Goal: Task Accomplishment & Management: Complete application form

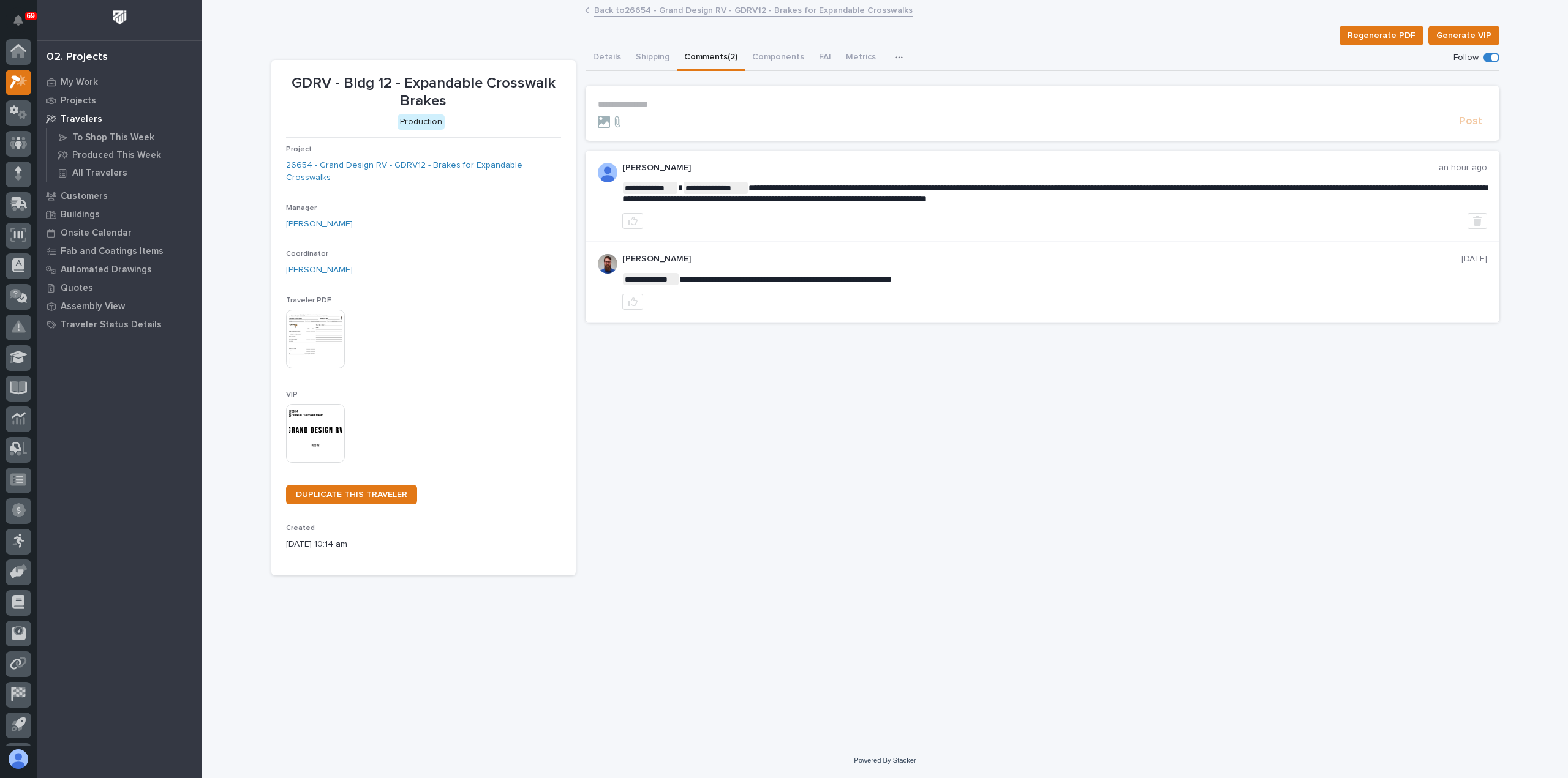
scroll to position [27, 0]
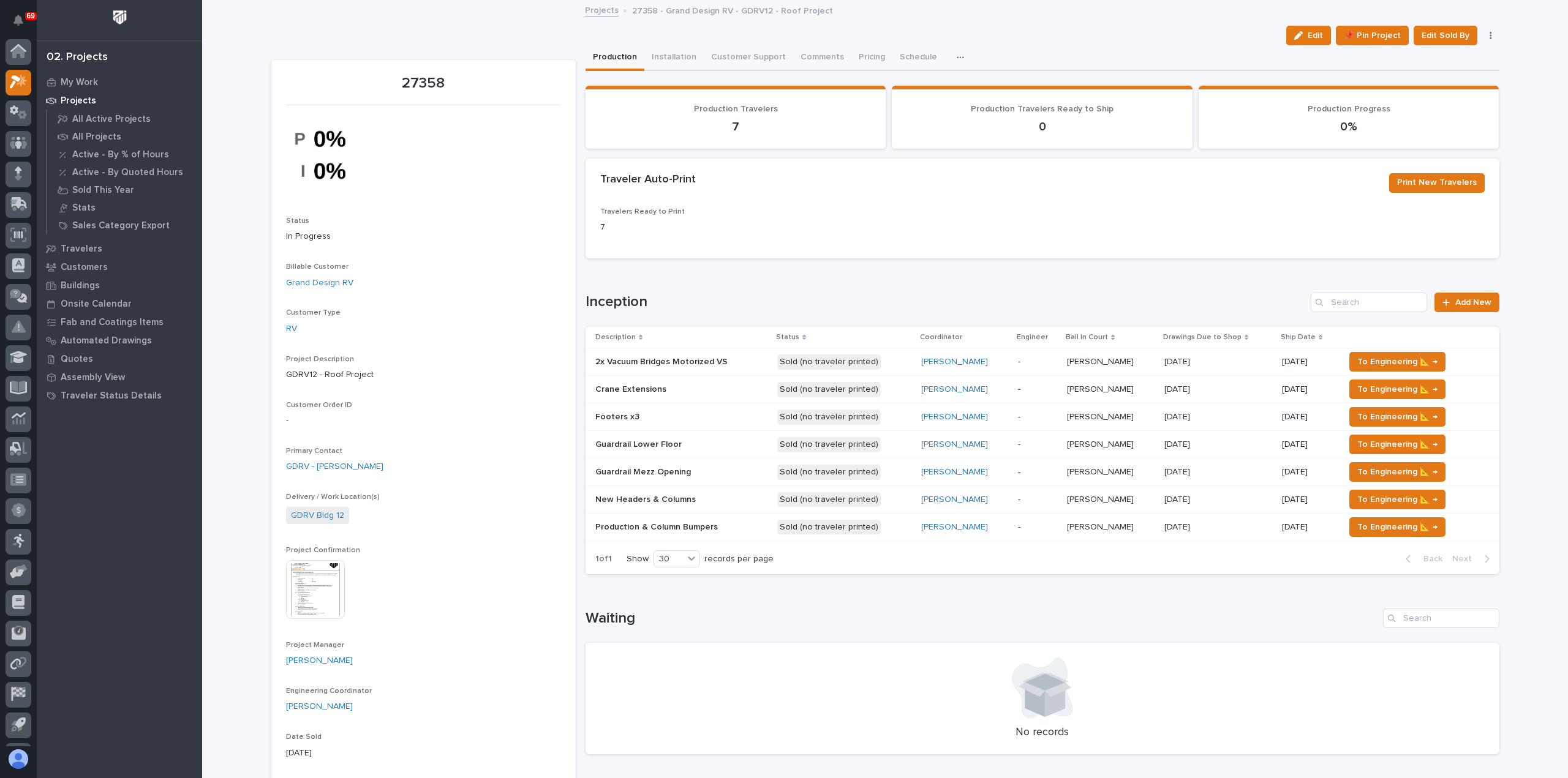
scroll to position [27, 0]
click at [744, 364] on p at bounding box center [682, 362] width 172 height 11
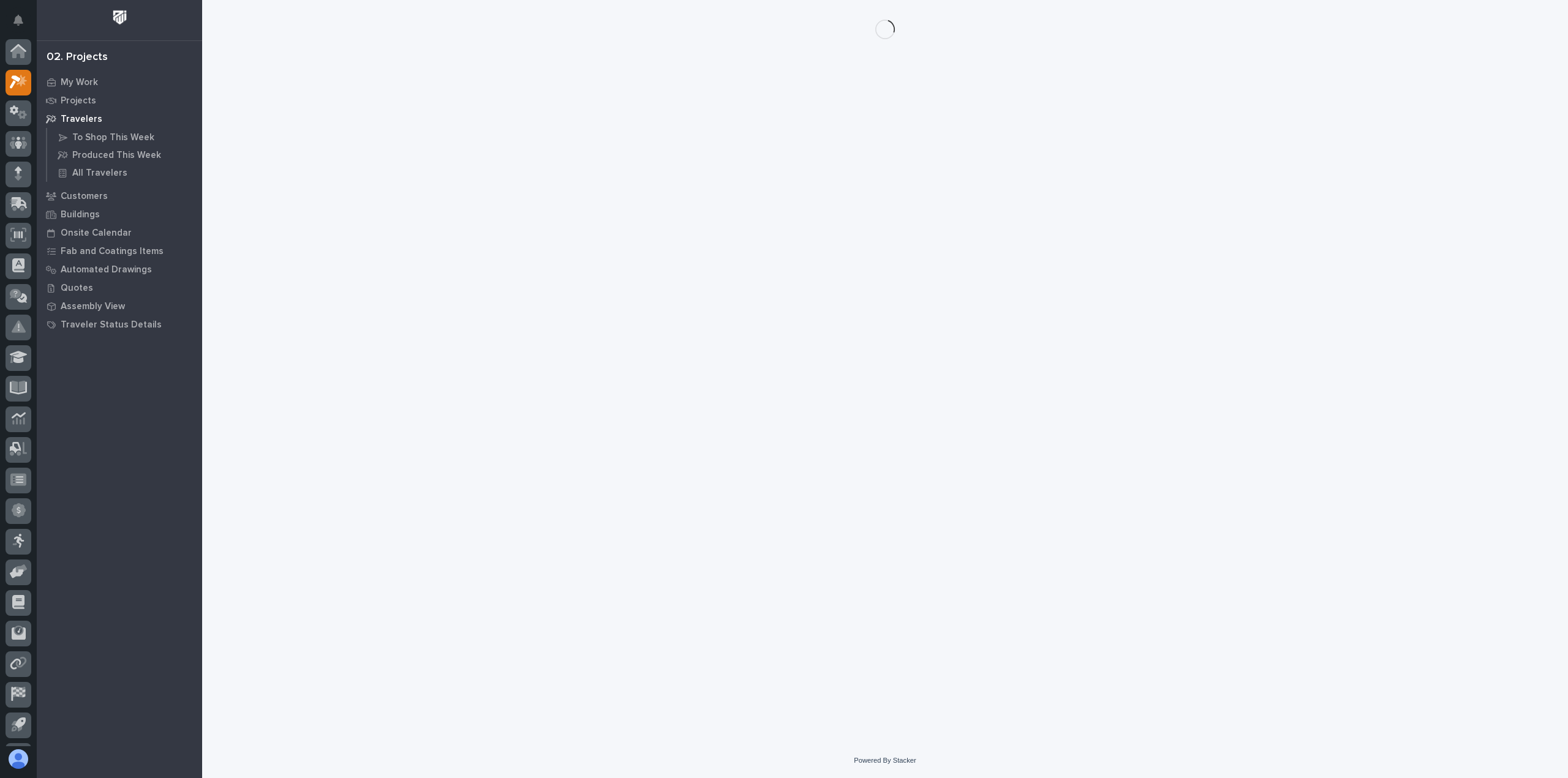
scroll to position [27, 0]
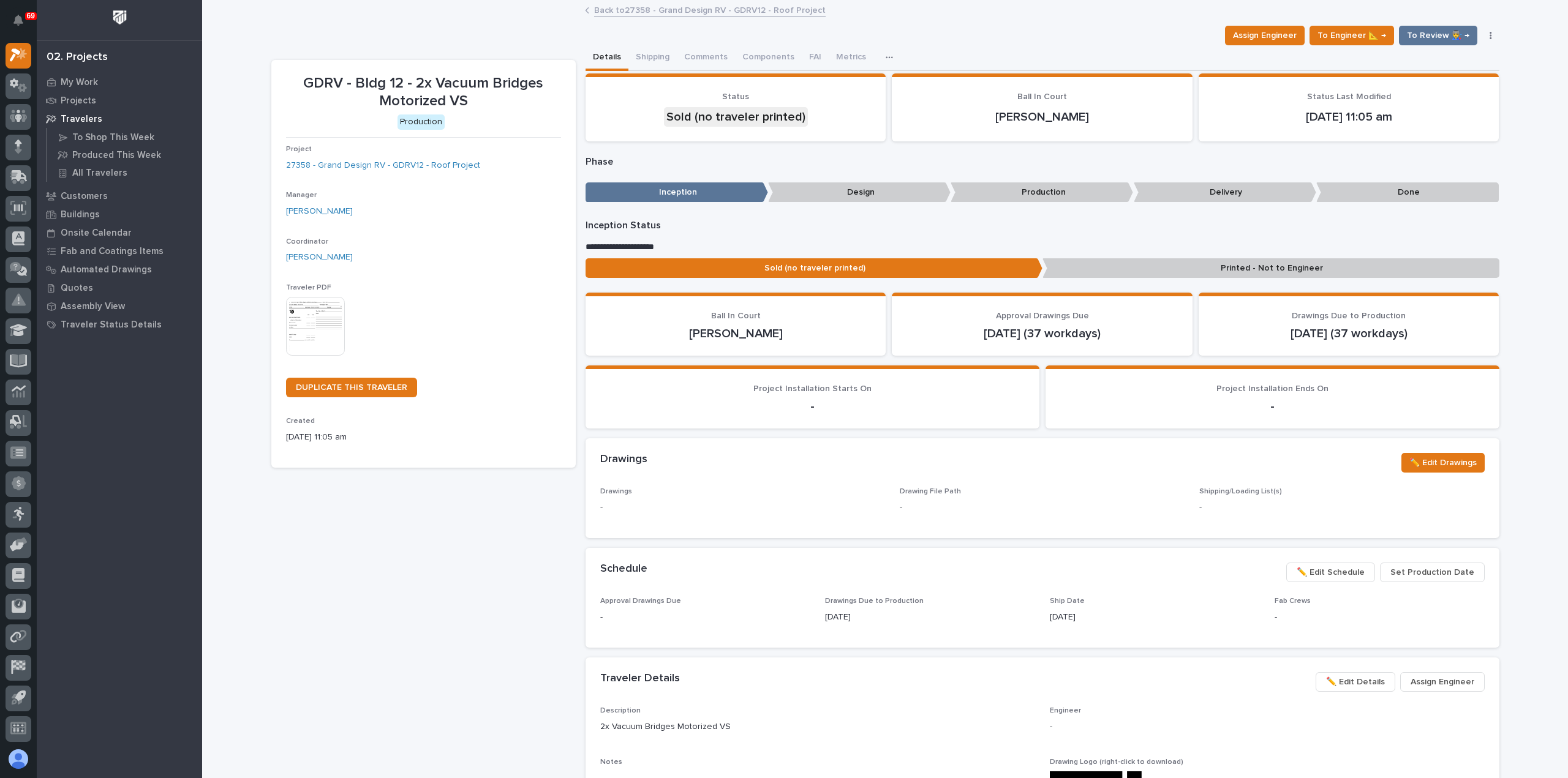
click at [324, 327] on img at bounding box center [315, 326] width 59 height 59
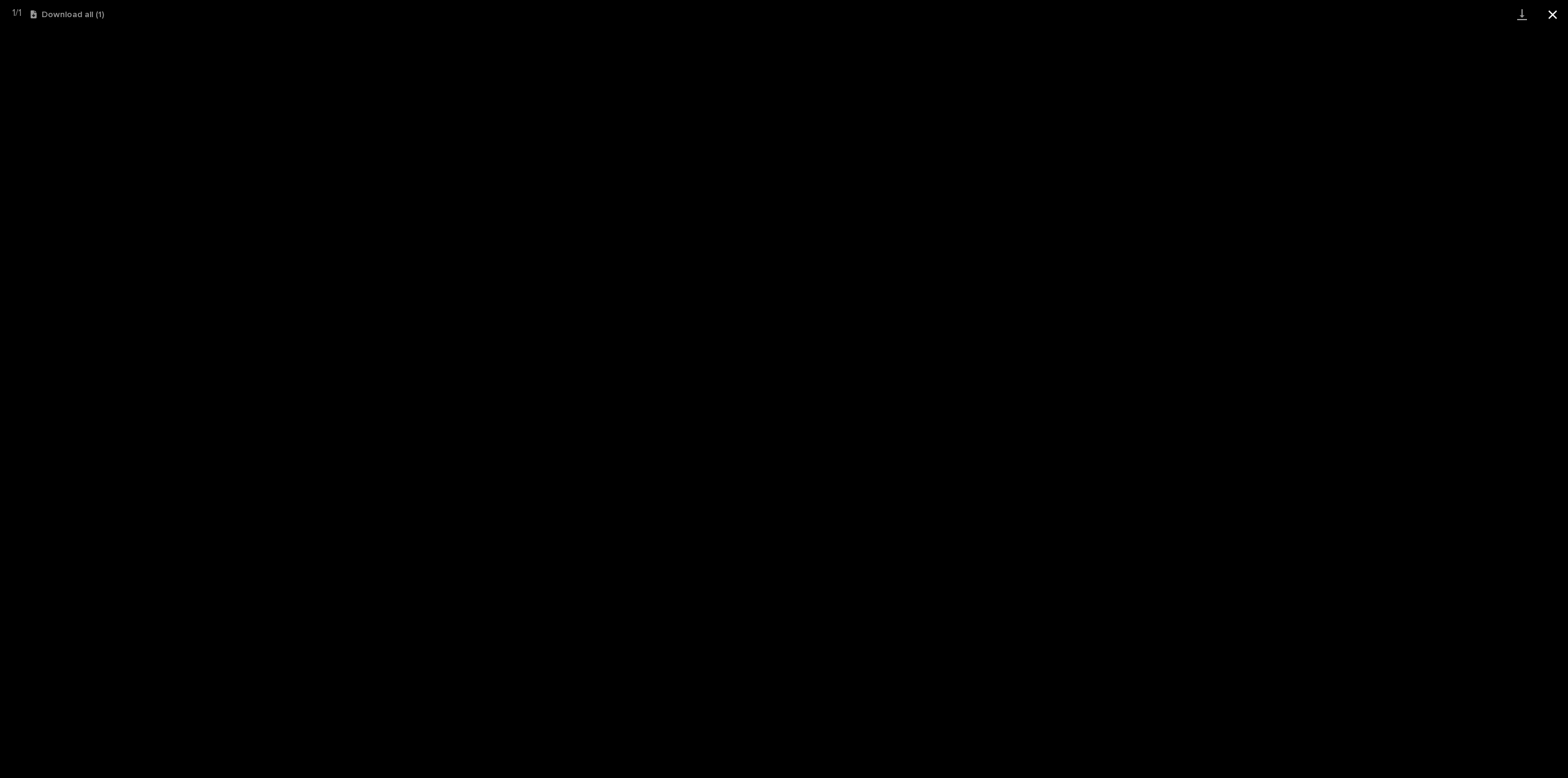
click at [1554, 15] on button "Close gallery" at bounding box center [1553, 14] width 30 height 29
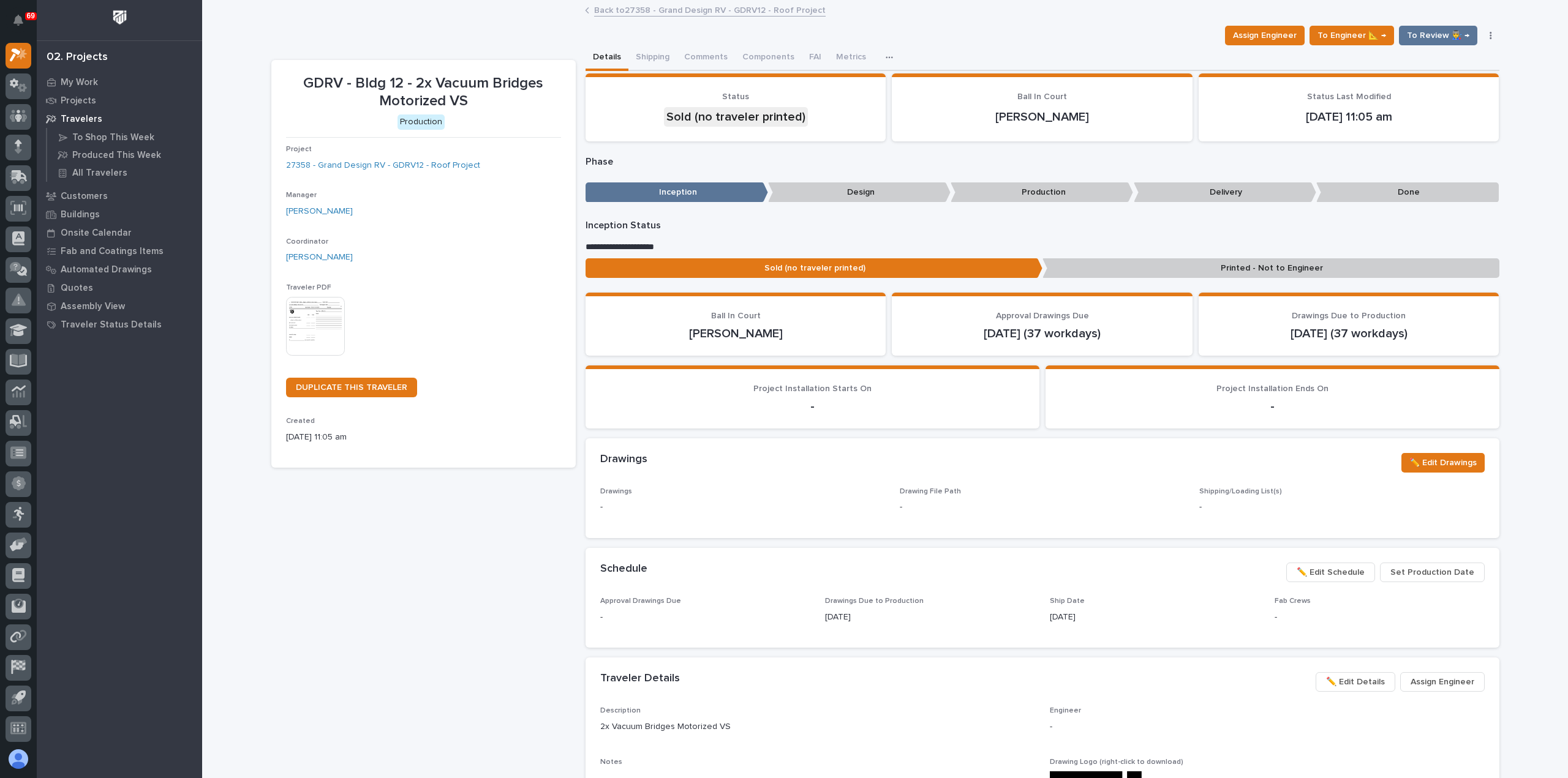
click at [653, 9] on link "Back to 27358 - Grand Design RV - GDRV12 - Roof Project" at bounding box center [710, 9] width 232 height 14
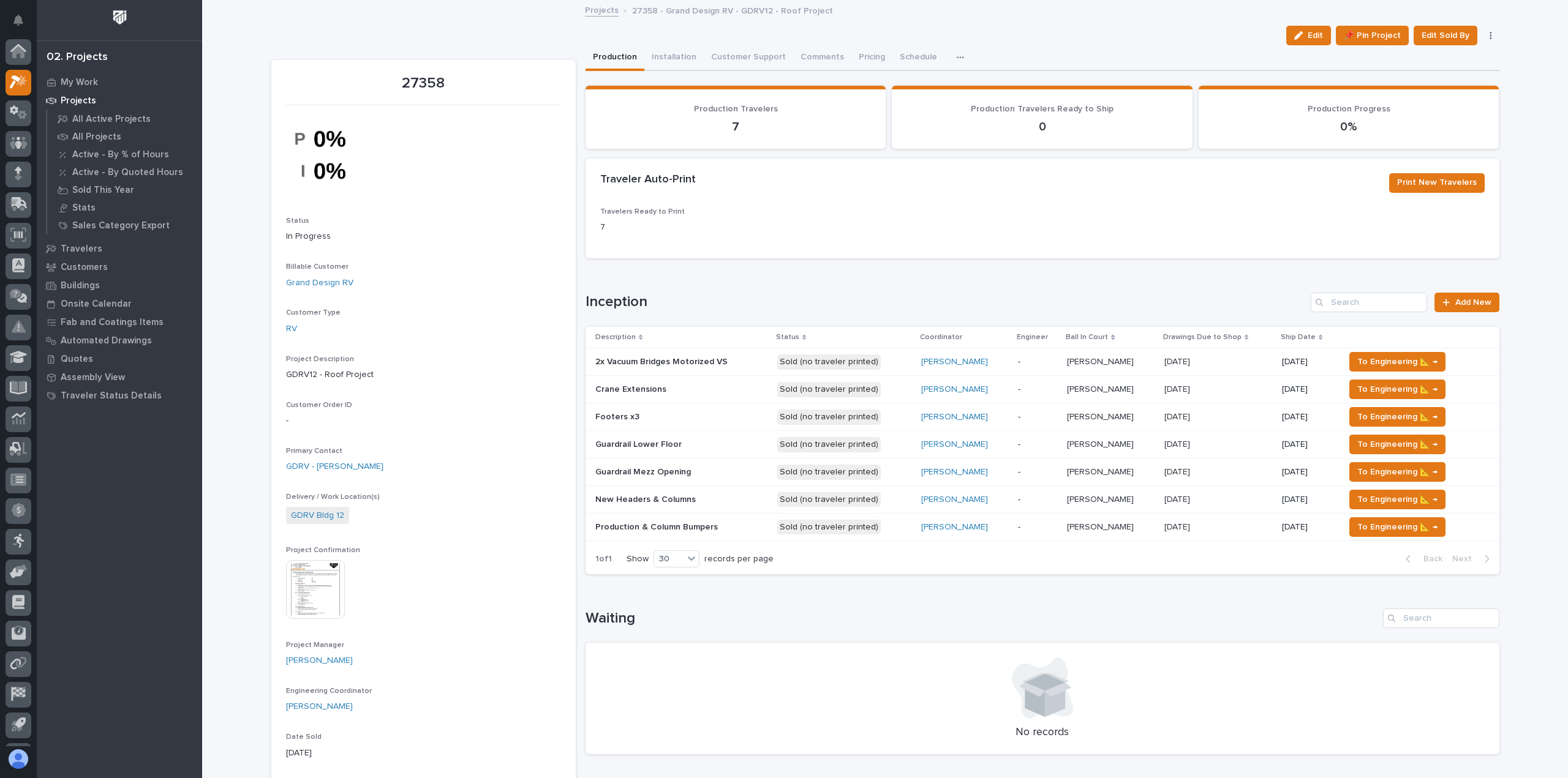
scroll to position [27, 0]
click at [1386, 359] on span "To Engineering 📐 →" at bounding box center [1397, 362] width 80 height 14
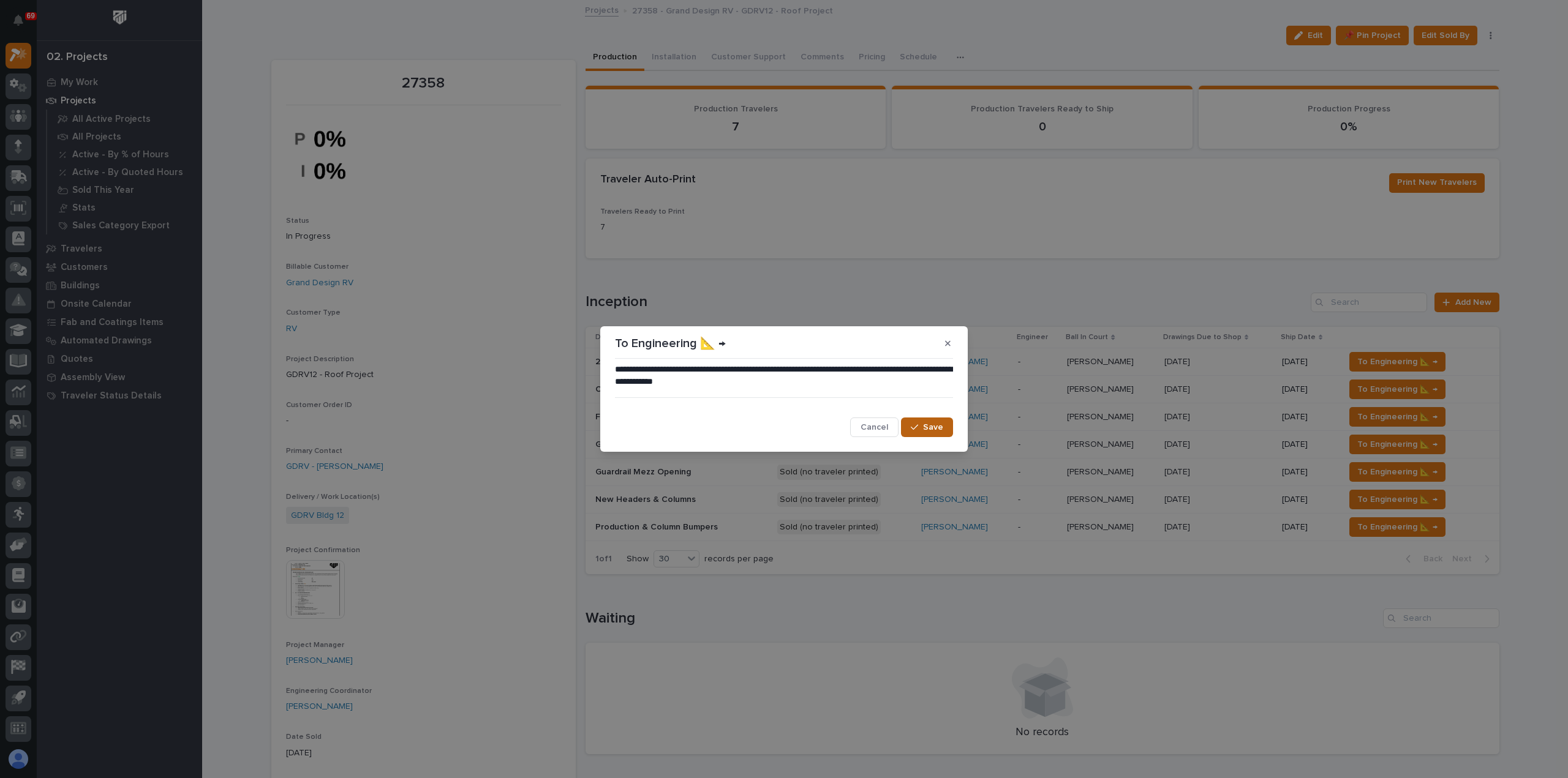
click at [938, 422] on span "Save" at bounding box center [933, 427] width 21 height 11
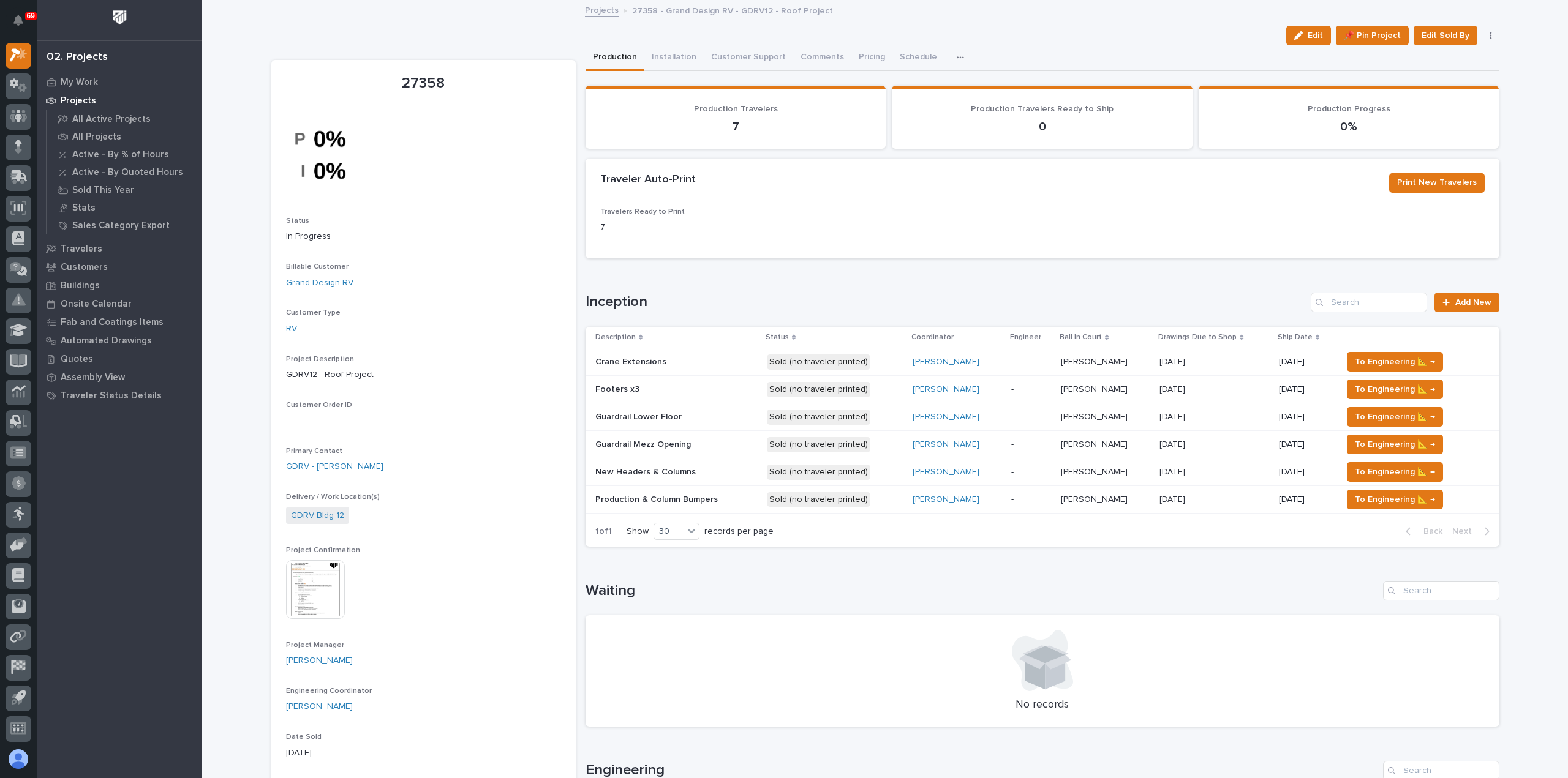
click at [881, 364] on p "Sold (no traveler printed)" at bounding box center [835, 362] width 136 height 15
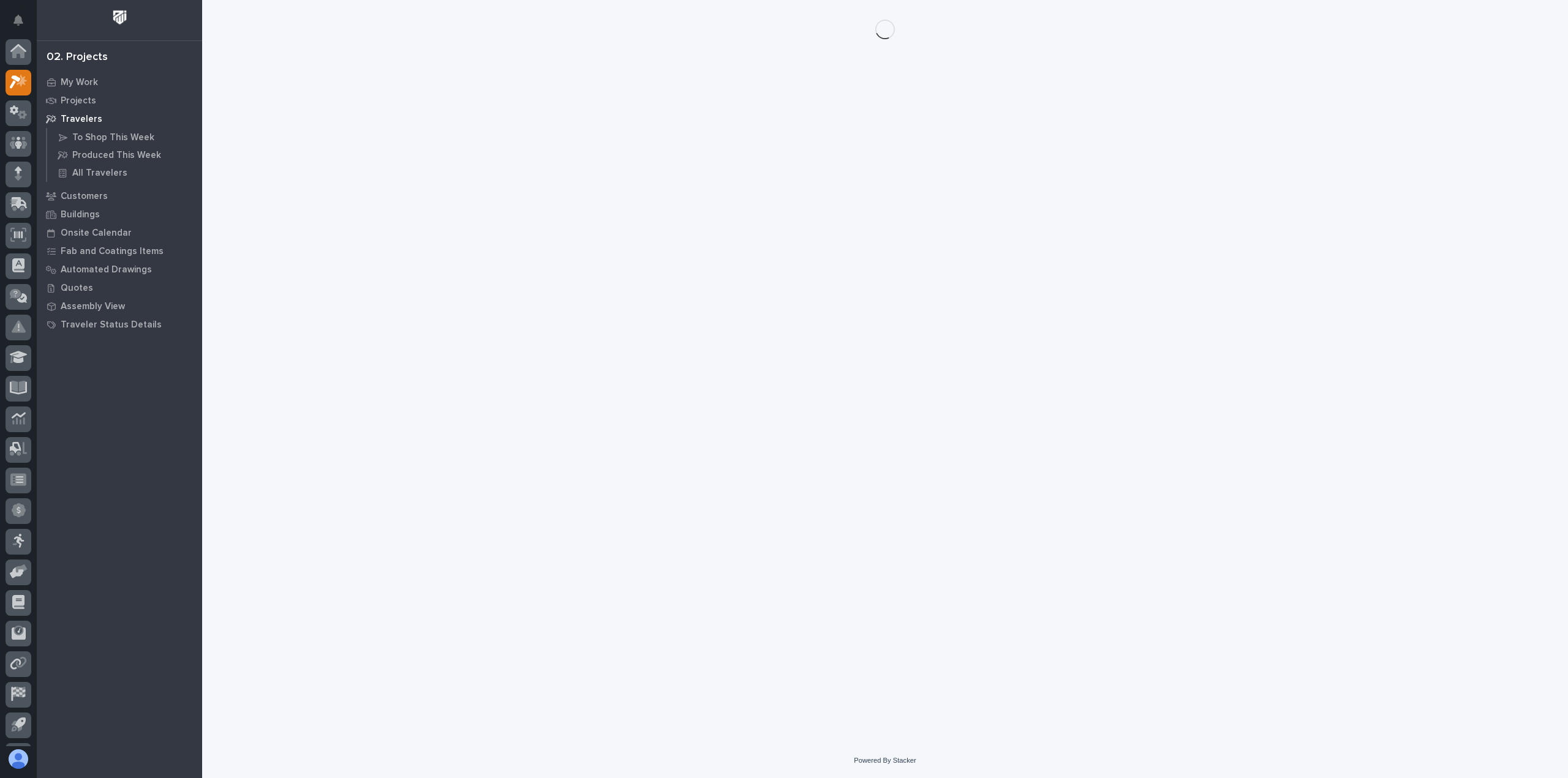
scroll to position [27, 0]
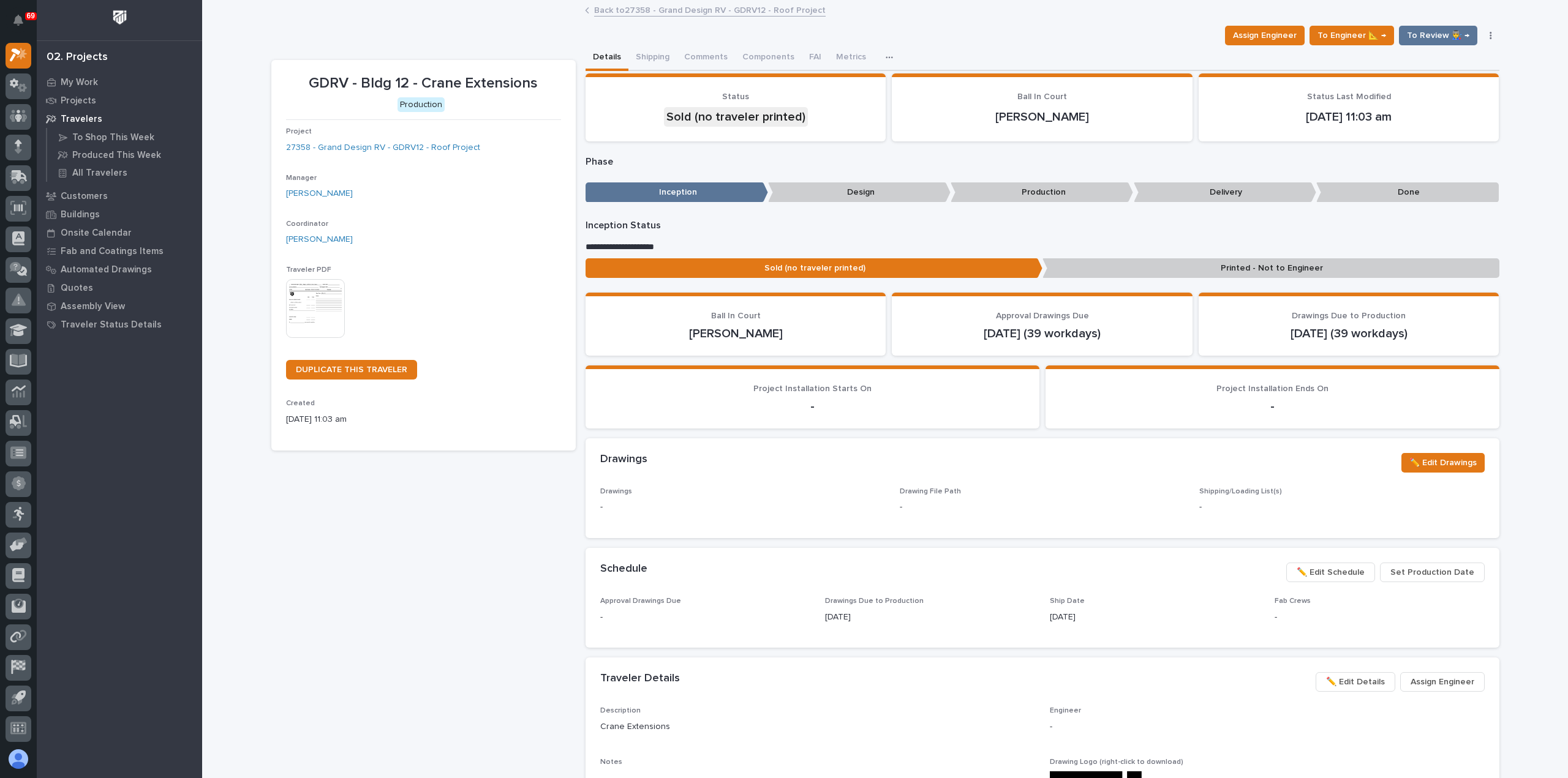
click at [300, 282] on img at bounding box center [315, 308] width 59 height 59
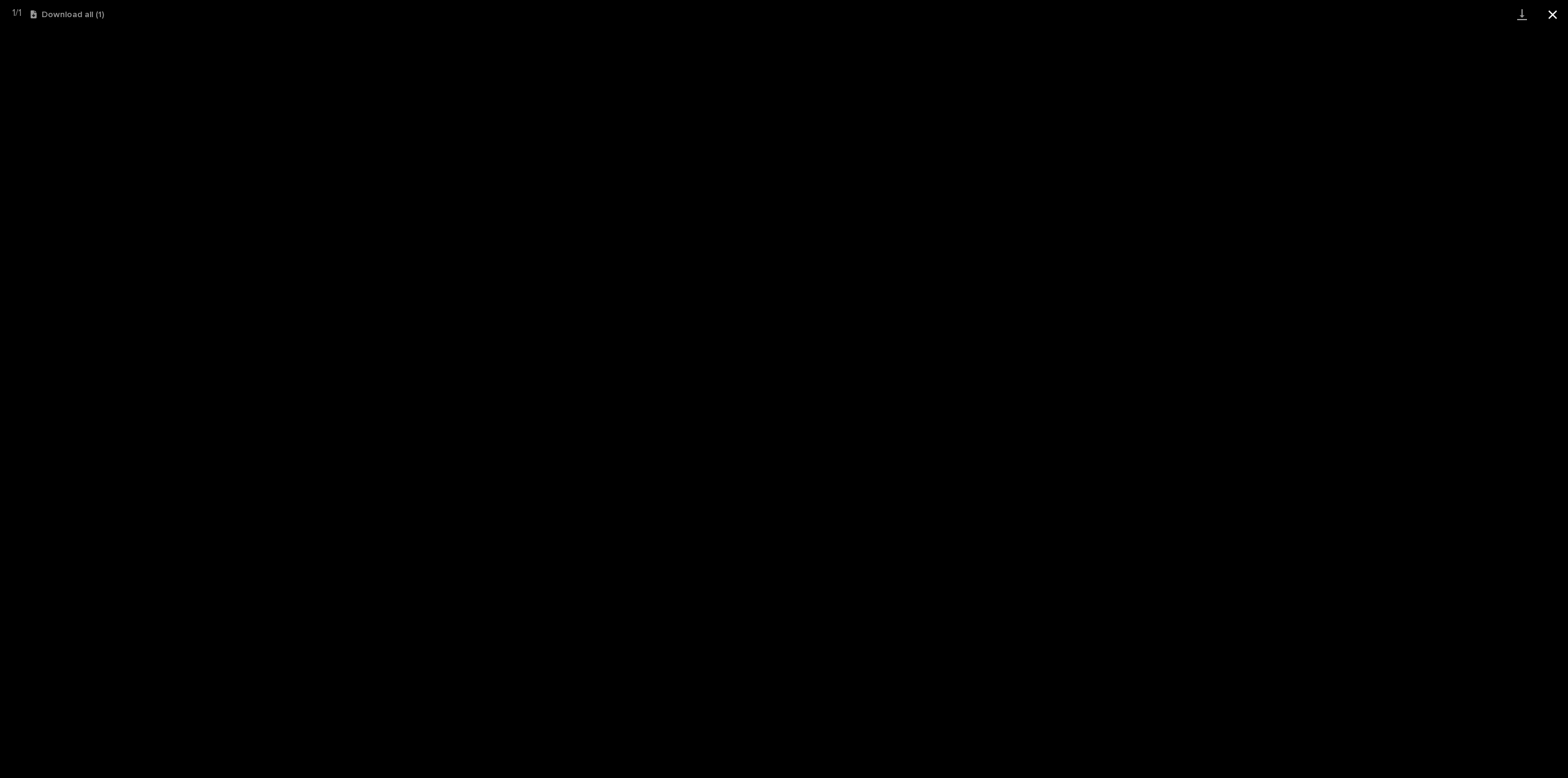
click at [1545, 18] on button "Close gallery" at bounding box center [1553, 14] width 30 height 29
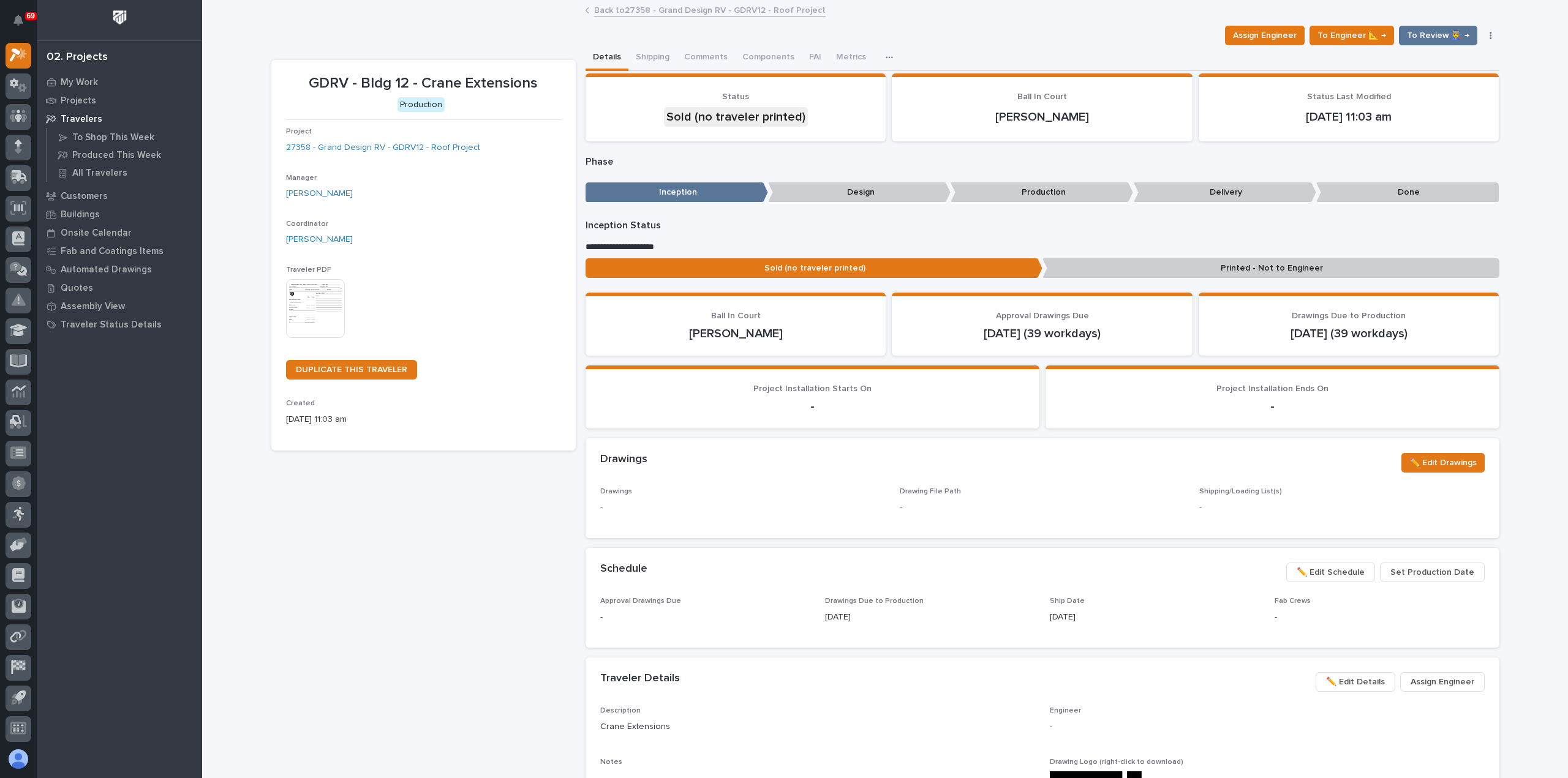
click at [600, 7] on link "Back to 27358 - Grand Design RV - GDRV12 - Roof Project" at bounding box center [710, 9] width 232 height 14
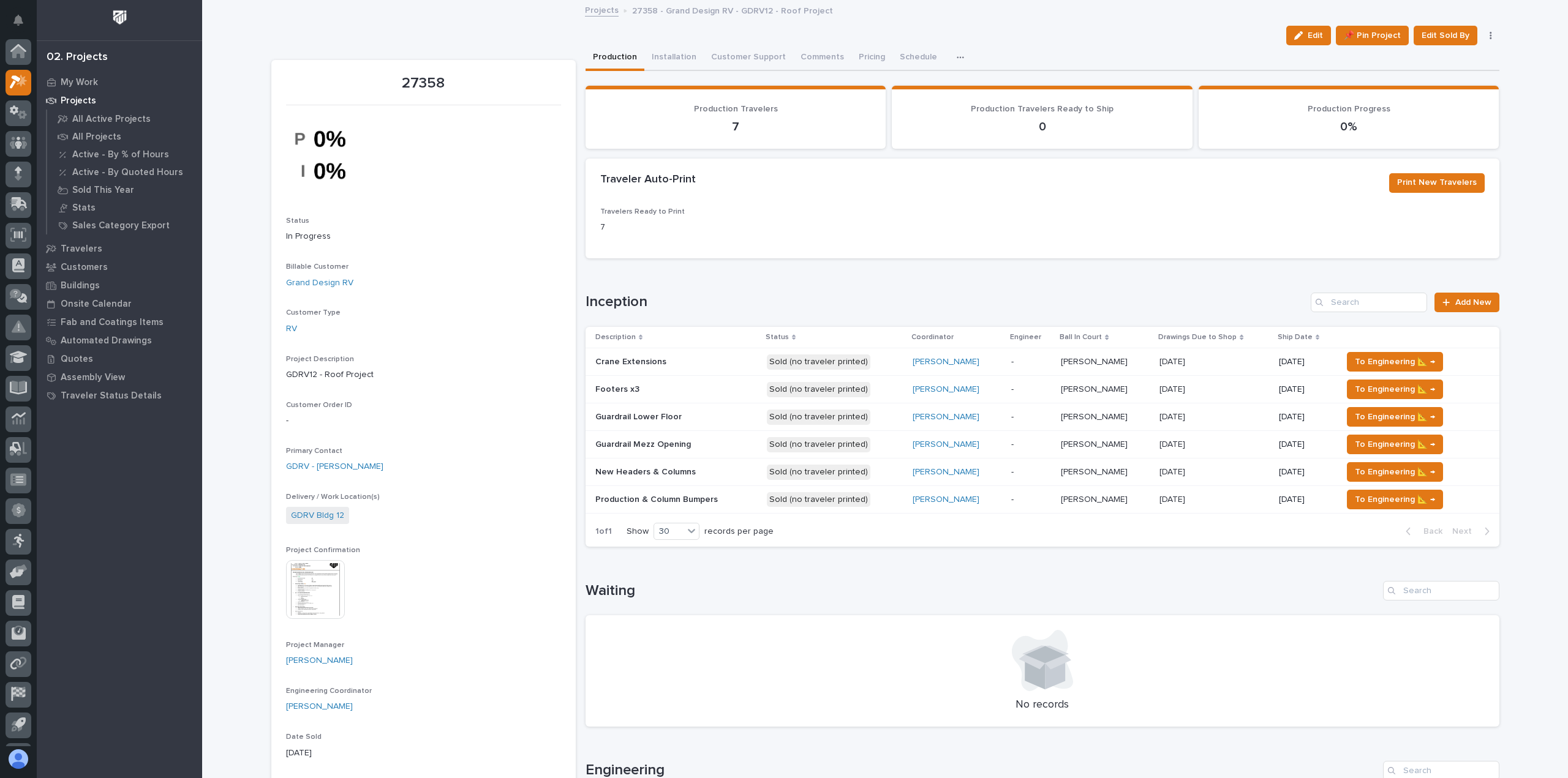
scroll to position [27, 0]
click at [1382, 357] on span "To Engineering 📐 →" at bounding box center [1394, 362] width 80 height 14
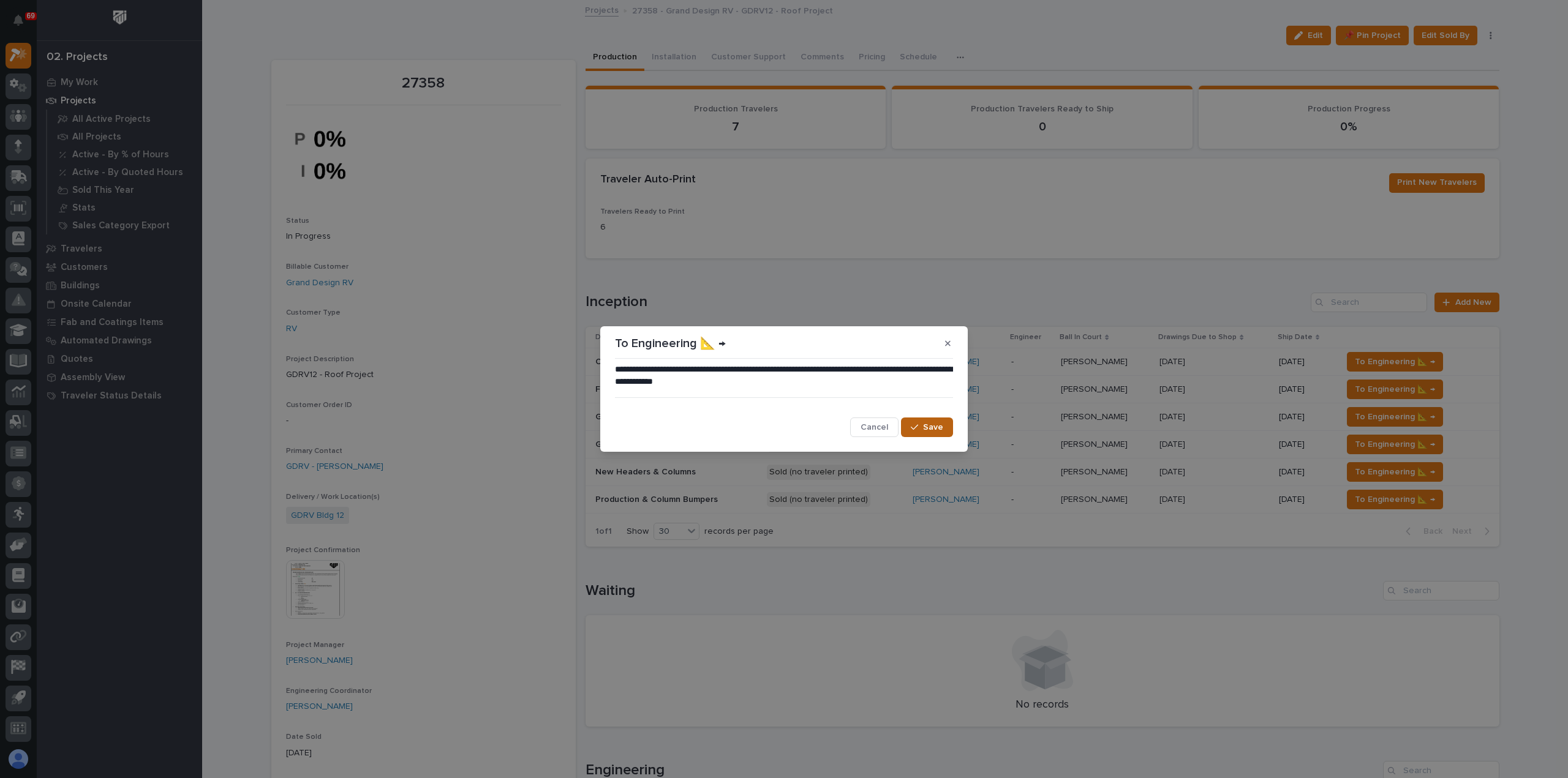
click at [929, 425] on span "Save" at bounding box center [933, 427] width 21 height 11
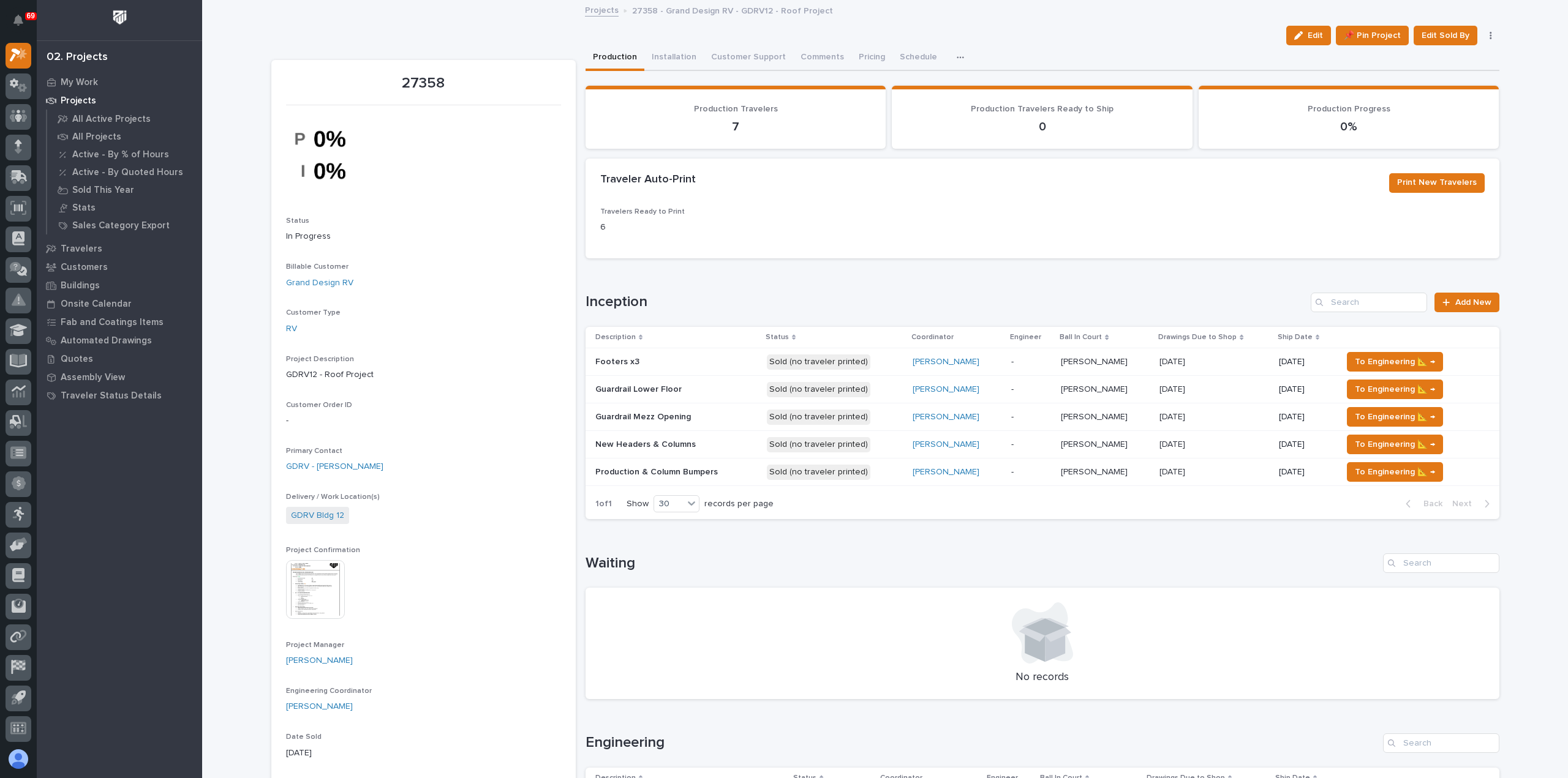
click at [884, 363] on p "Sold (no traveler printed)" at bounding box center [835, 362] width 136 height 15
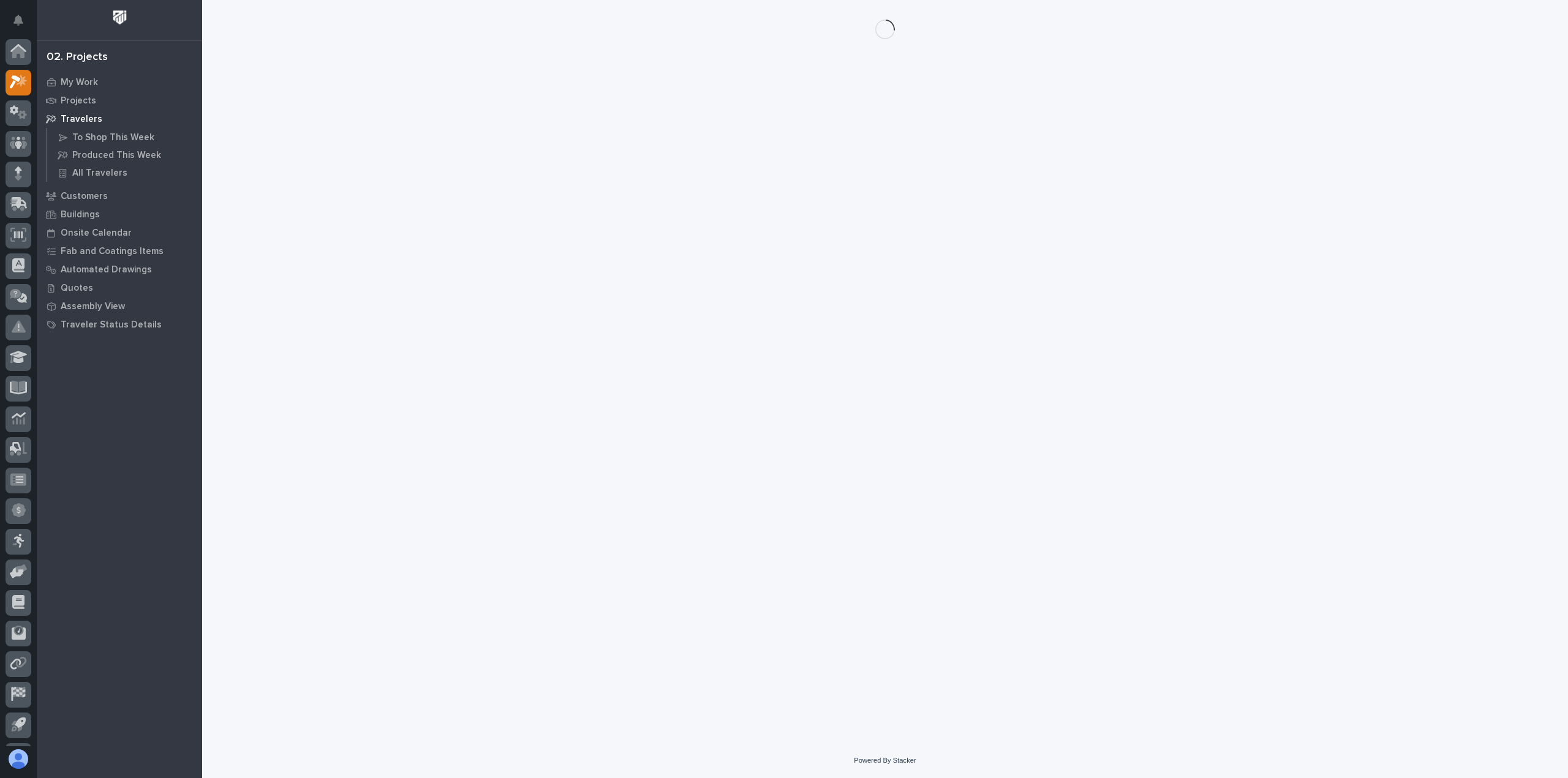
scroll to position [27, 0]
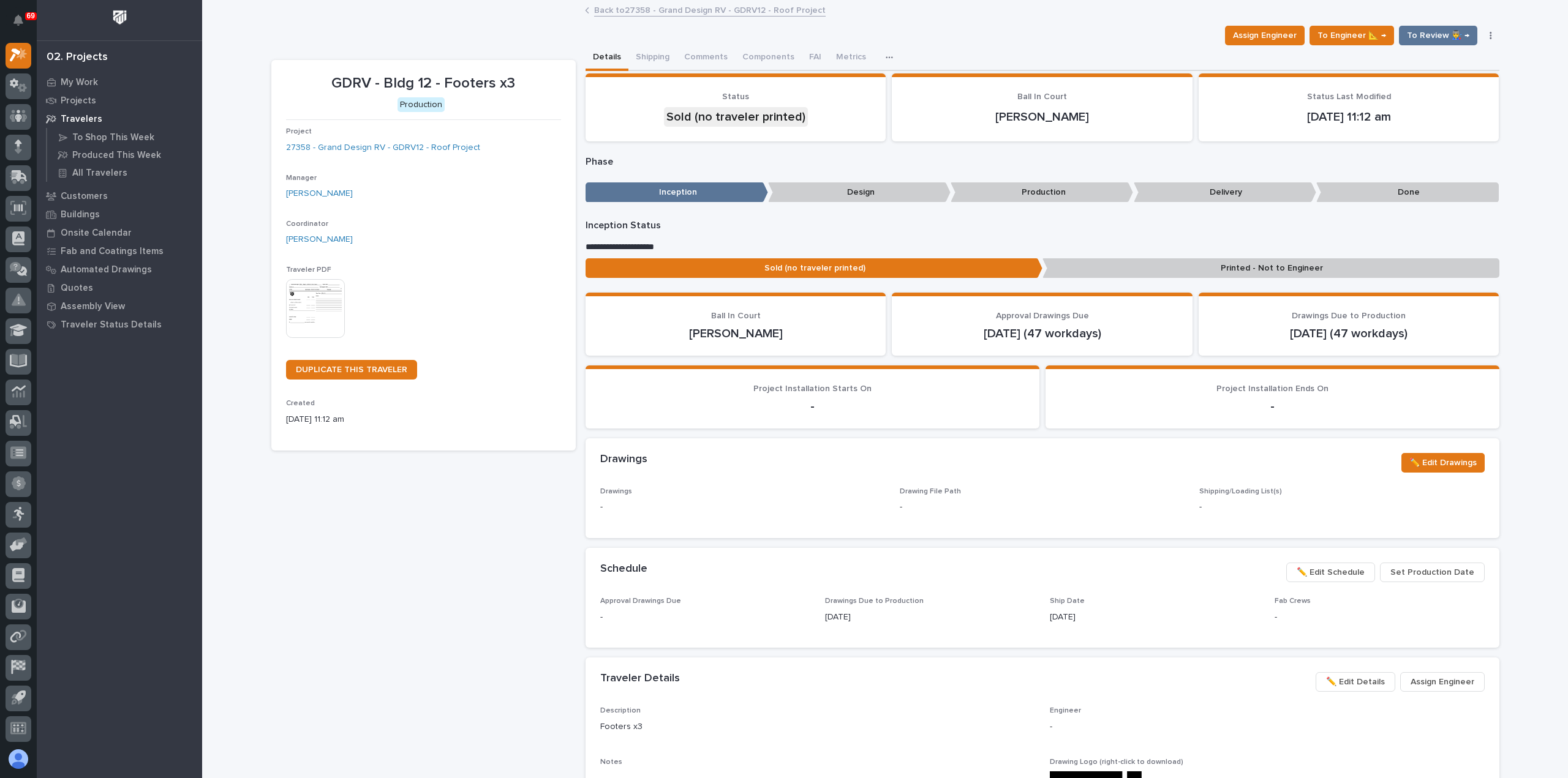
click at [323, 317] on img at bounding box center [315, 308] width 59 height 59
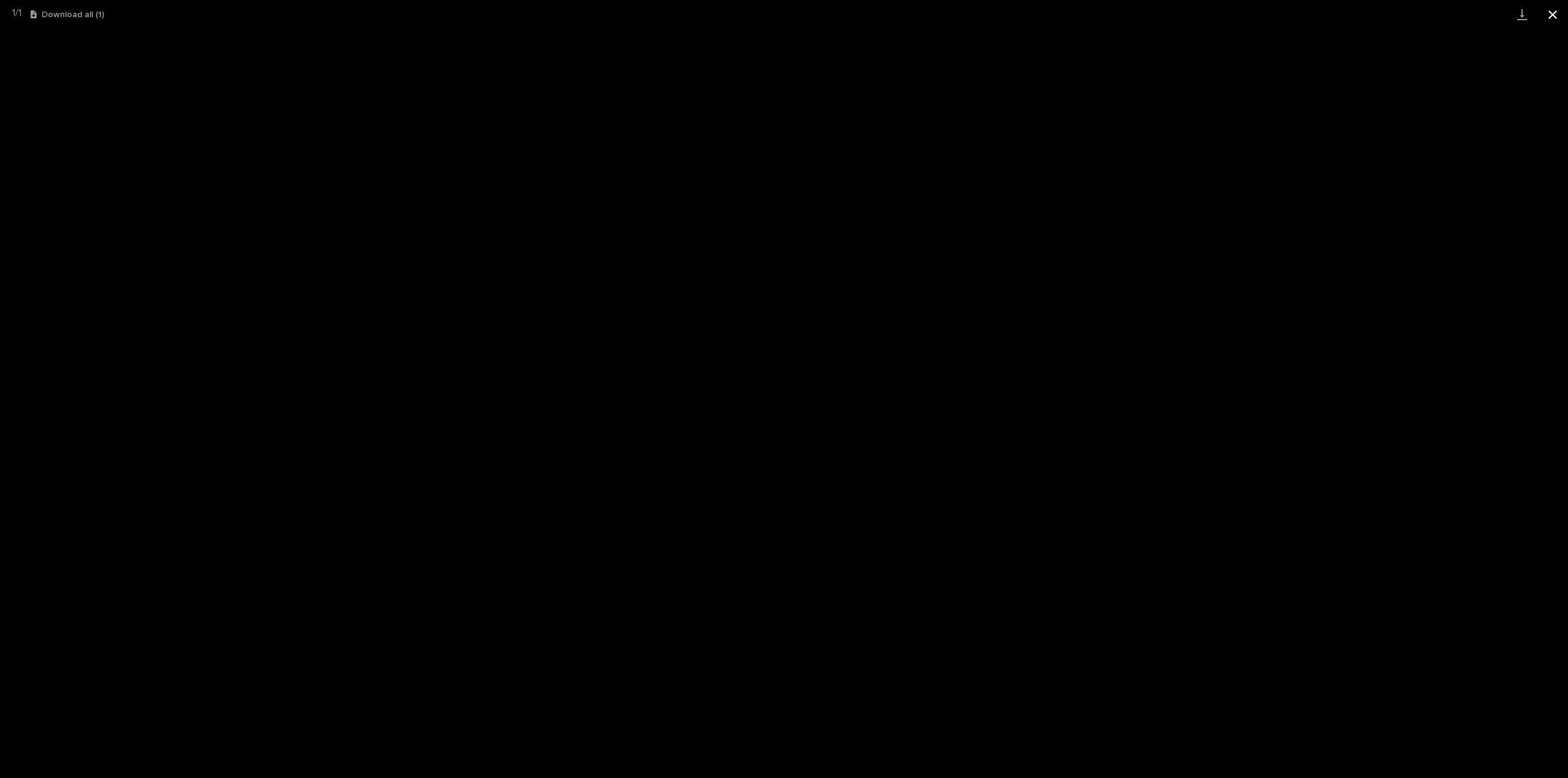
click at [1552, 15] on button "Close gallery" at bounding box center [1553, 14] width 30 height 29
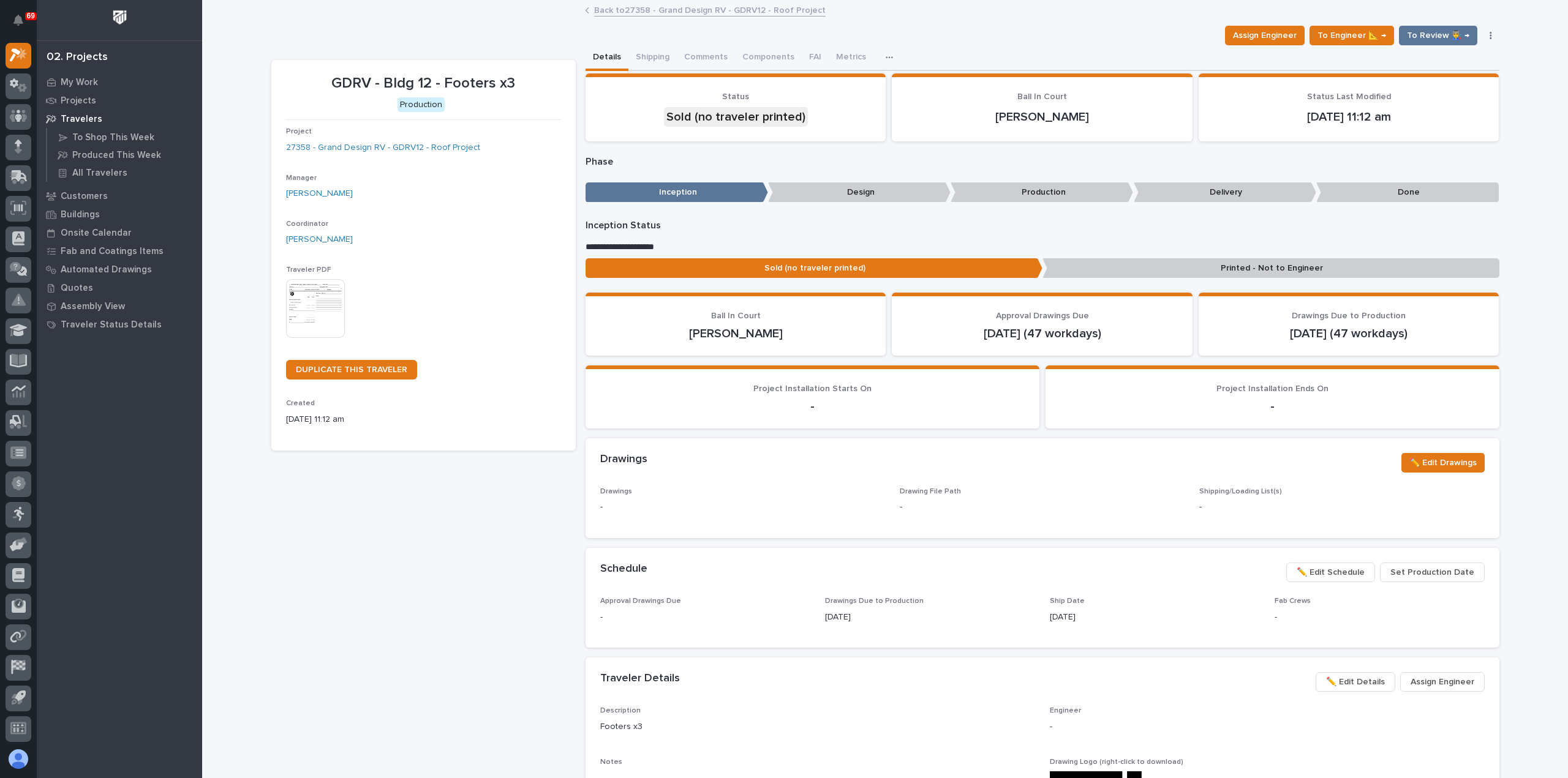
click at [666, 8] on link "Back to 27358 - Grand Design RV - GDRV12 - Roof Project" at bounding box center [710, 9] width 232 height 14
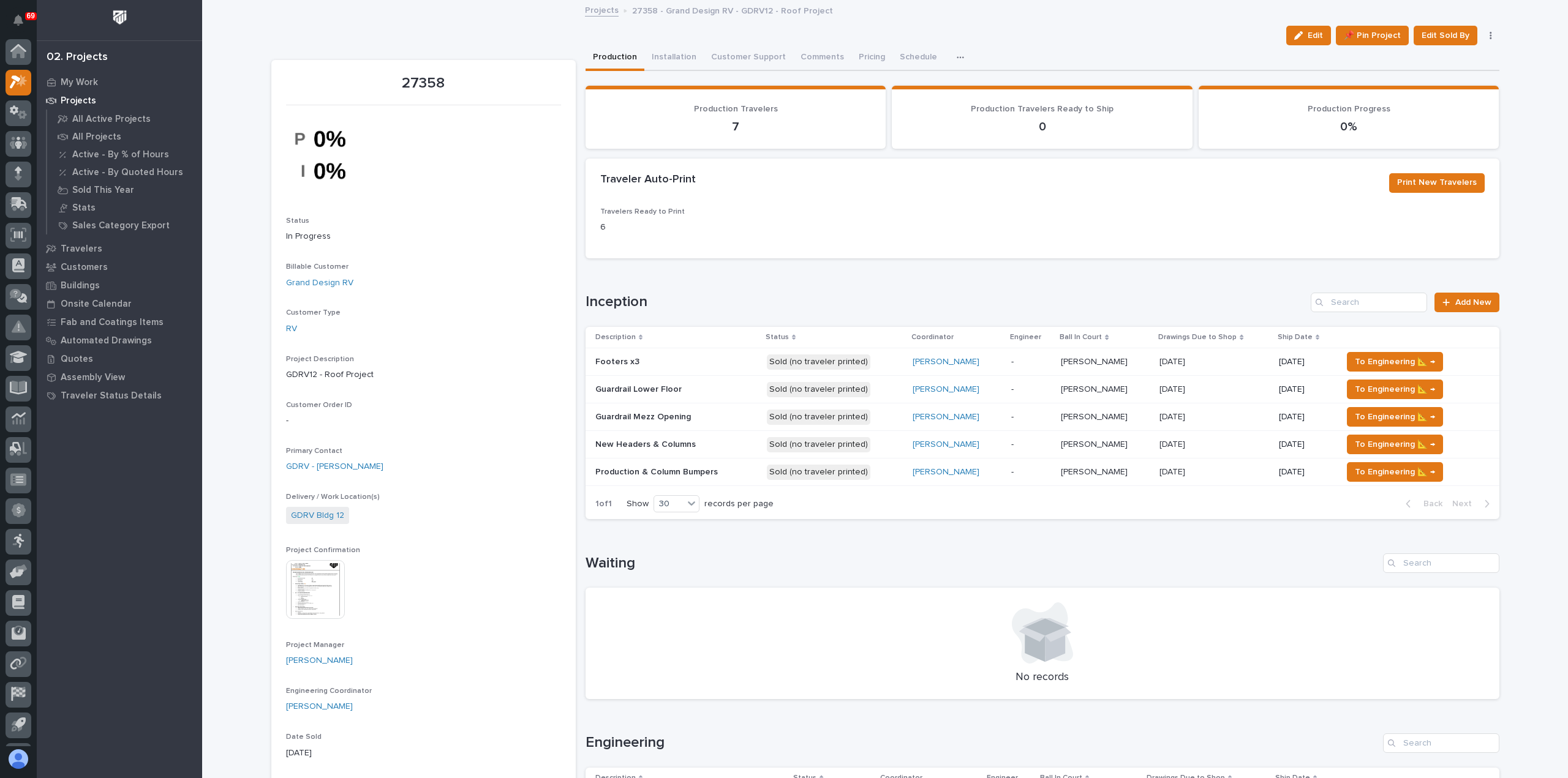
scroll to position [27, 0]
click at [1397, 363] on span "To Engineering 📐 →" at bounding box center [1394, 362] width 80 height 14
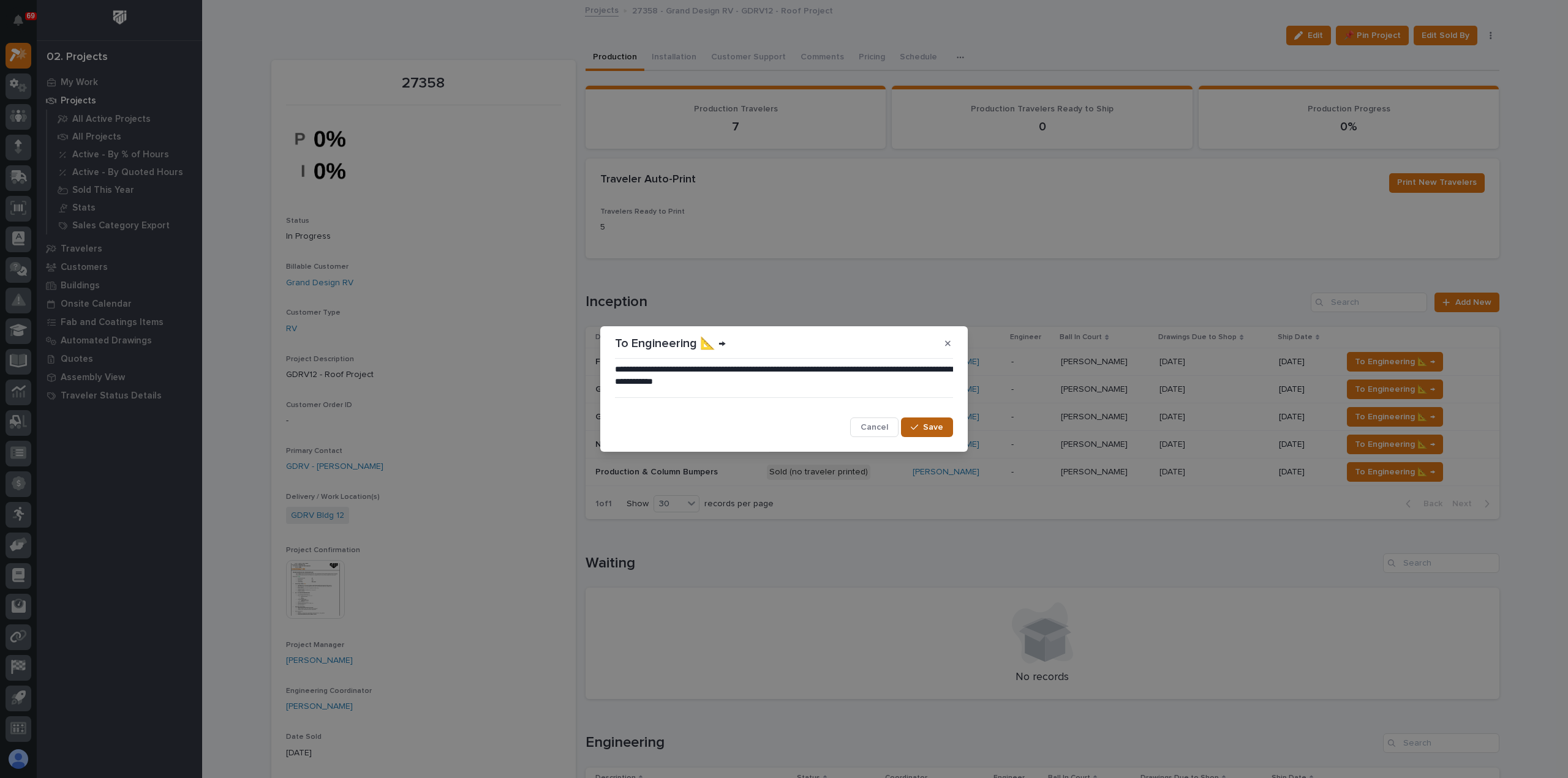
click at [925, 427] on span "Save" at bounding box center [933, 427] width 21 height 11
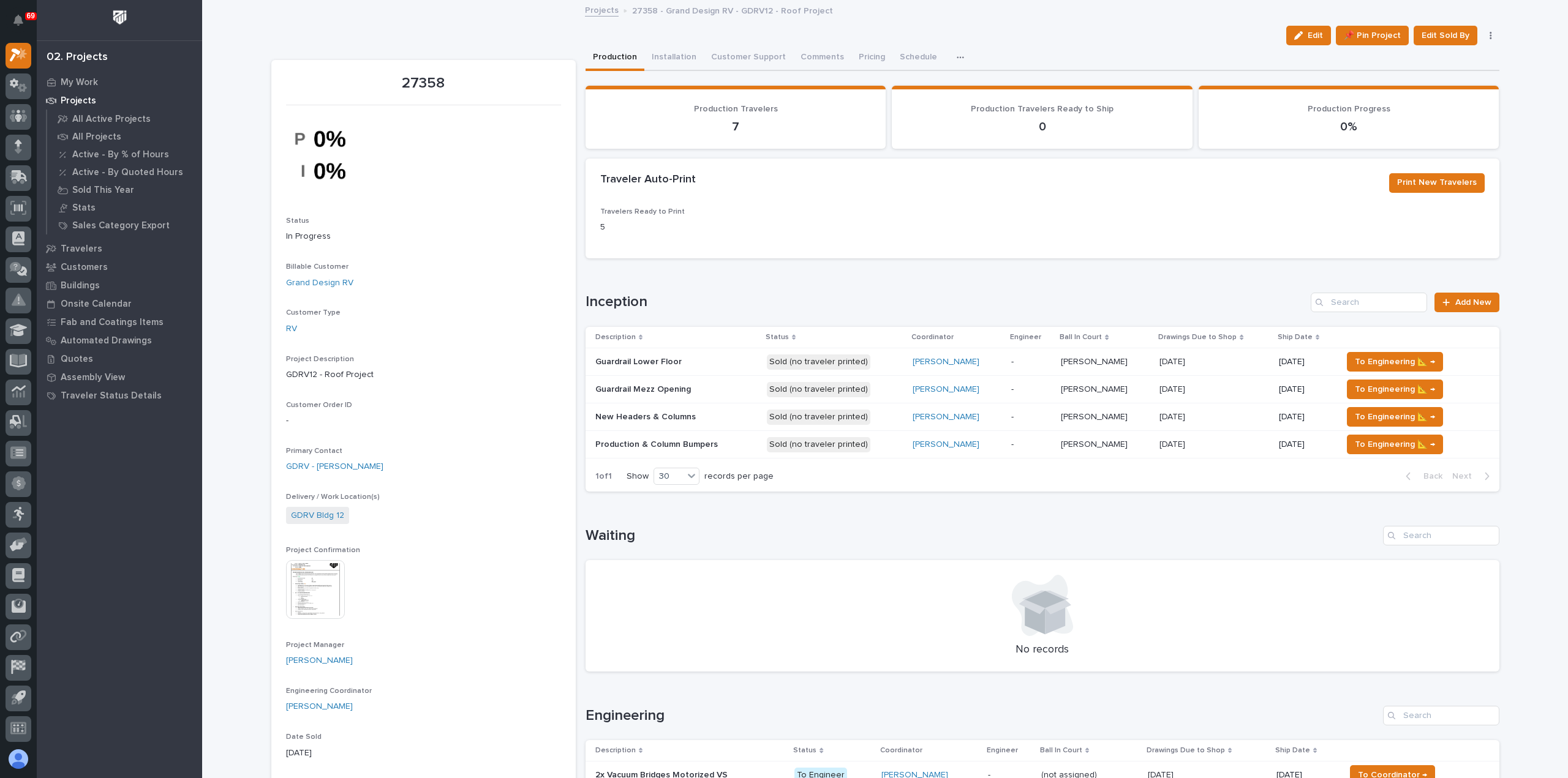
click at [735, 362] on p at bounding box center [676, 362] width 161 height 11
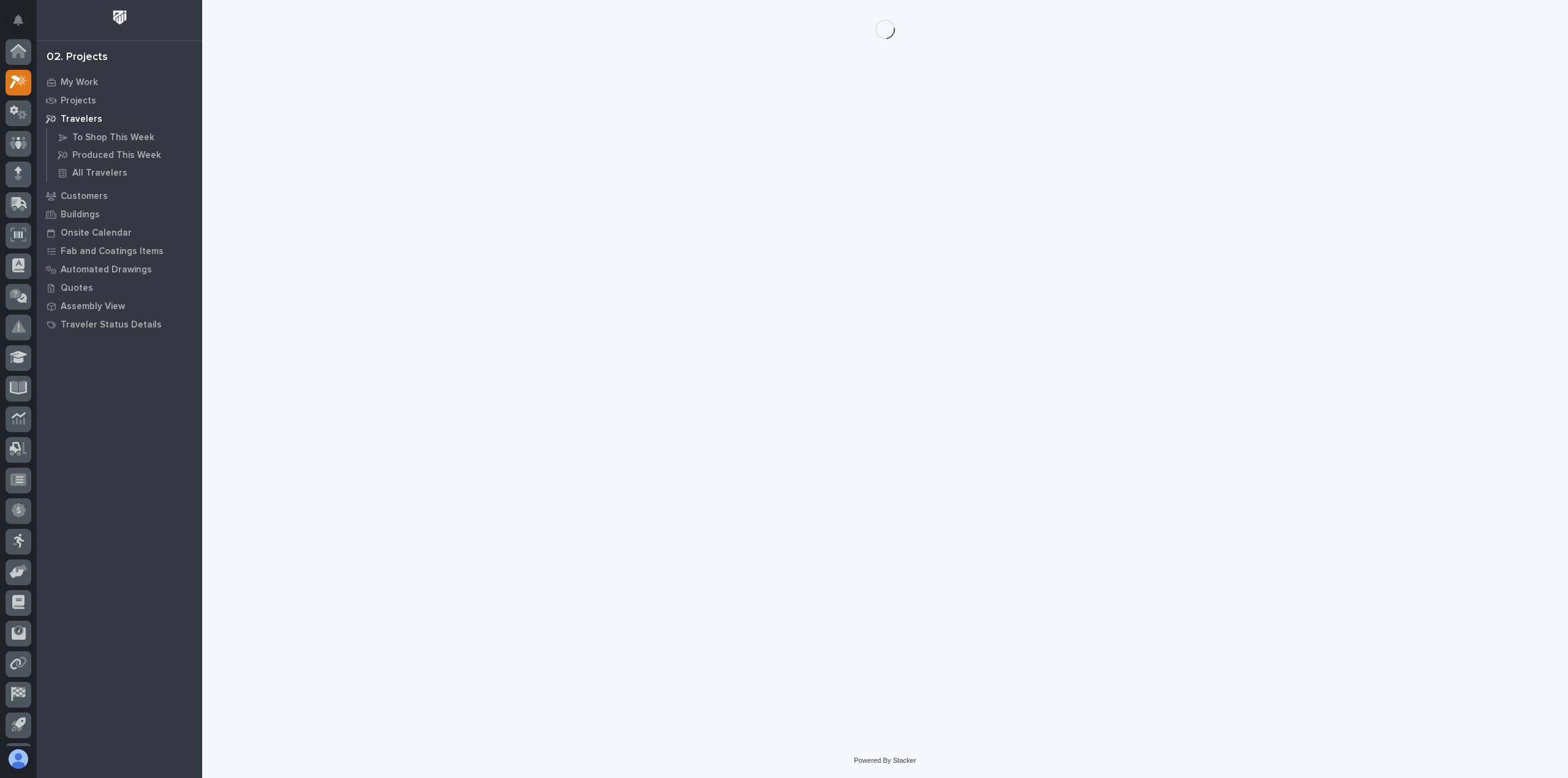
scroll to position [27, 0]
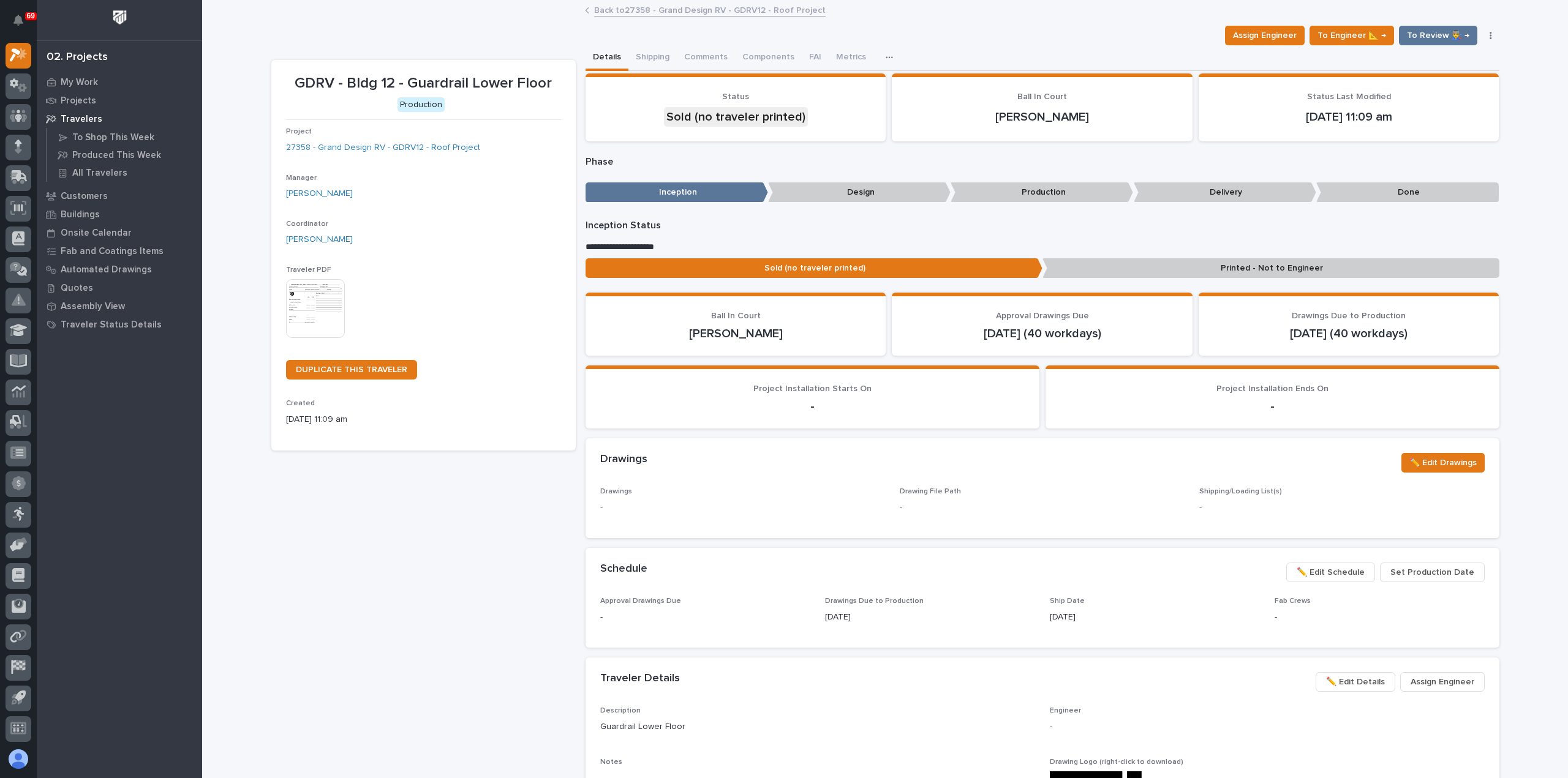
click at [299, 307] on img at bounding box center [315, 308] width 59 height 59
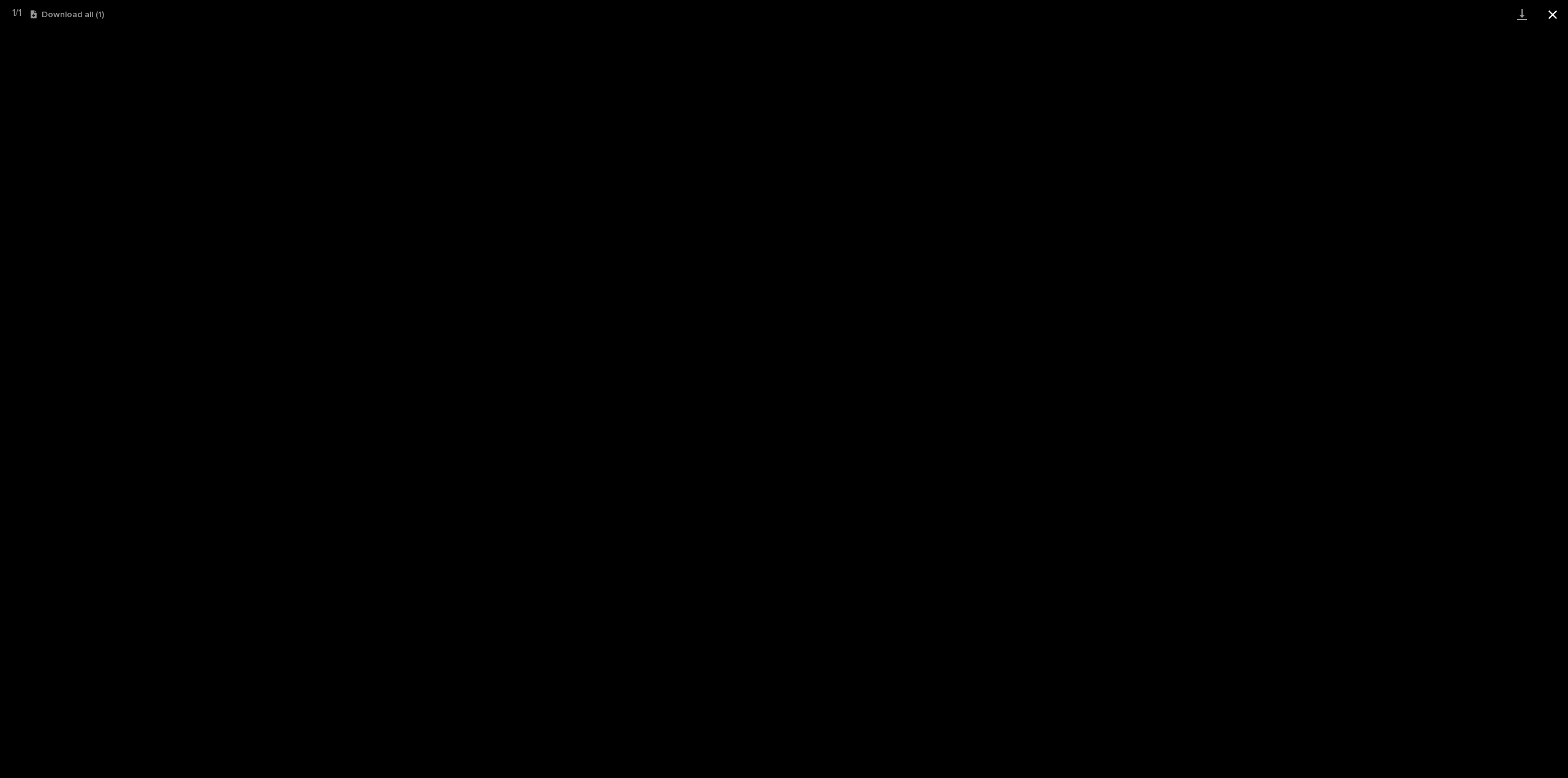
click at [1547, 11] on button "Close gallery" at bounding box center [1553, 14] width 30 height 29
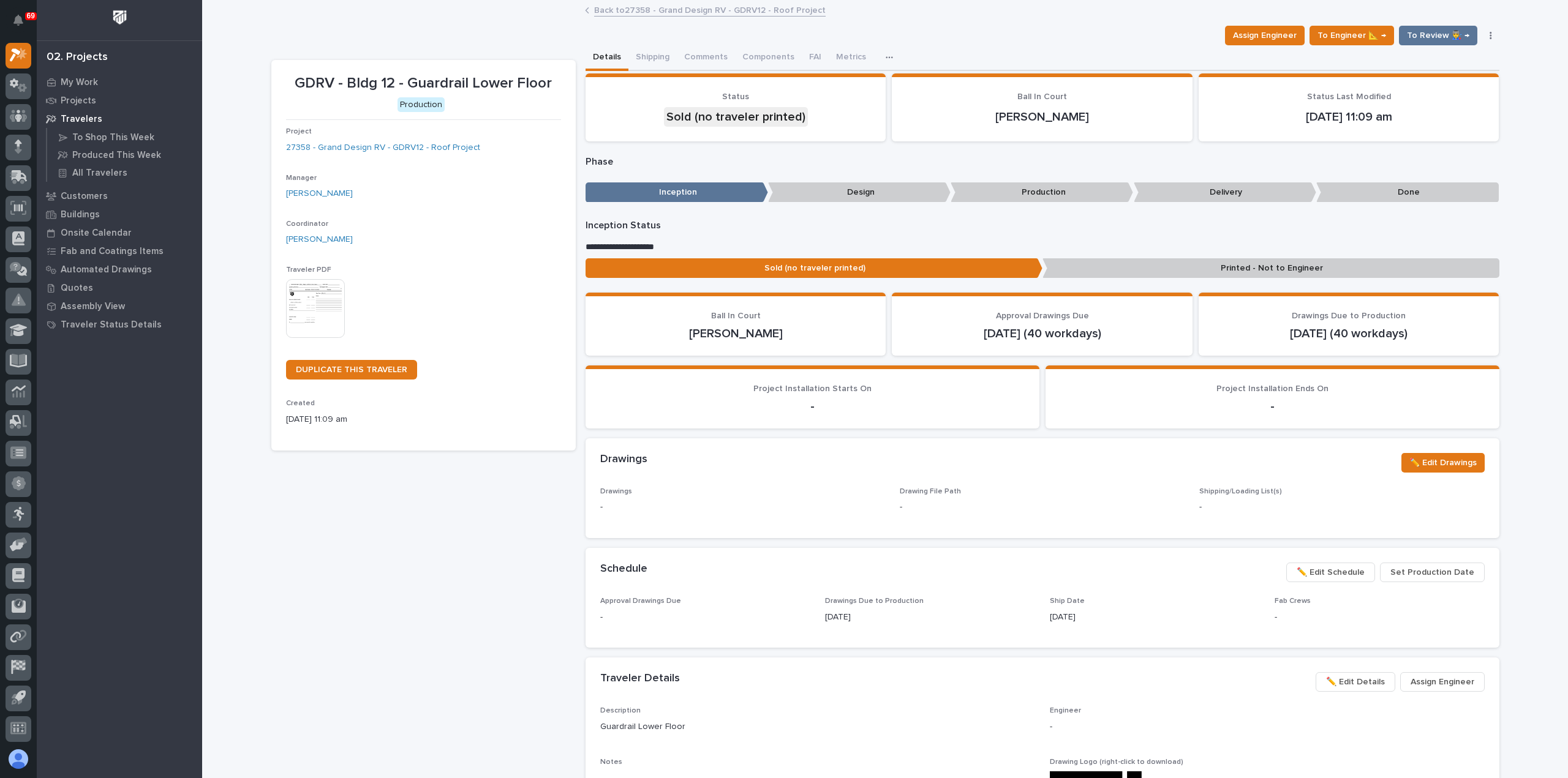
click at [681, 11] on link "Back to 27358 - Grand Design RV - GDRV12 - Roof Project" at bounding box center [710, 9] width 232 height 14
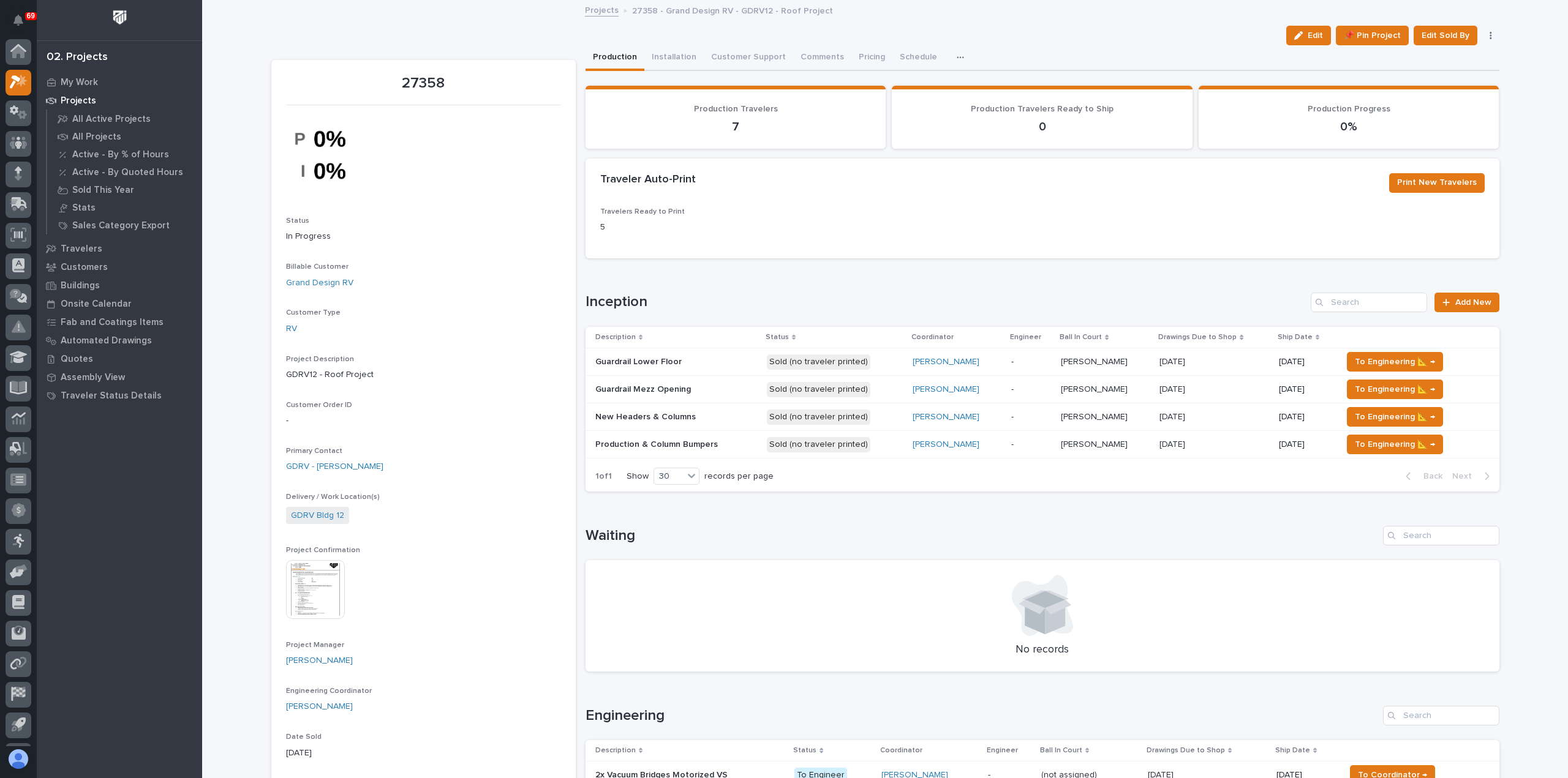
scroll to position [27, 0]
click at [1362, 361] on span "To Engineering 📐 →" at bounding box center [1394, 362] width 80 height 14
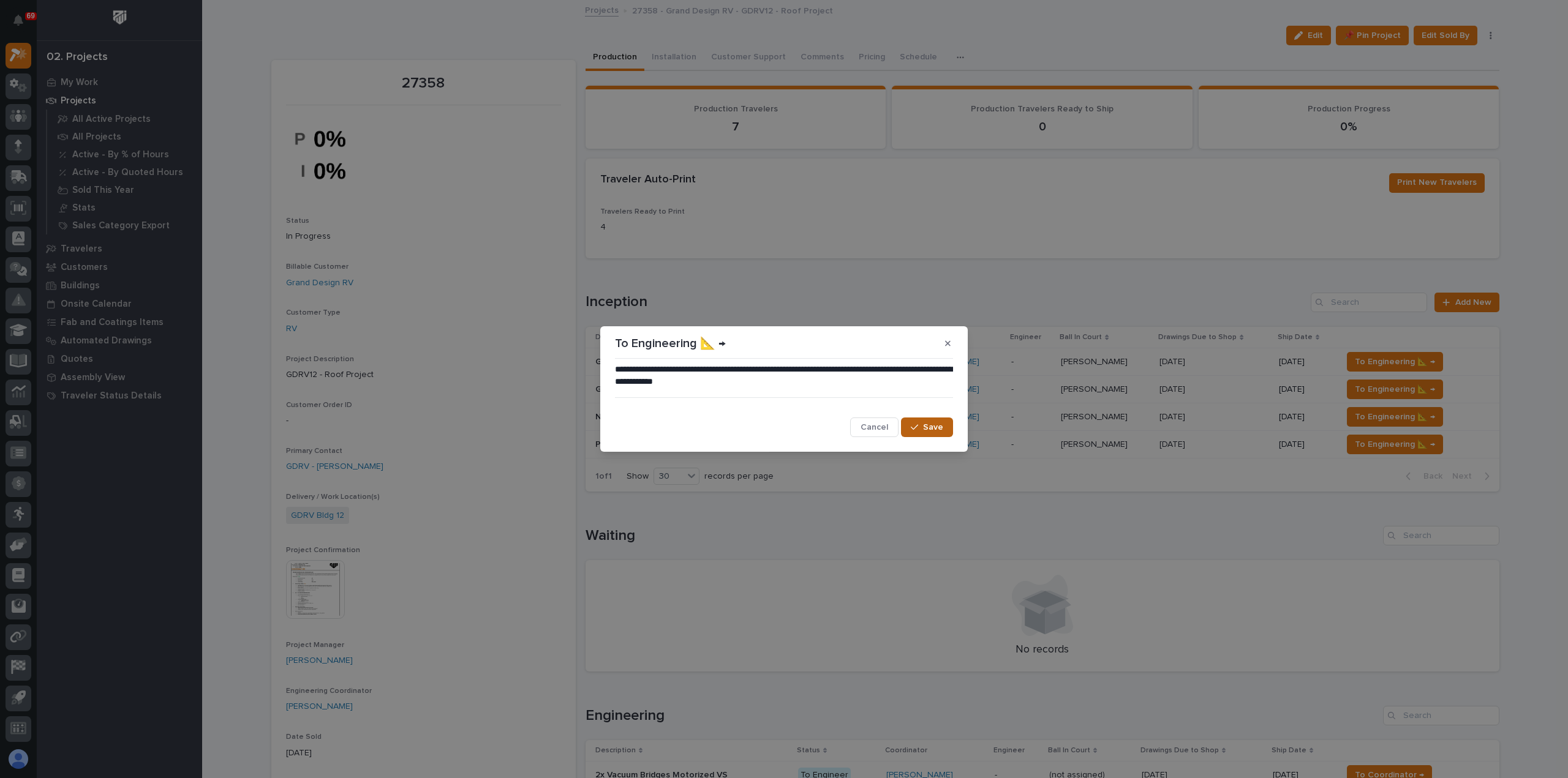
click at [928, 420] on button "Save" at bounding box center [927, 428] width 52 height 20
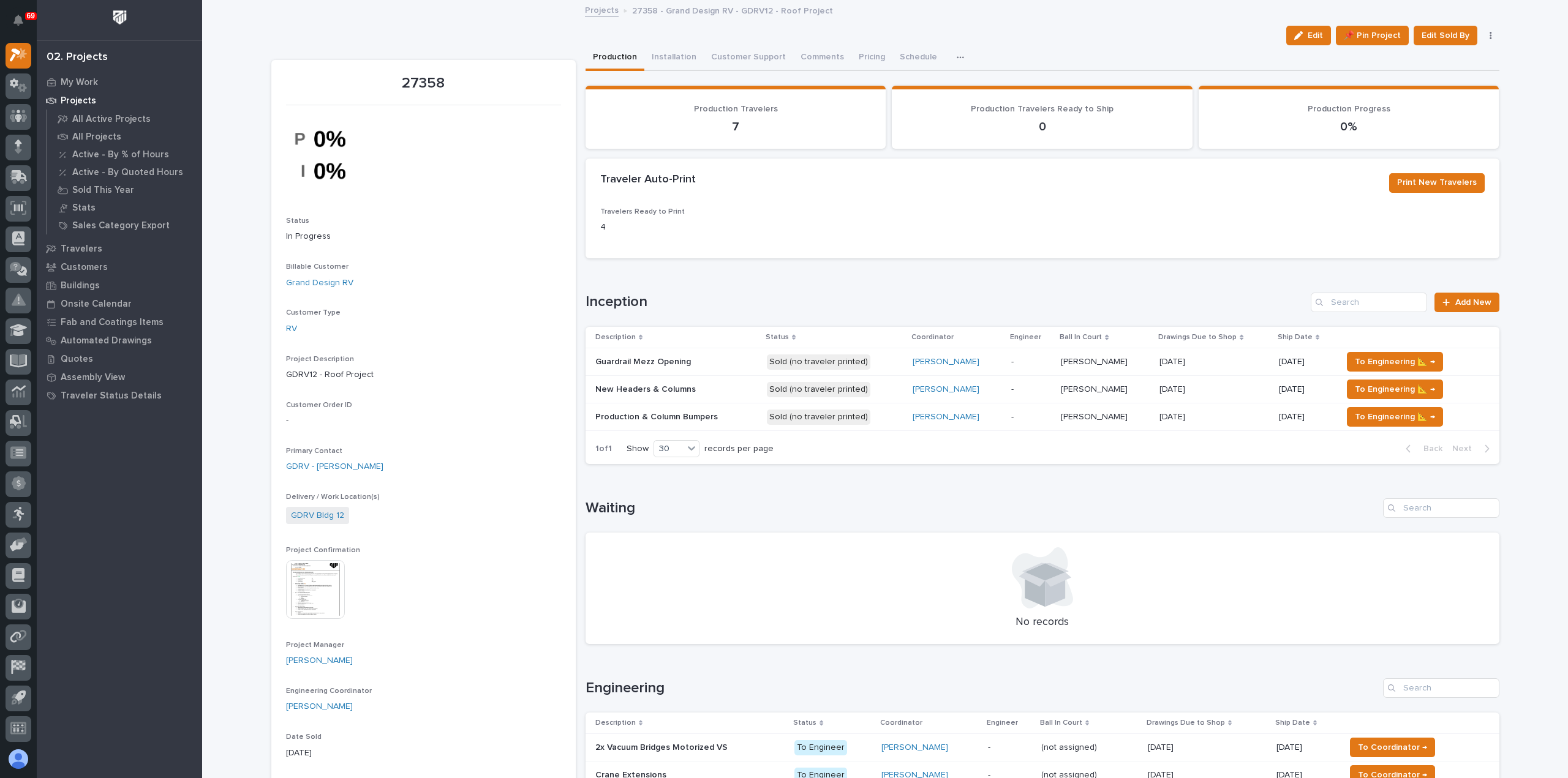
click at [719, 365] on p at bounding box center [676, 362] width 161 height 11
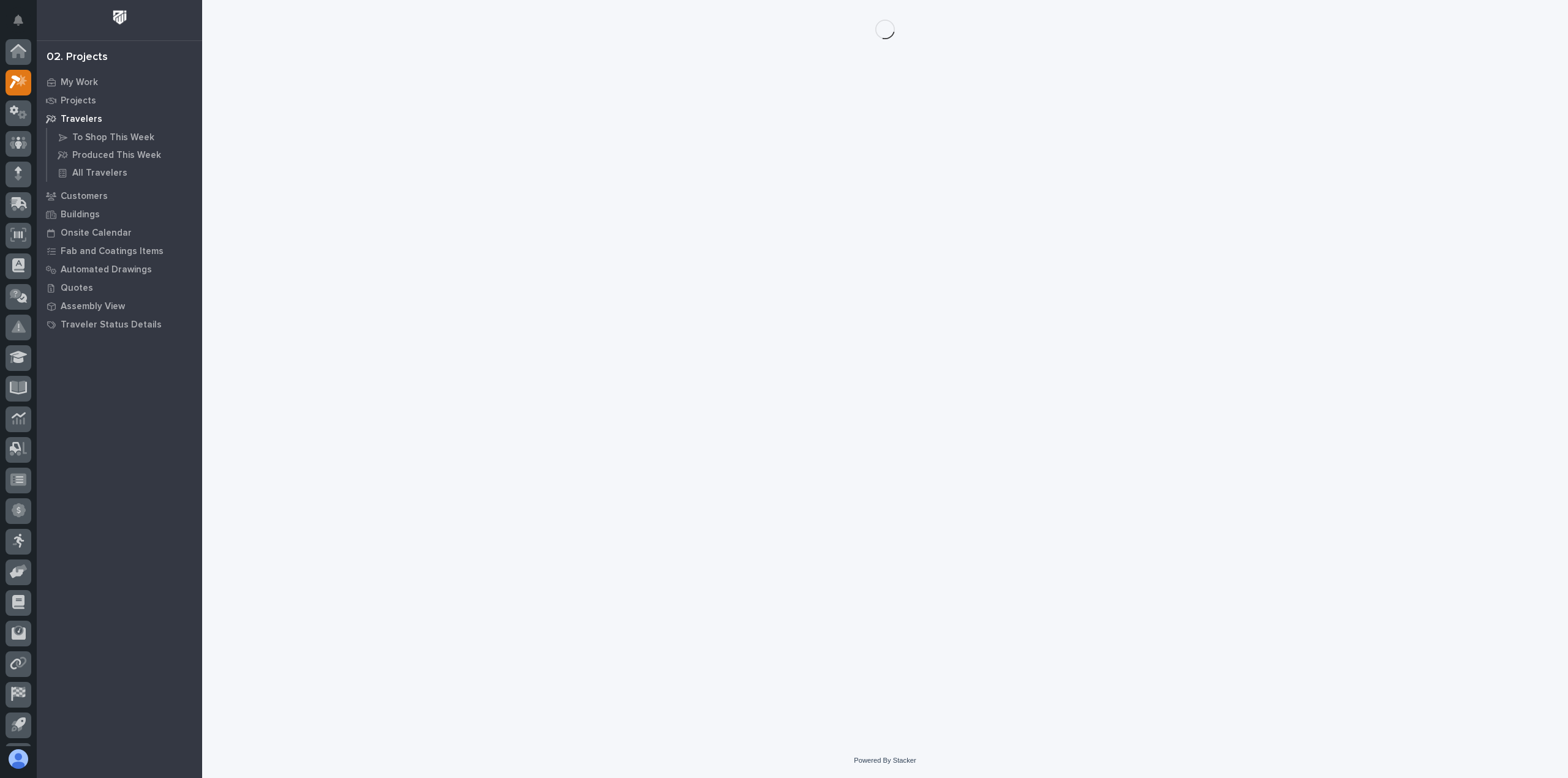
scroll to position [27, 0]
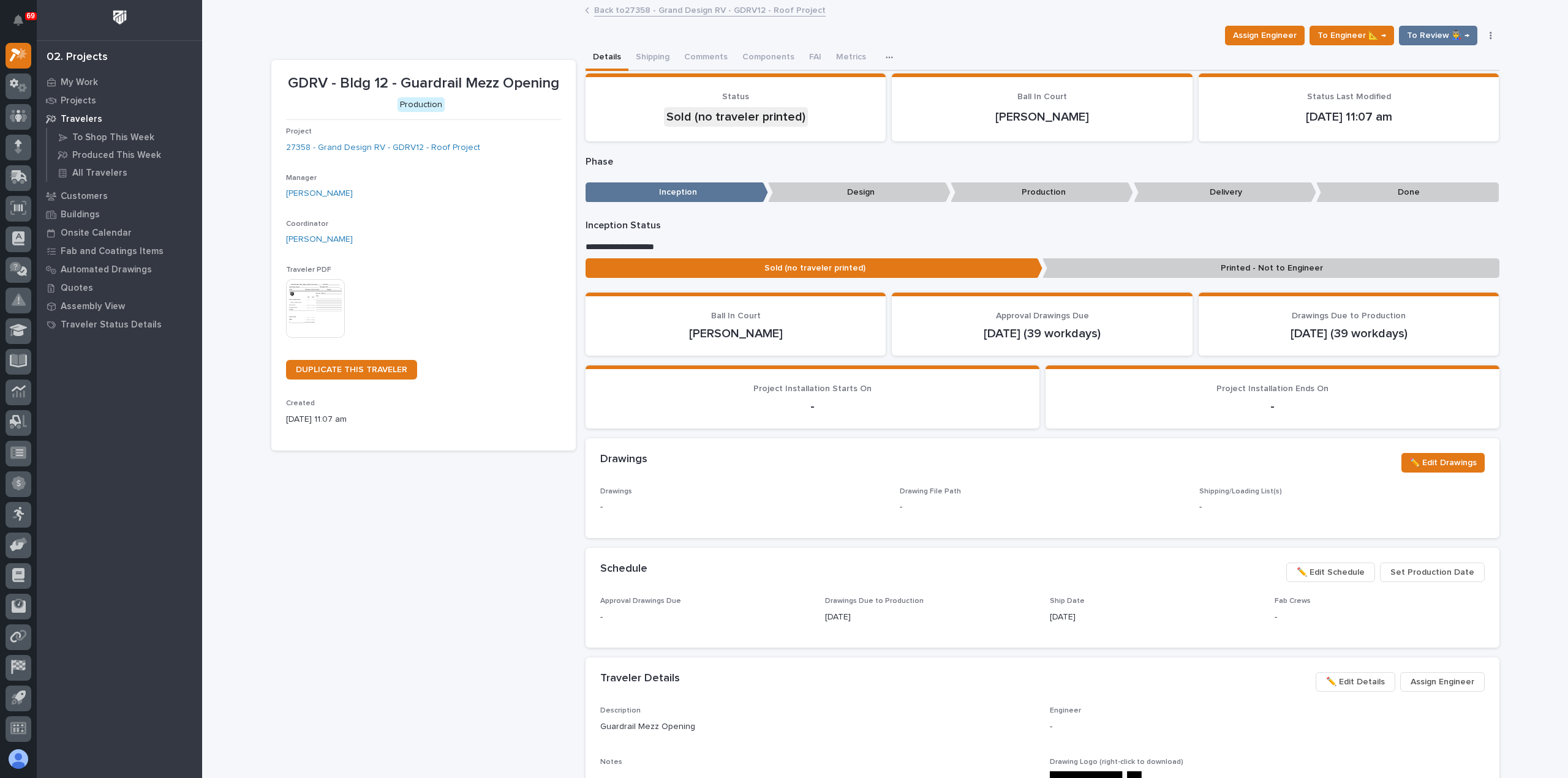
click at [290, 292] on img at bounding box center [315, 308] width 59 height 59
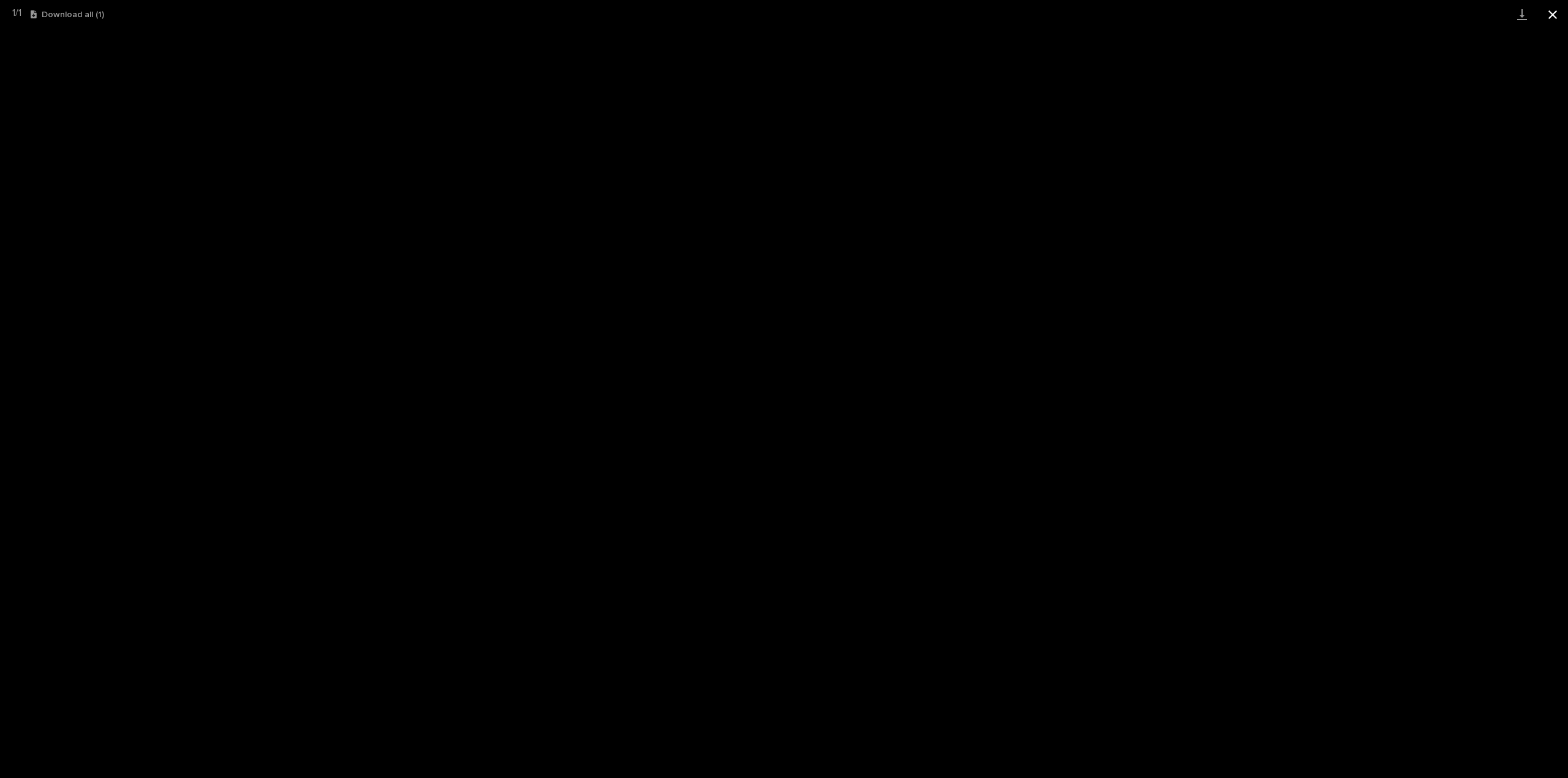
click at [1554, 13] on button "Close gallery" at bounding box center [1553, 14] width 30 height 29
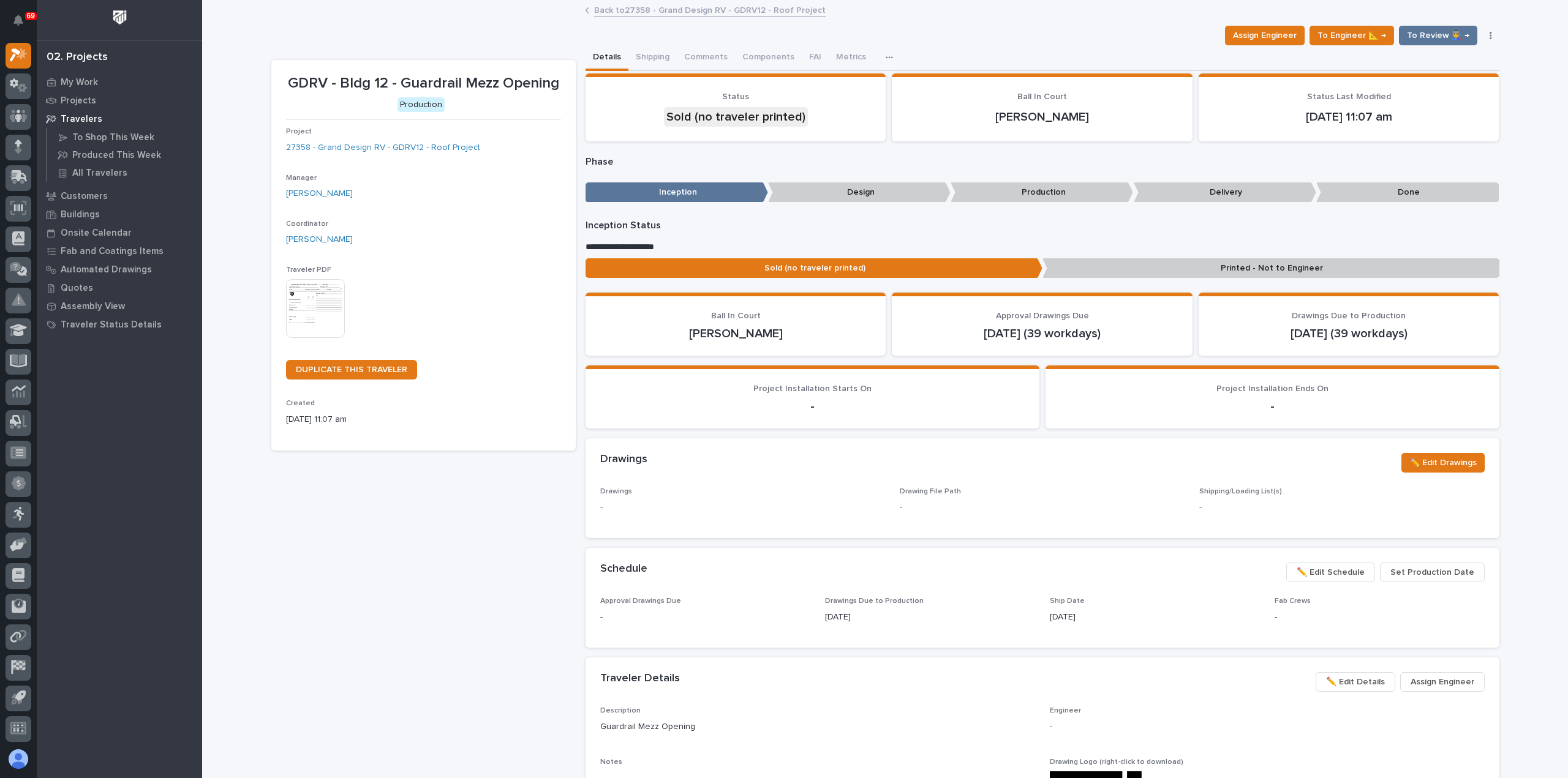
click at [628, 10] on link "Back to 27358 - Grand Design RV - GDRV12 - Roof Project" at bounding box center [710, 9] width 232 height 14
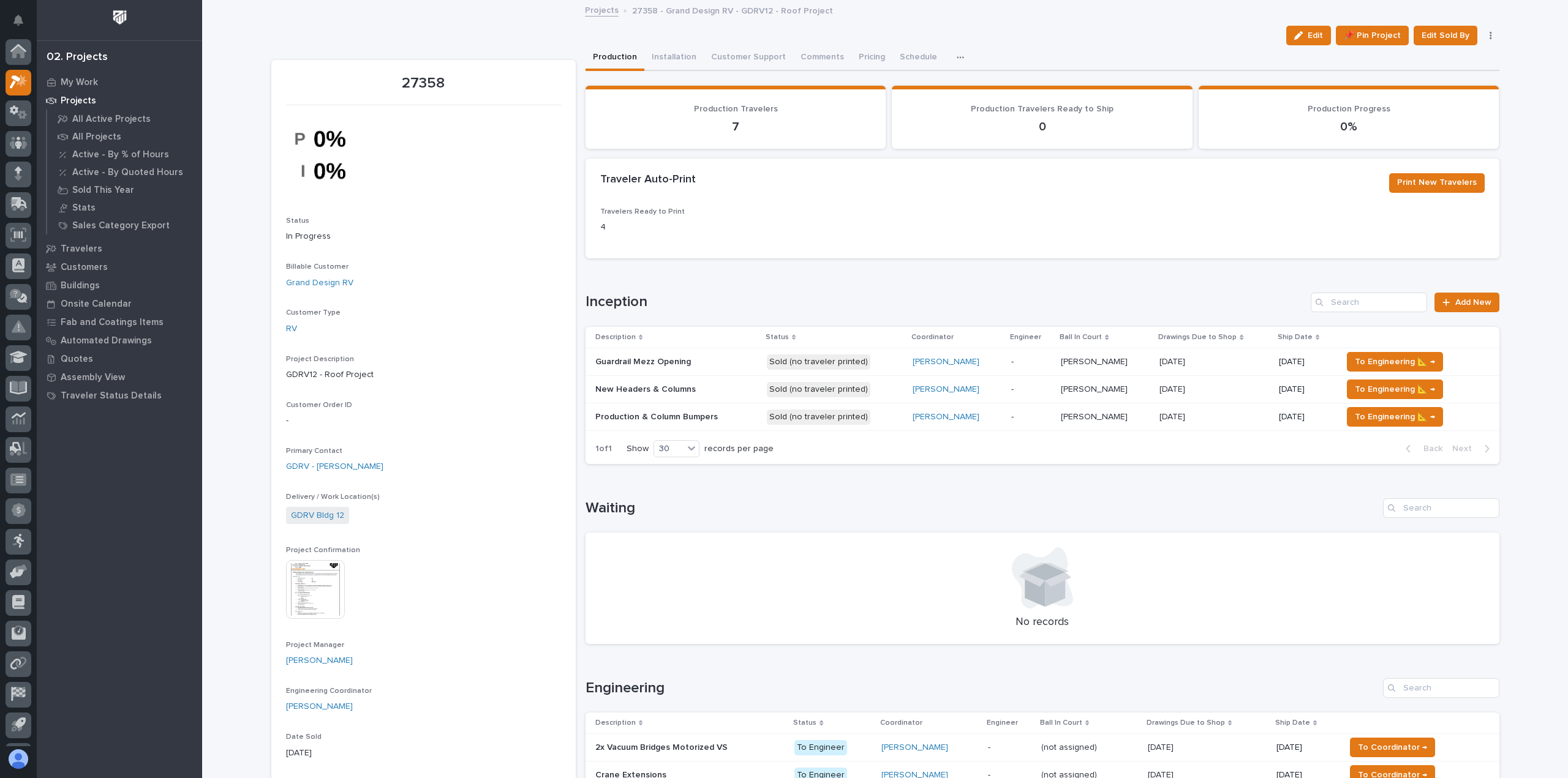
scroll to position [27, 0]
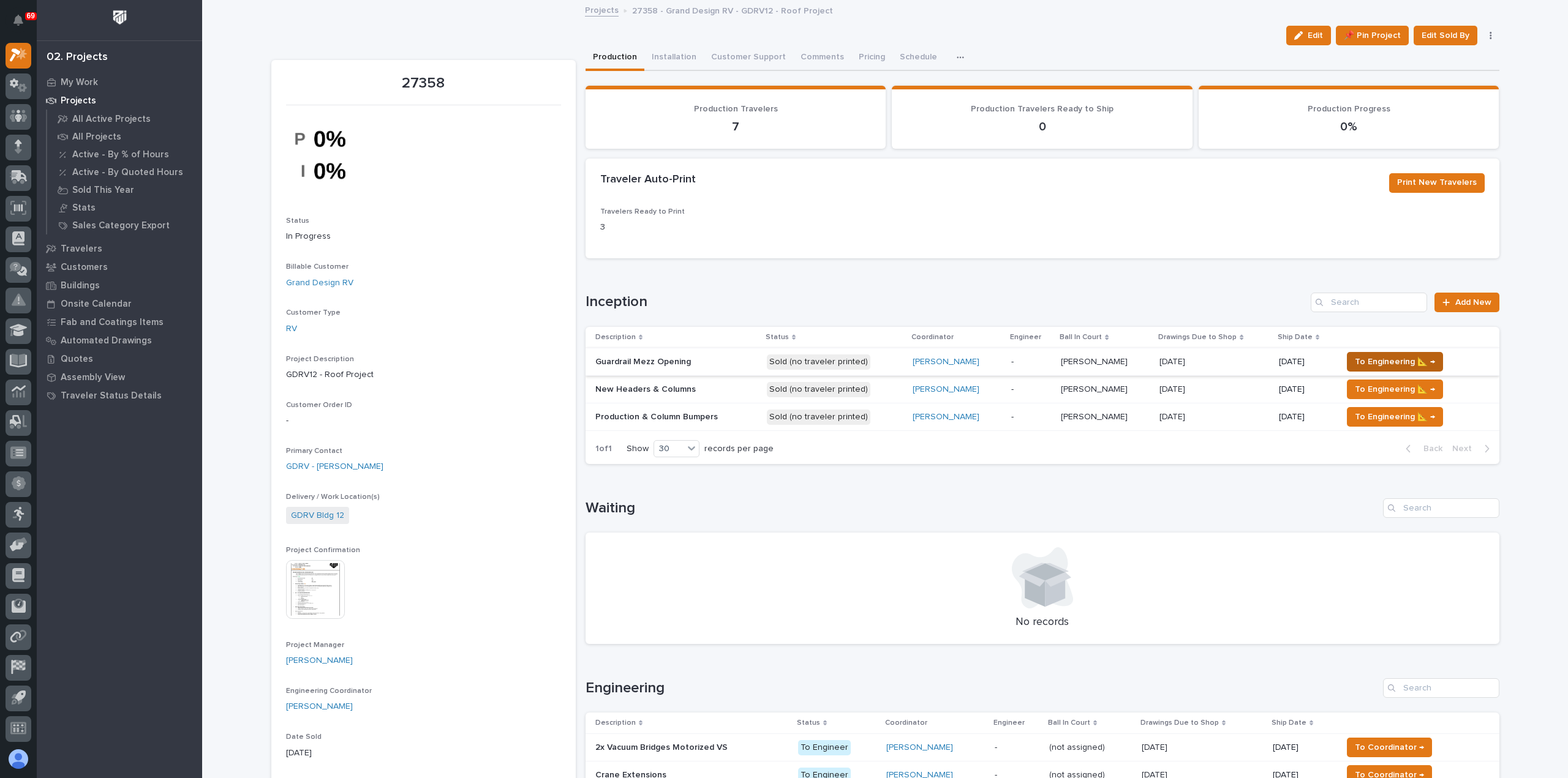
click at [1360, 361] on span "To Engineering 📐 →" at bounding box center [1394, 362] width 80 height 14
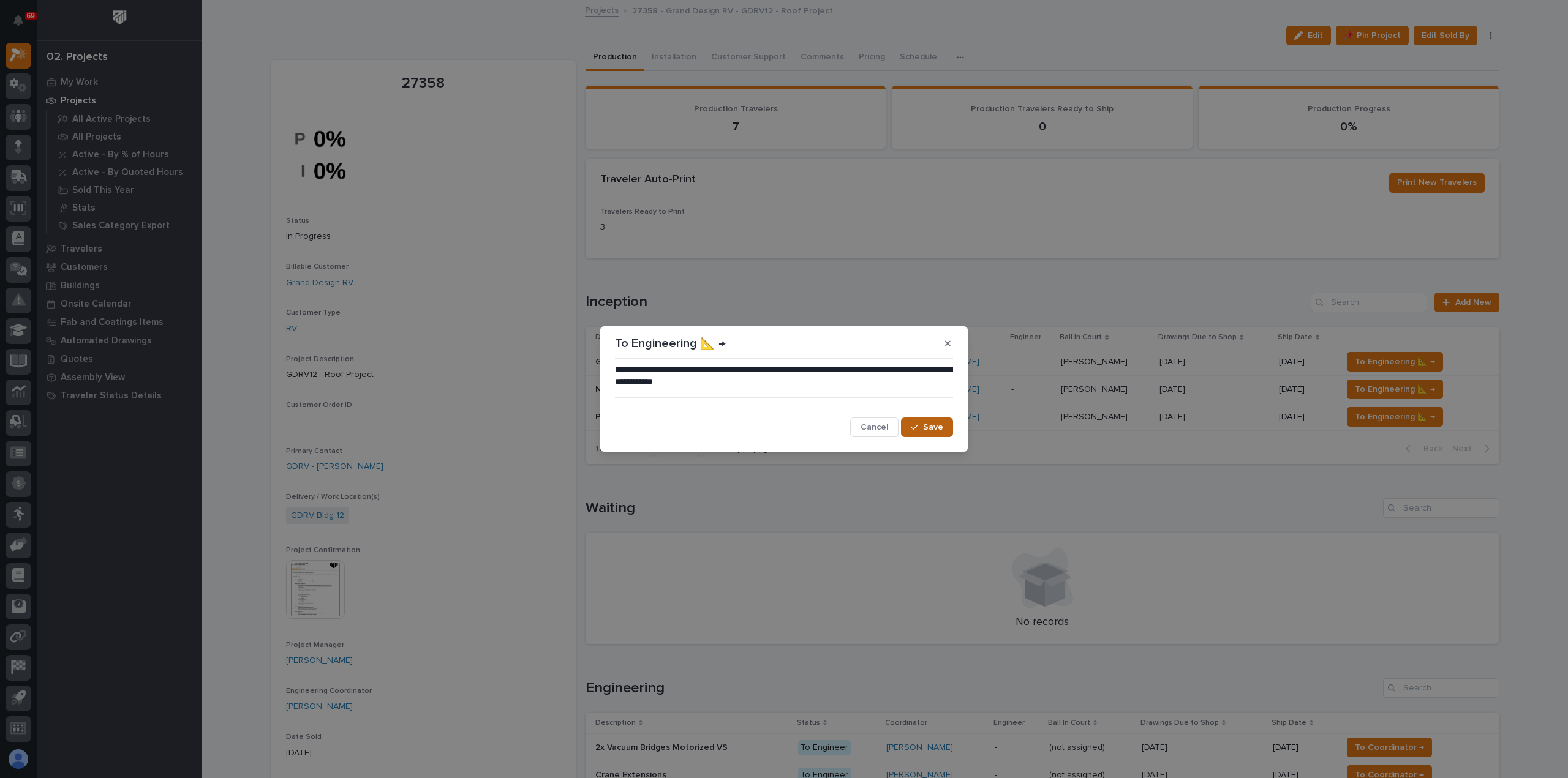
click at [931, 432] on span "Save" at bounding box center [933, 427] width 21 height 11
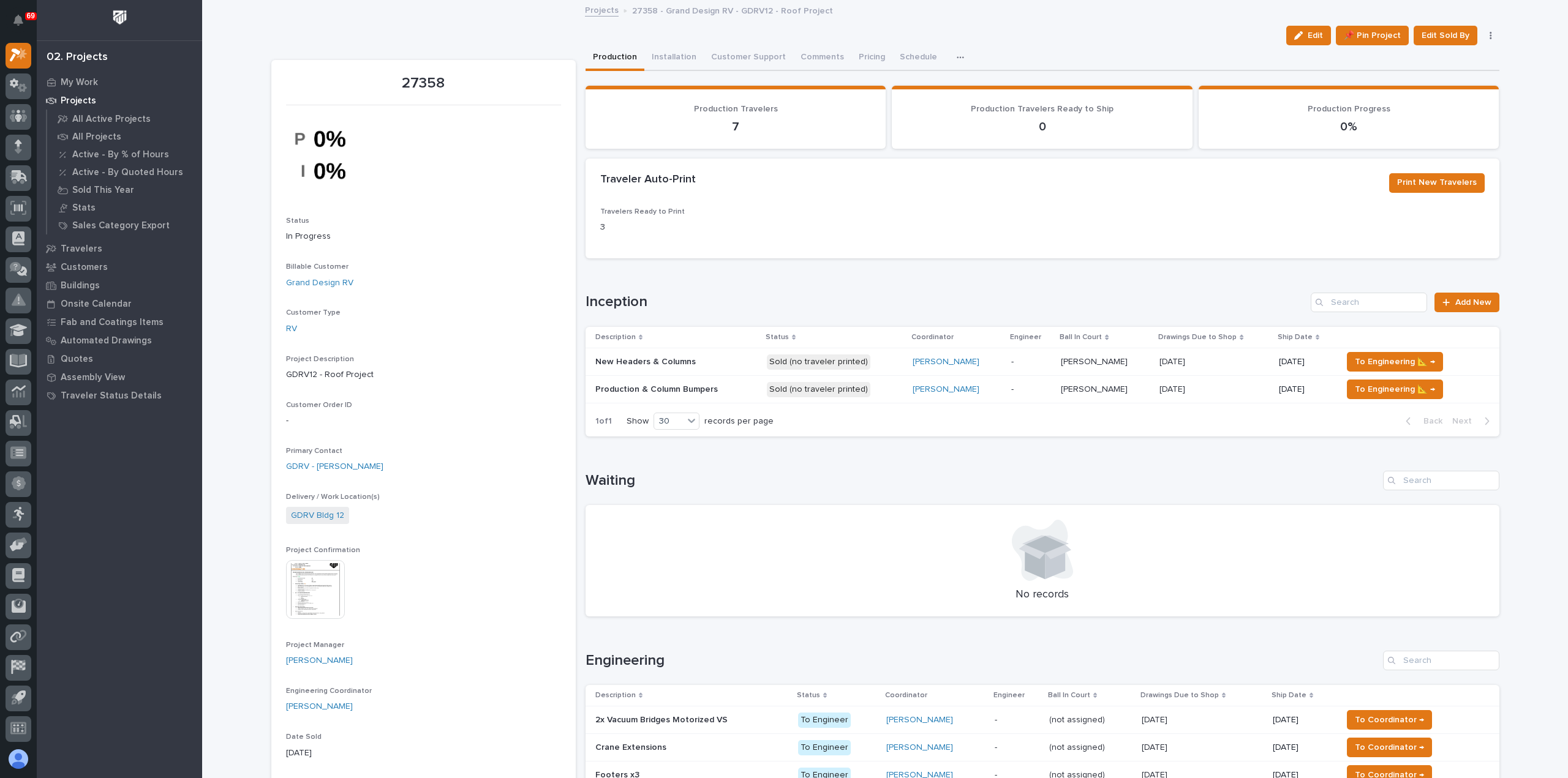
click at [727, 362] on p at bounding box center [676, 362] width 161 height 11
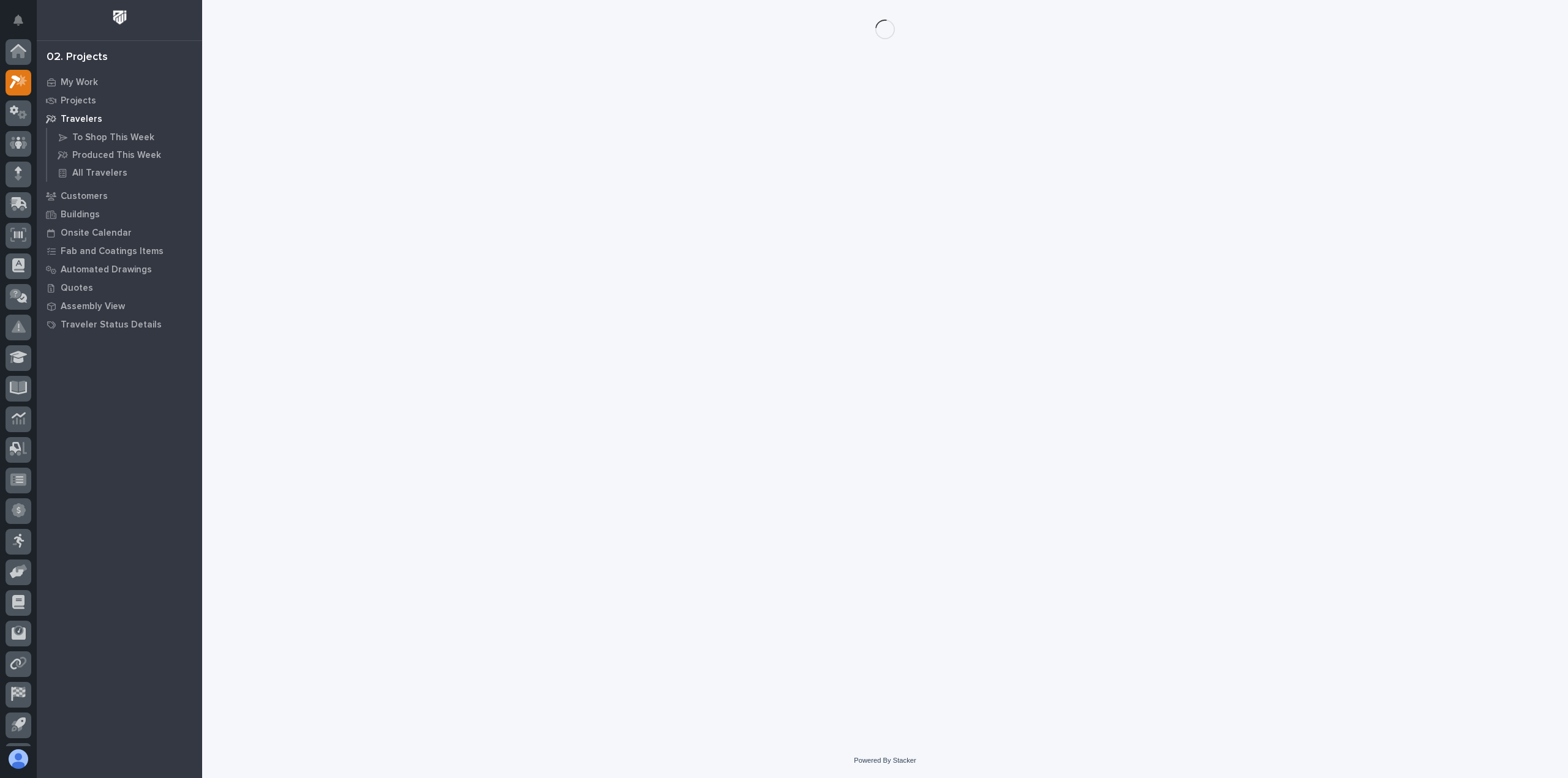
scroll to position [27, 0]
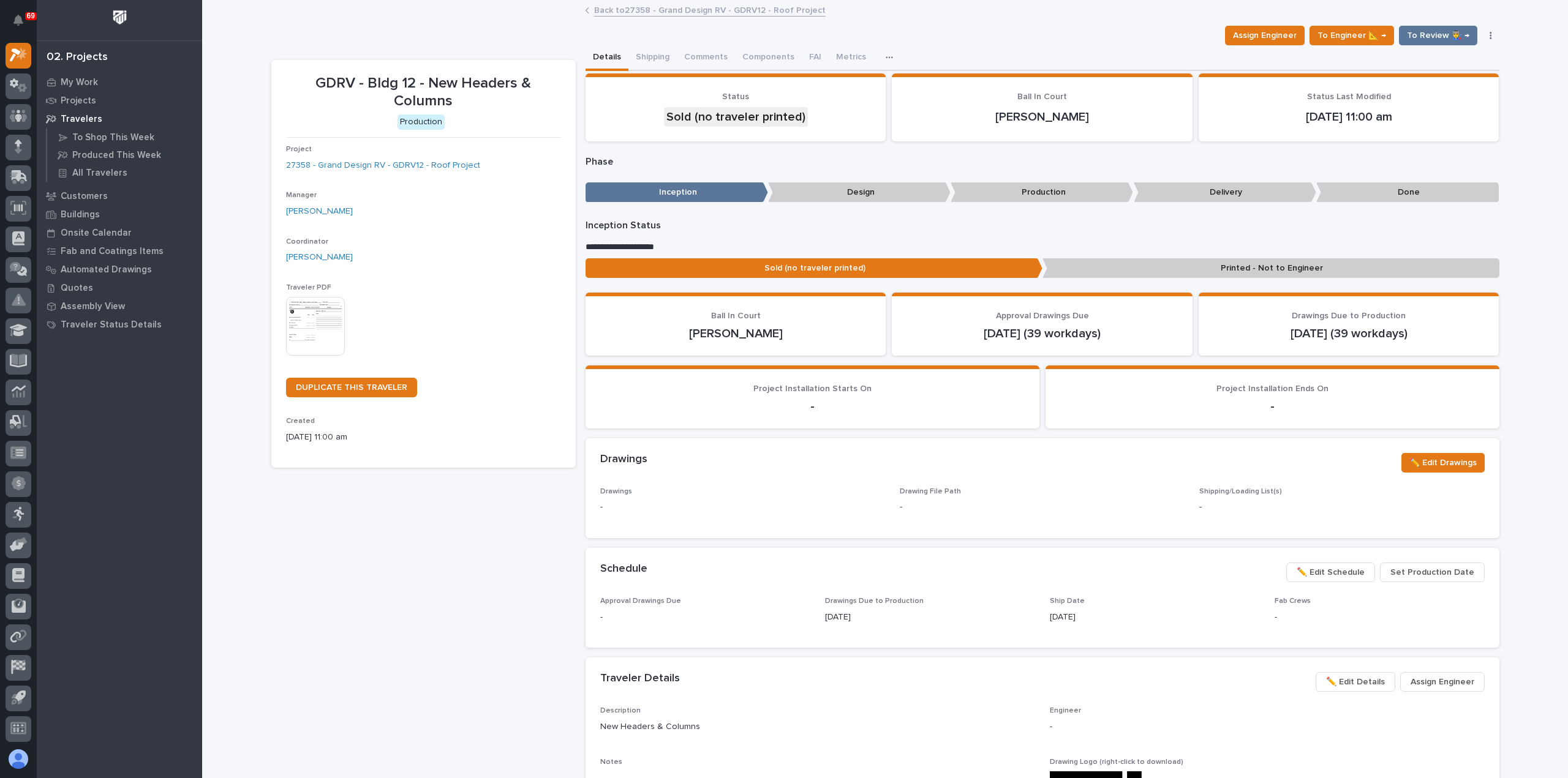
click at [308, 330] on img at bounding box center [315, 326] width 59 height 59
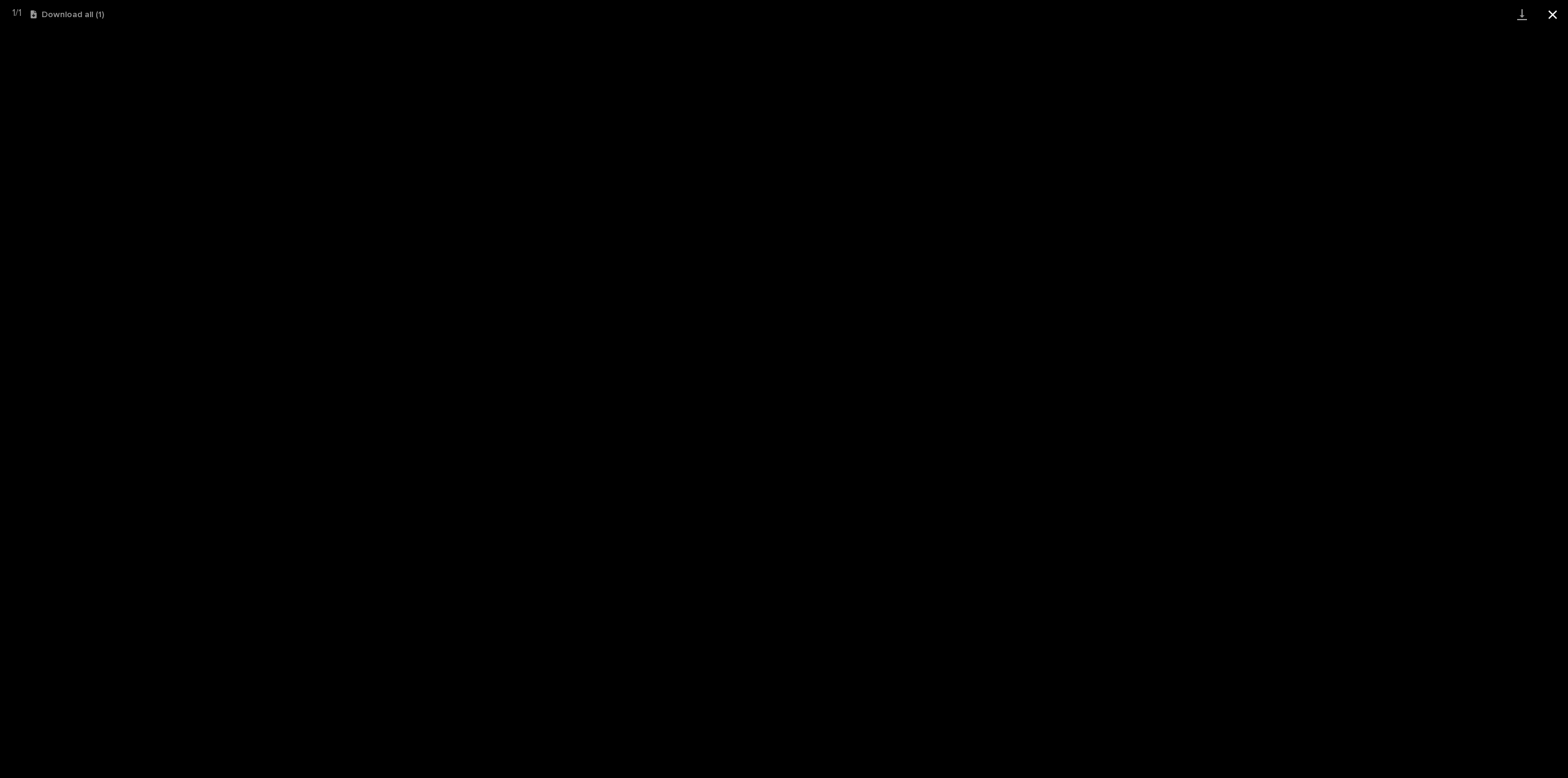
click at [1552, 14] on button "Close gallery" at bounding box center [1553, 14] width 30 height 29
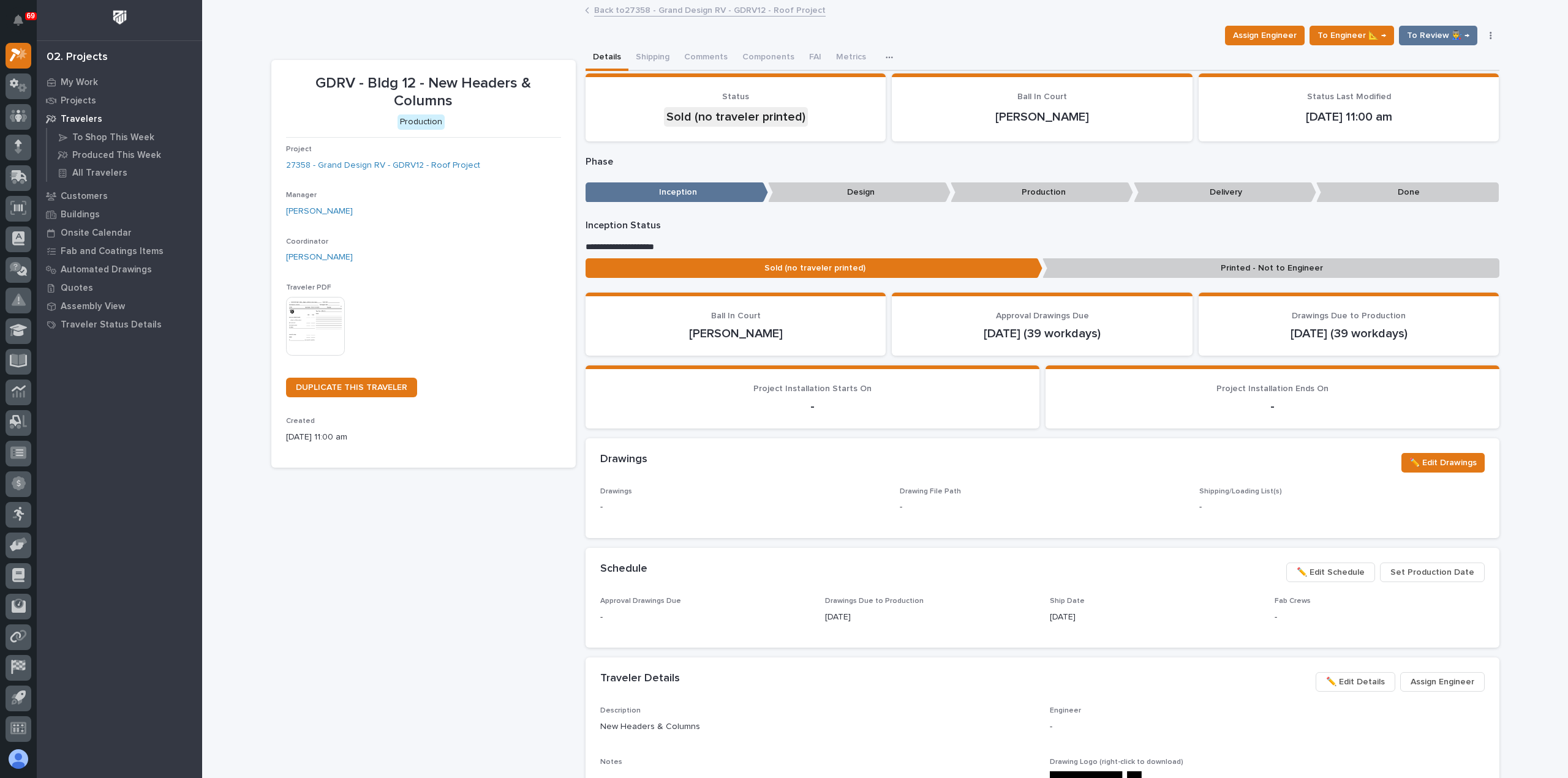
click at [617, 8] on link "Back to 27358 - Grand Design RV - GDRV12 - Roof Project" at bounding box center [710, 9] width 232 height 14
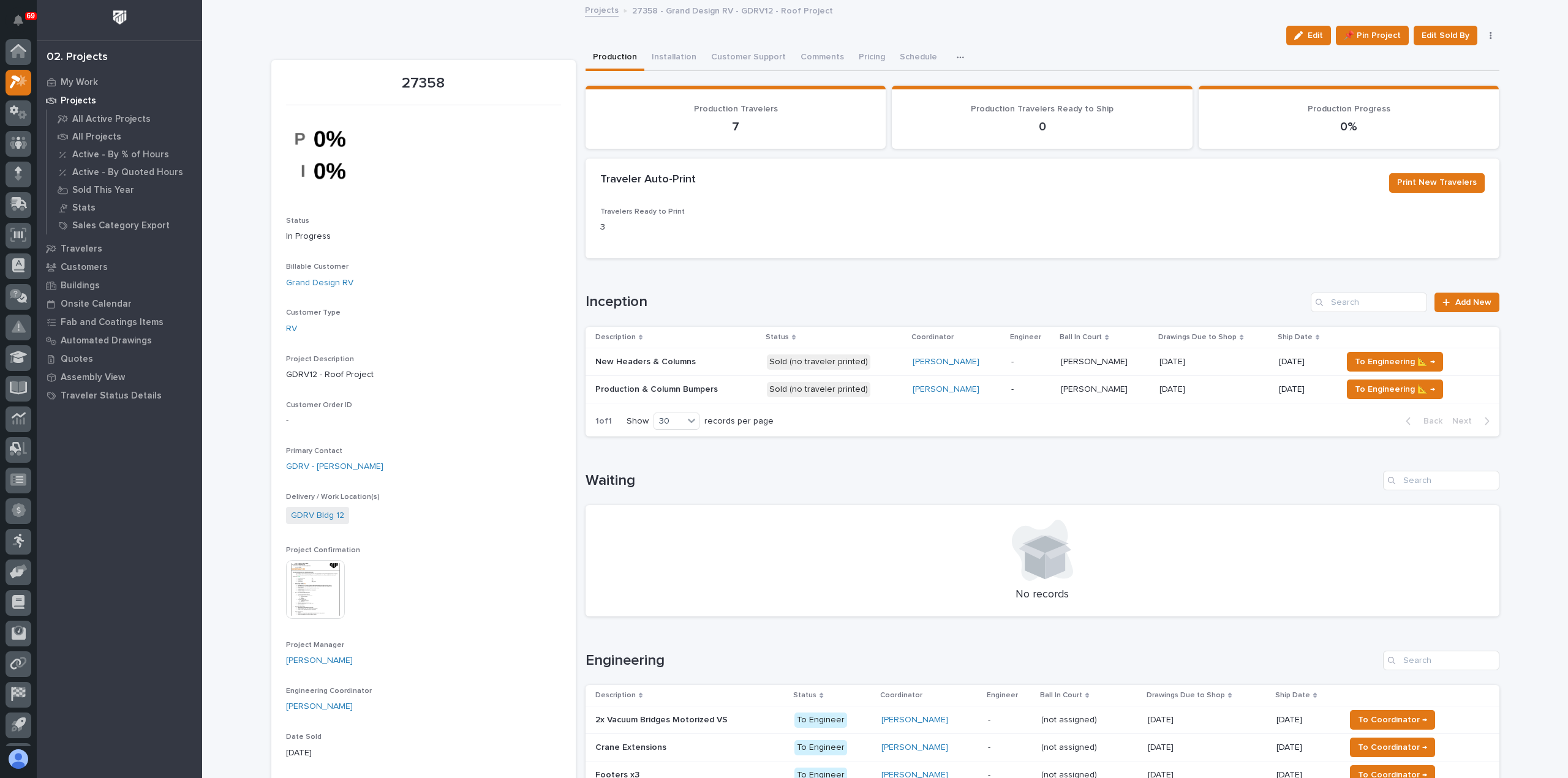
scroll to position [27, 0]
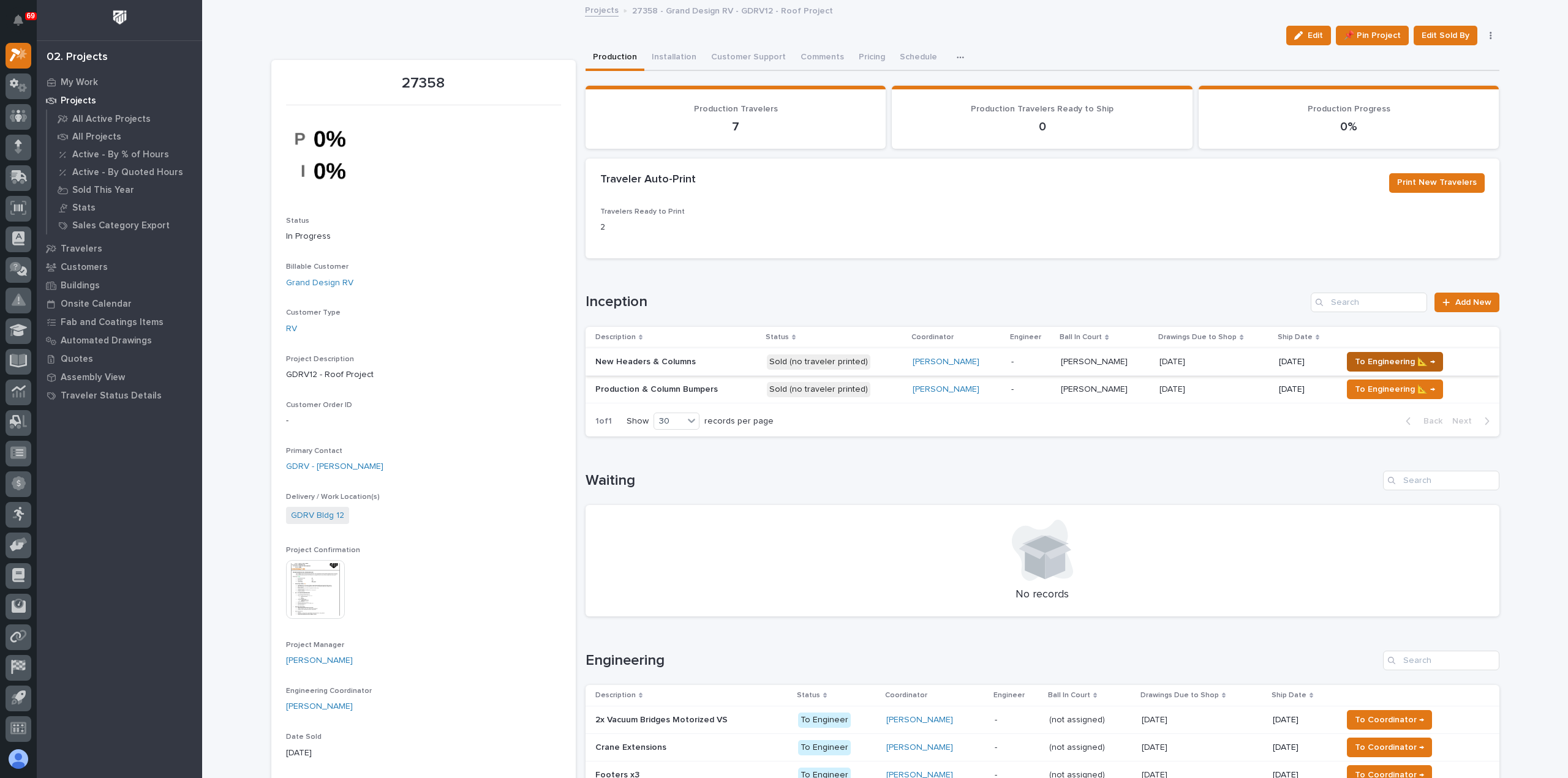
click at [1387, 362] on span "To Engineering 📐 →" at bounding box center [1394, 362] width 80 height 14
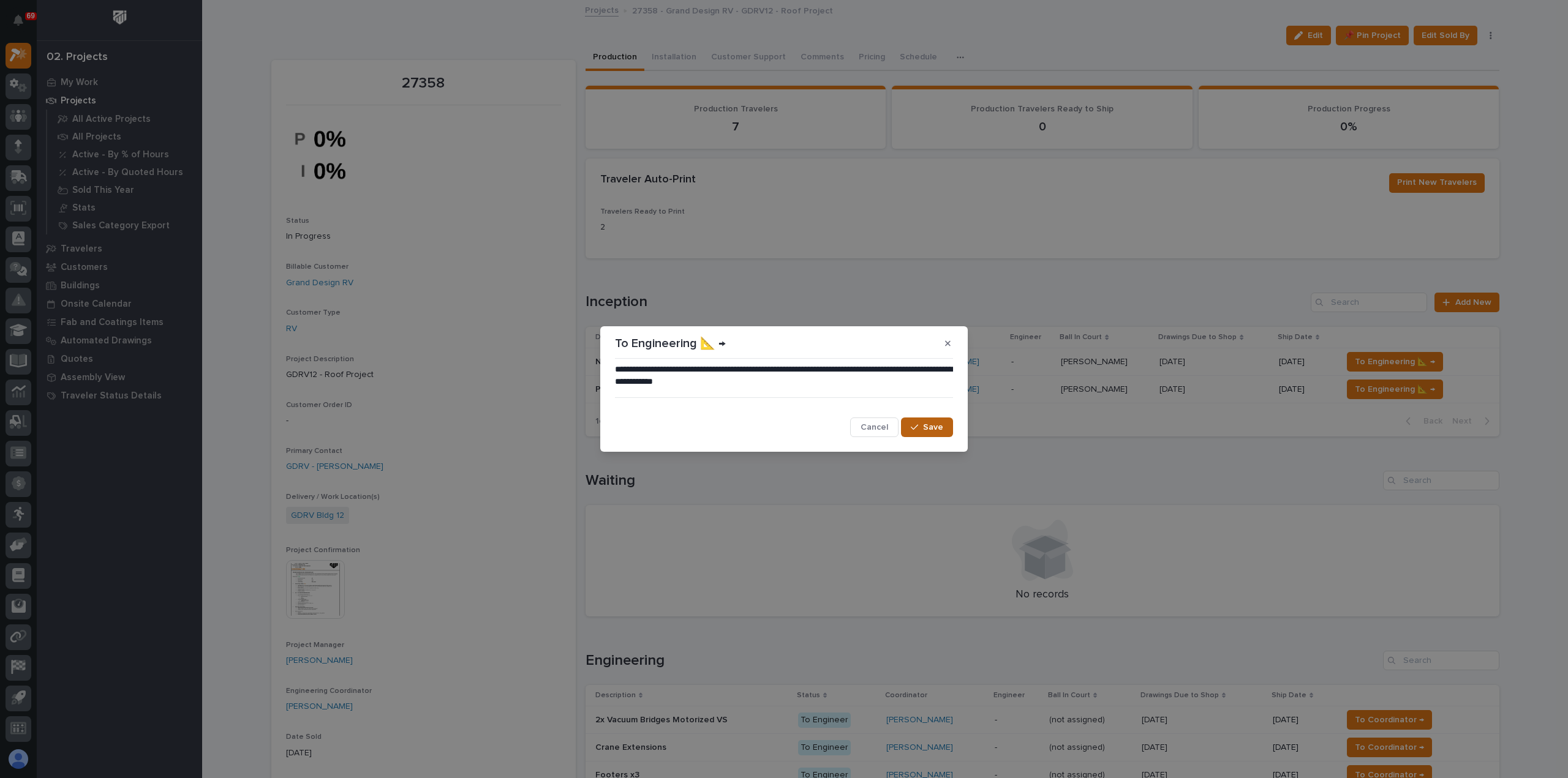
click at [925, 424] on span "Save" at bounding box center [933, 427] width 21 height 11
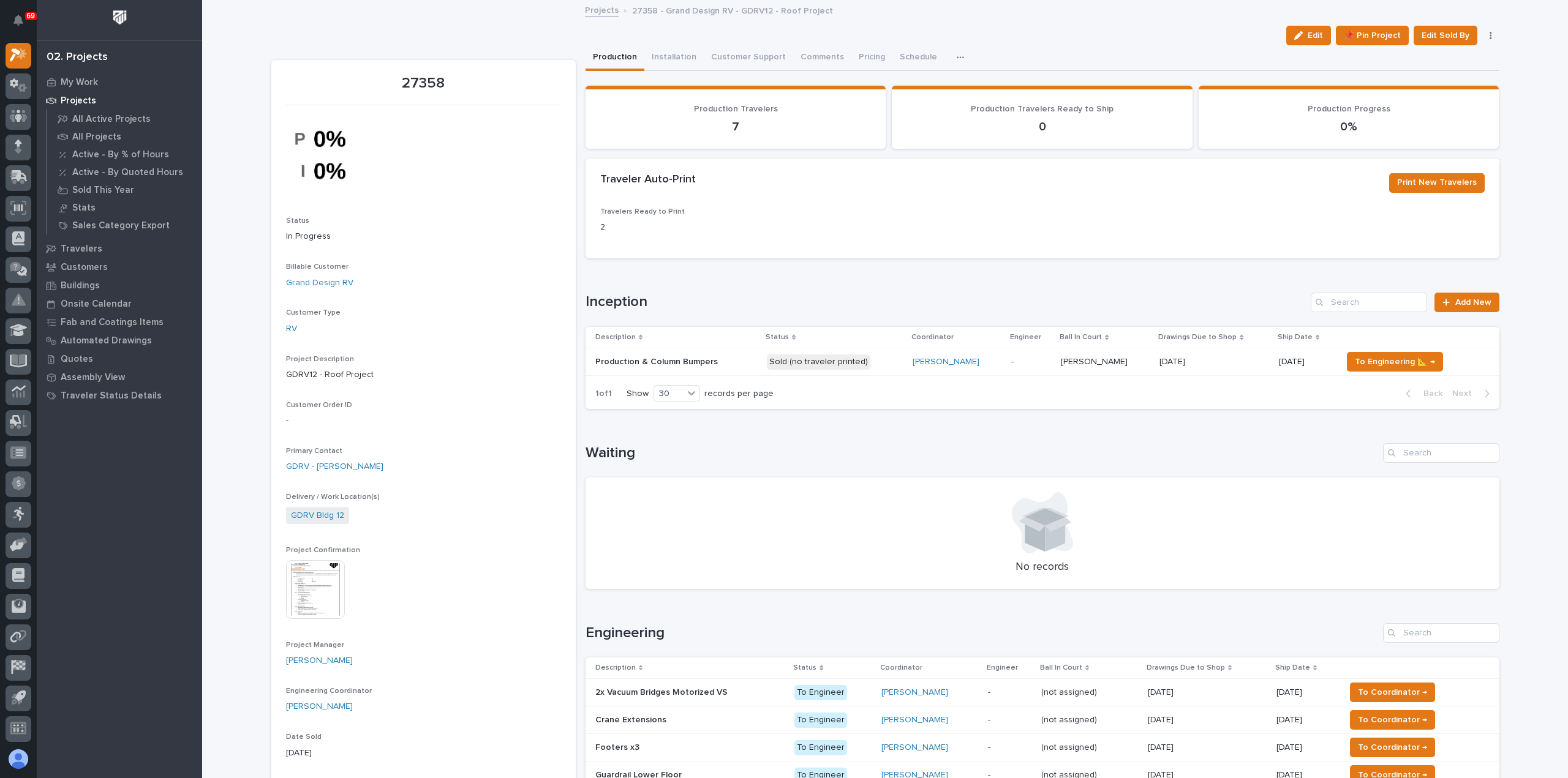
click at [712, 355] on div "Production & Column Bumpers Production & Column Bumpers" at bounding box center [676, 362] width 161 height 21
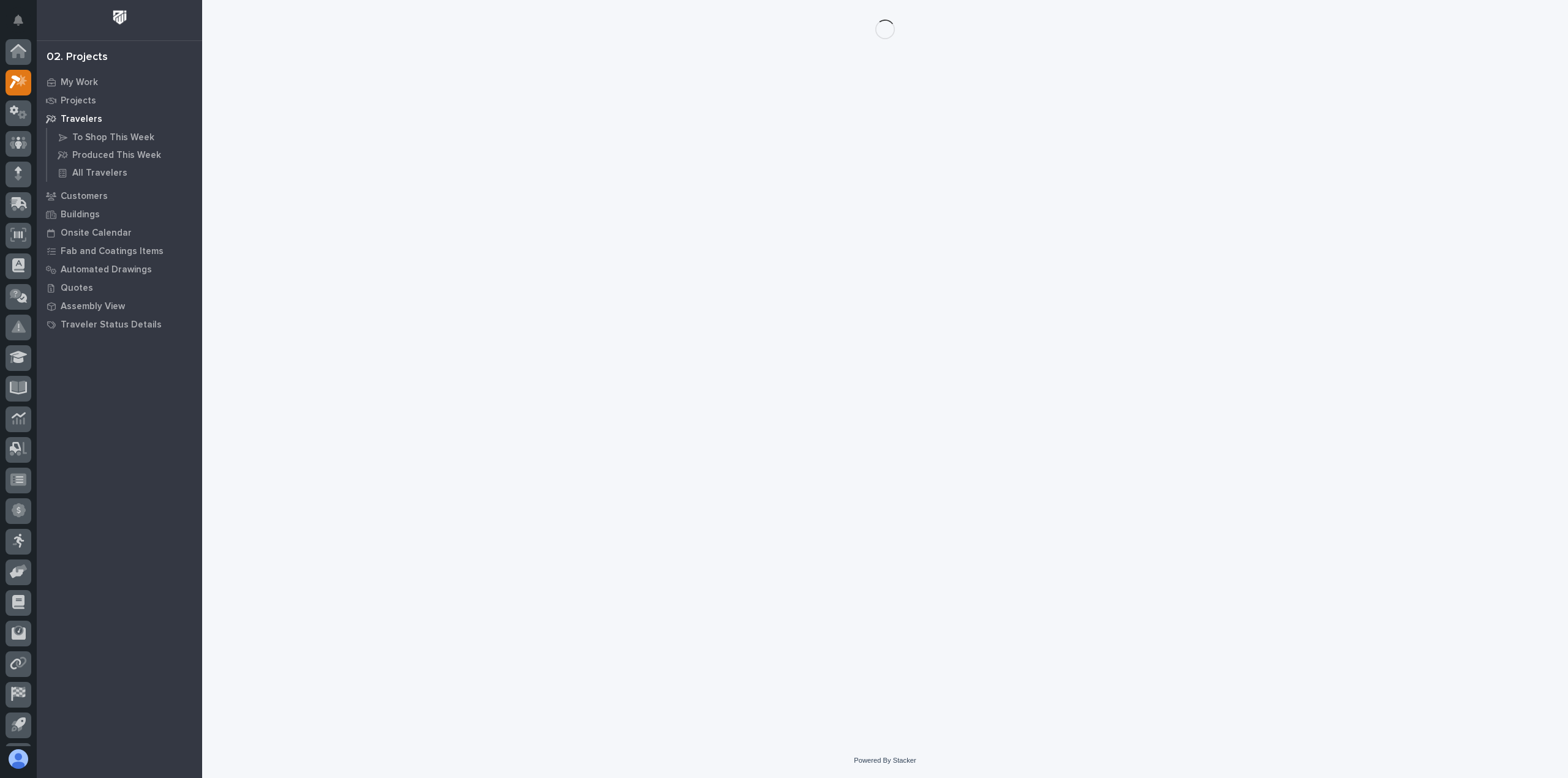
scroll to position [27, 0]
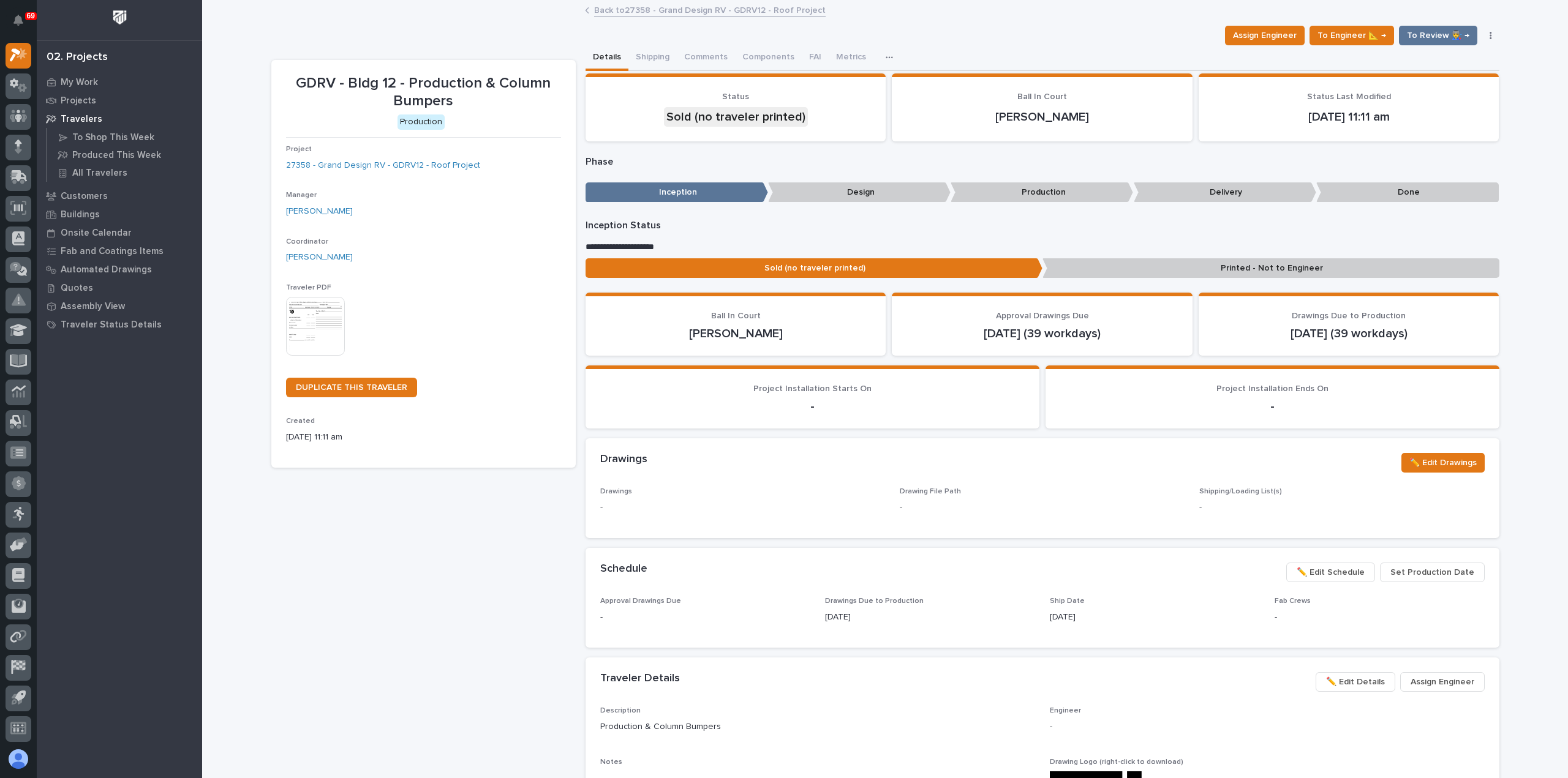
click at [298, 325] on img at bounding box center [315, 326] width 59 height 59
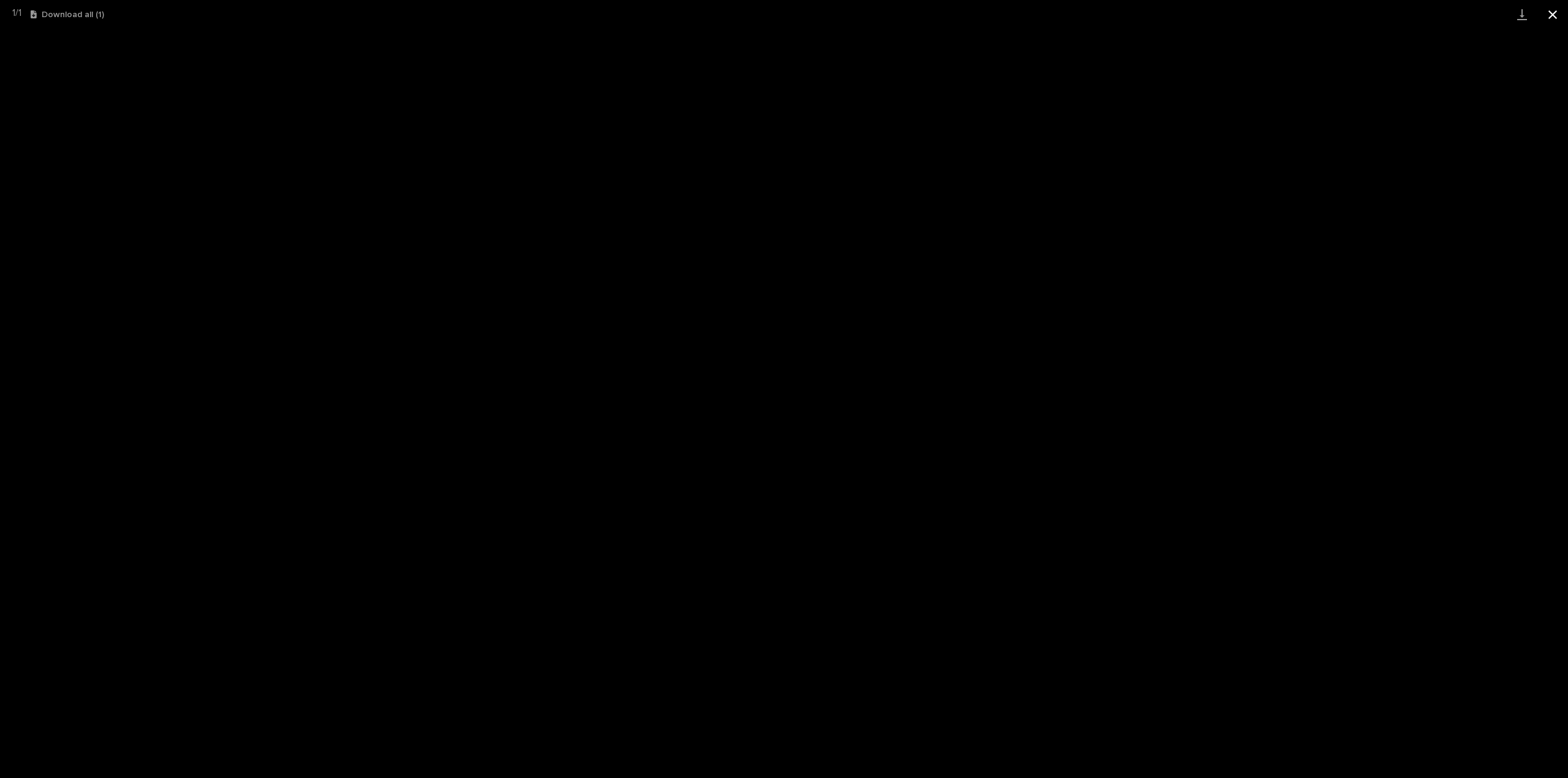
click at [1552, 14] on button "Close gallery" at bounding box center [1553, 14] width 30 height 29
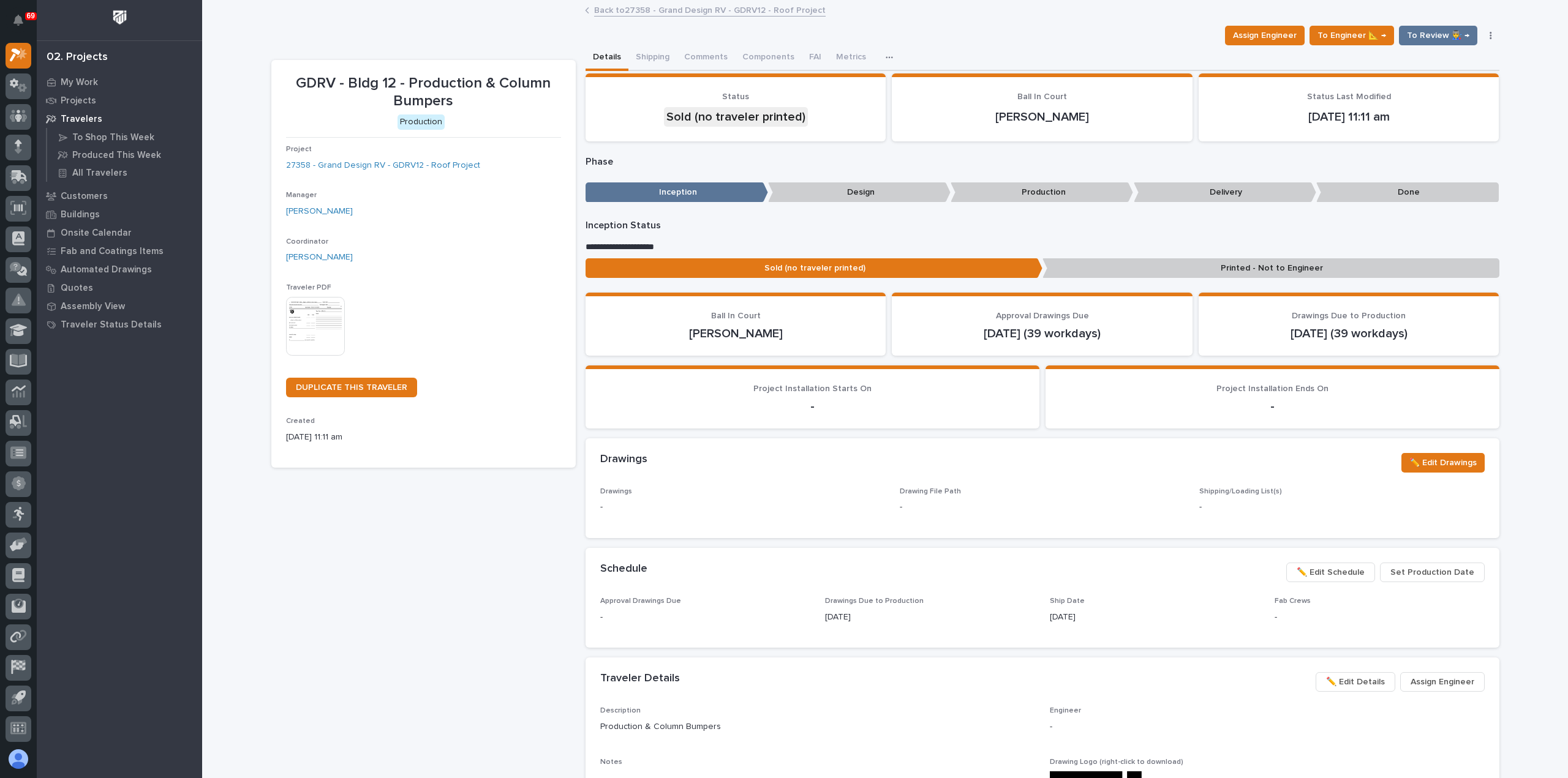
click at [663, 6] on link "Back to 27358 - Grand Design RV - GDRV12 - Roof Project" at bounding box center [710, 9] width 232 height 14
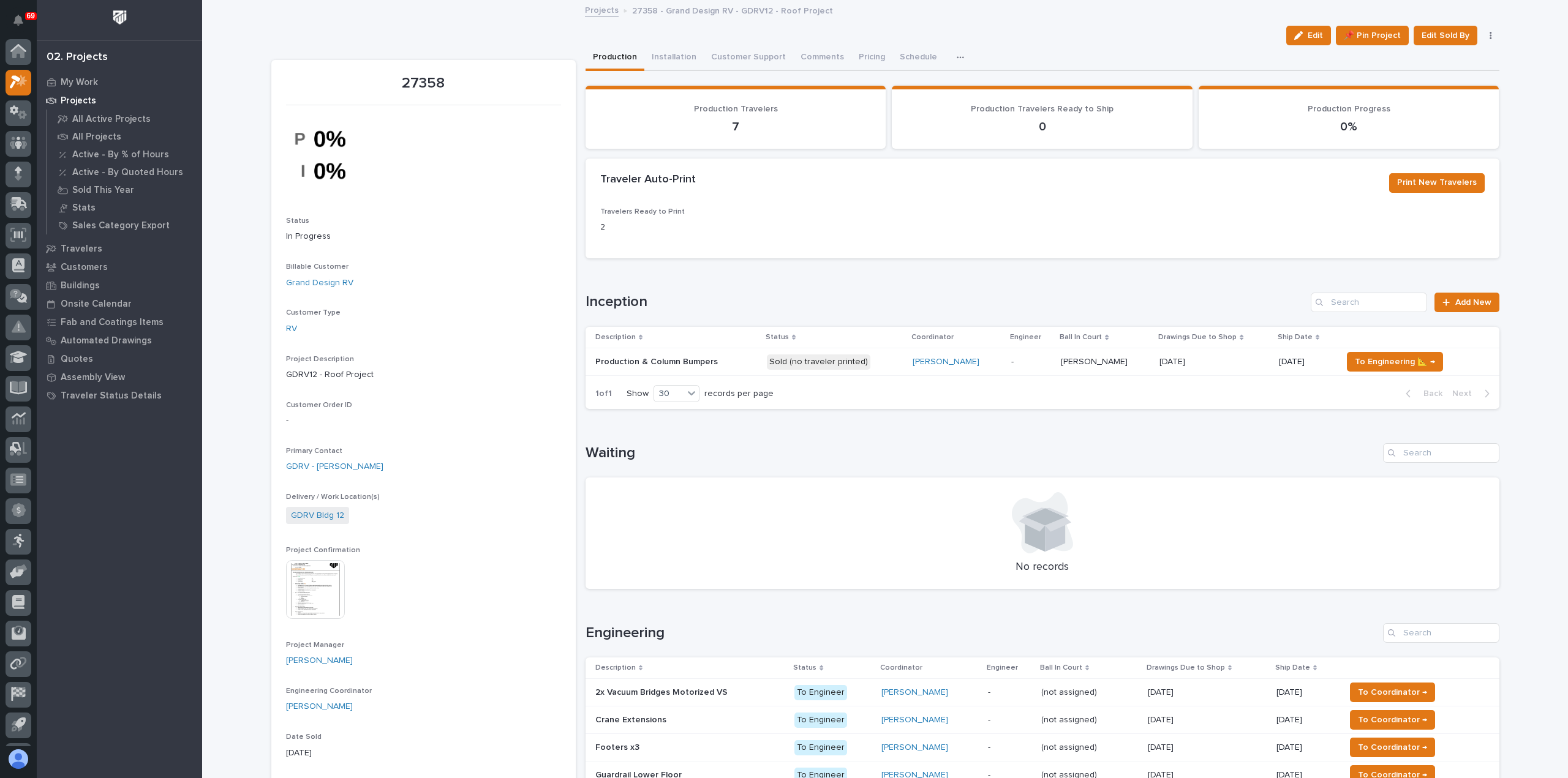
scroll to position [27, 0]
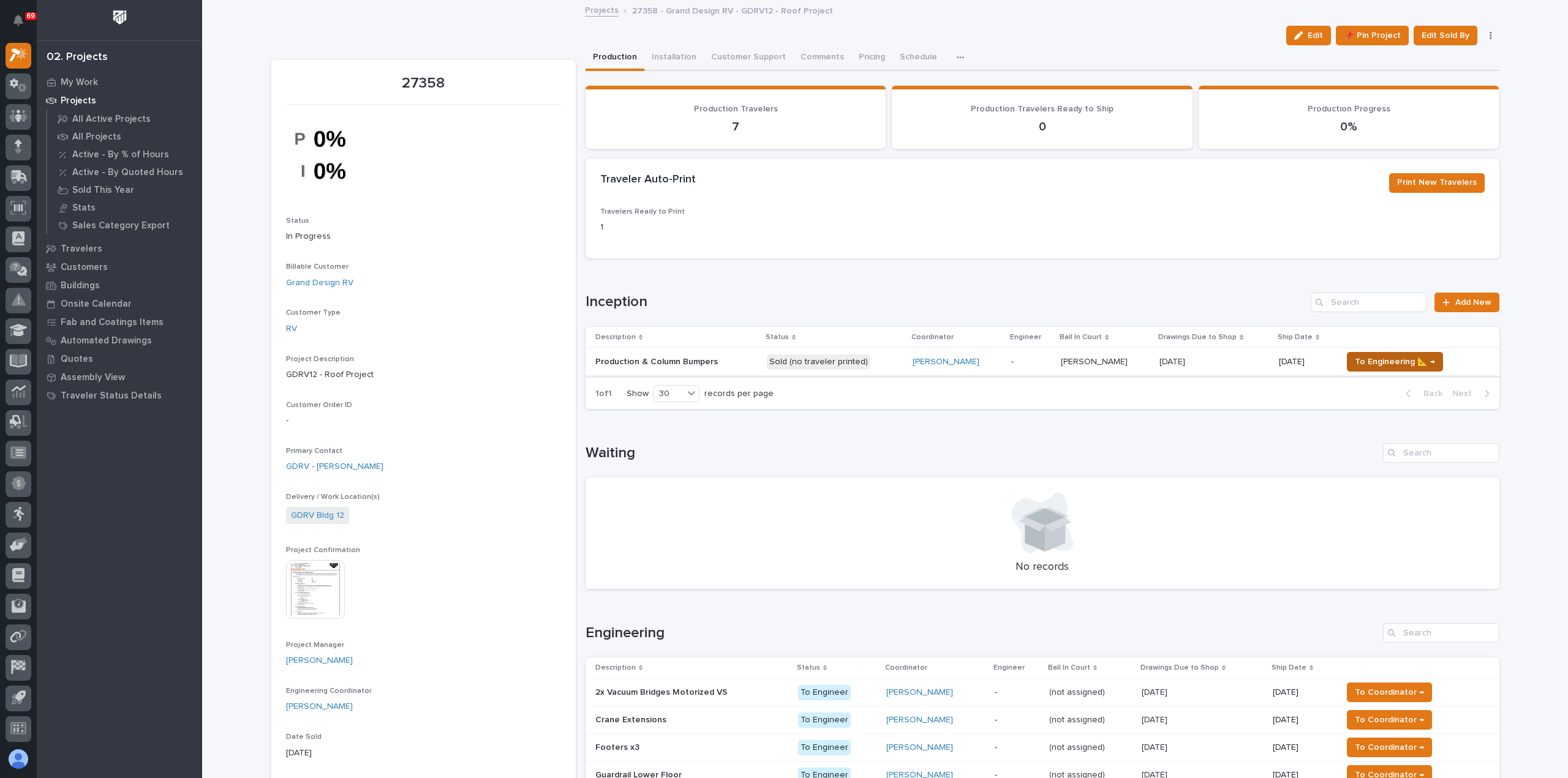
click at [1382, 362] on span "To Engineering 📐 →" at bounding box center [1394, 362] width 80 height 14
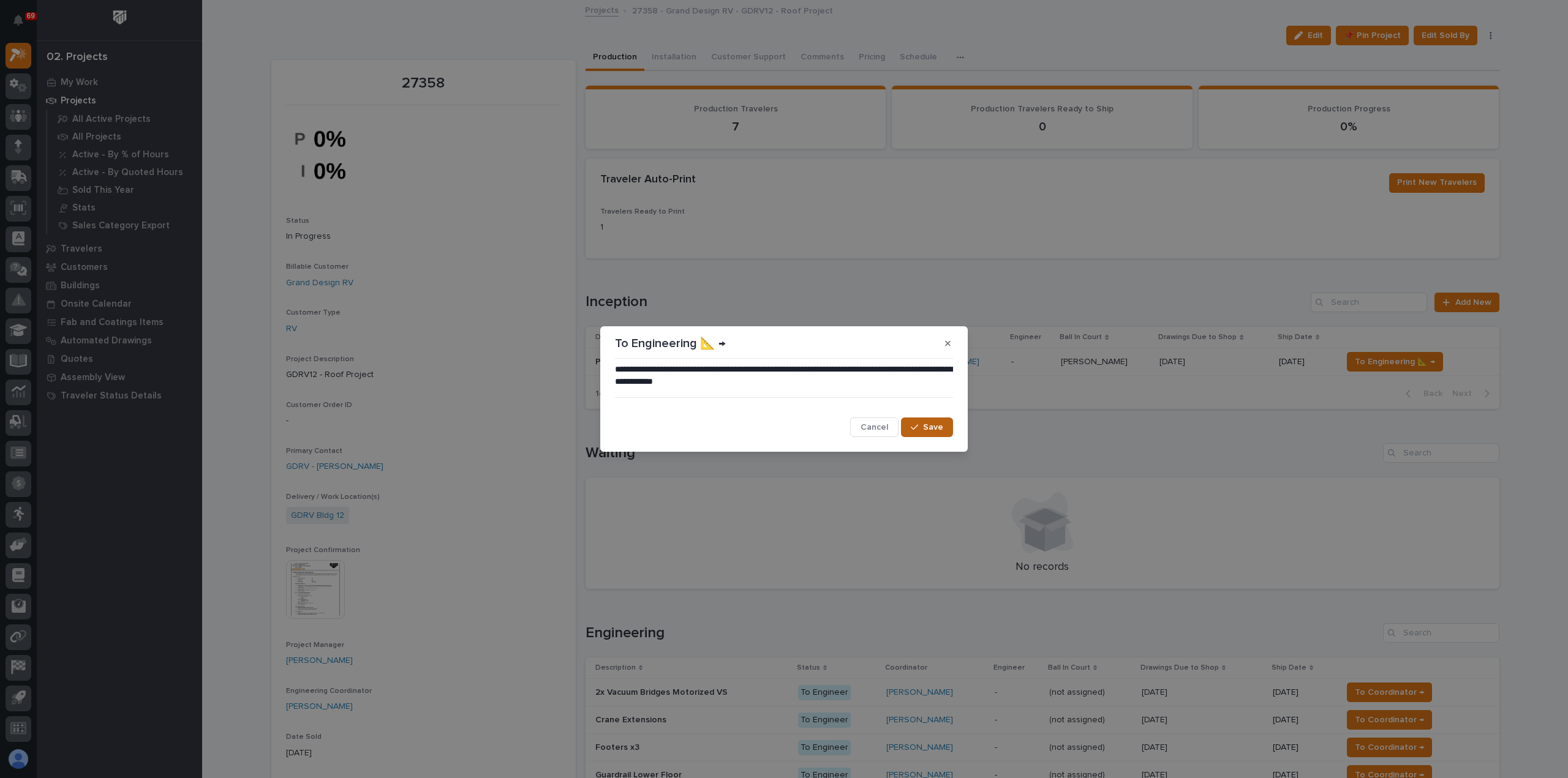
click at [940, 422] on span "Save" at bounding box center [933, 427] width 21 height 11
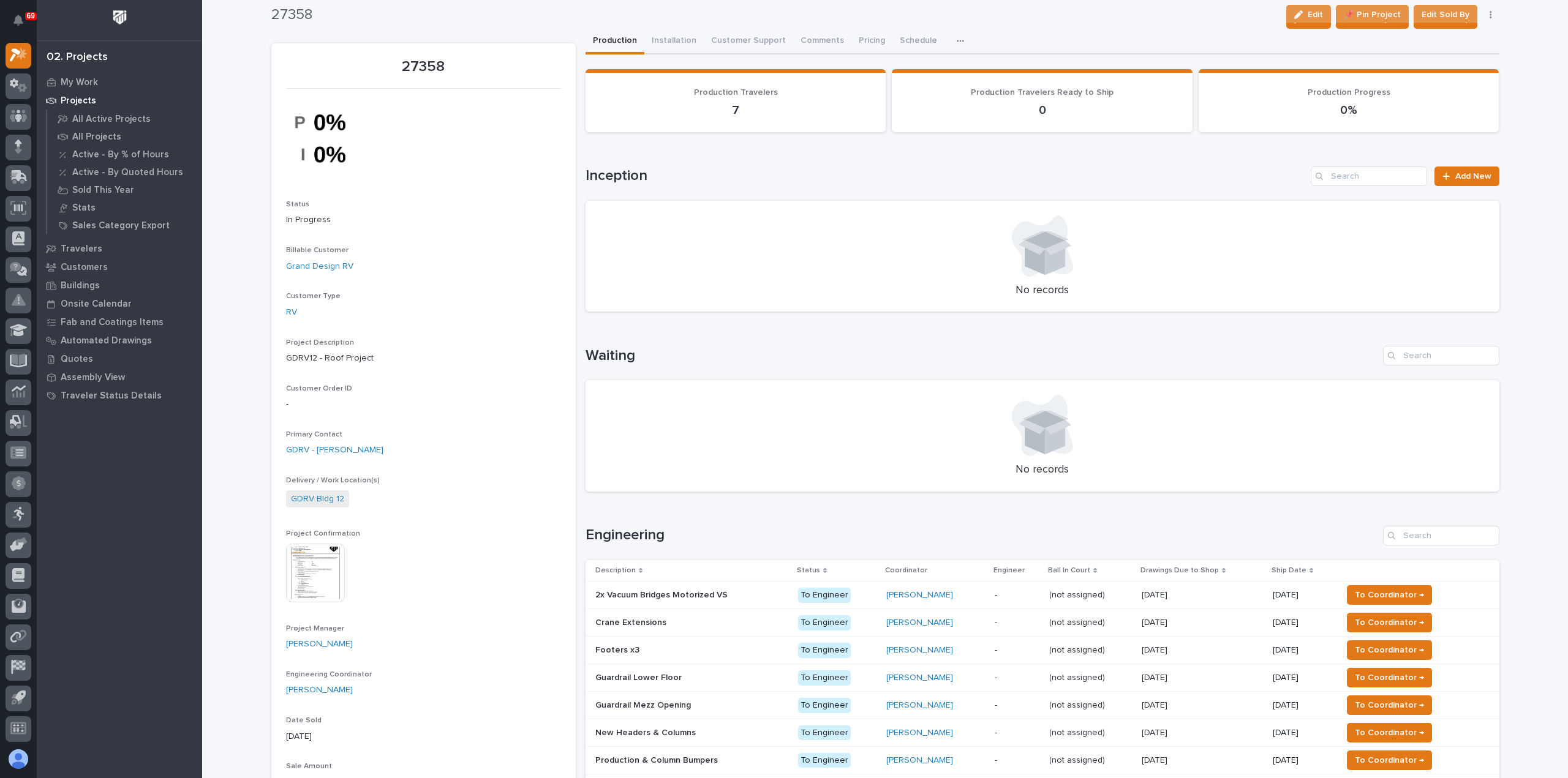
scroll to position [0, 0]
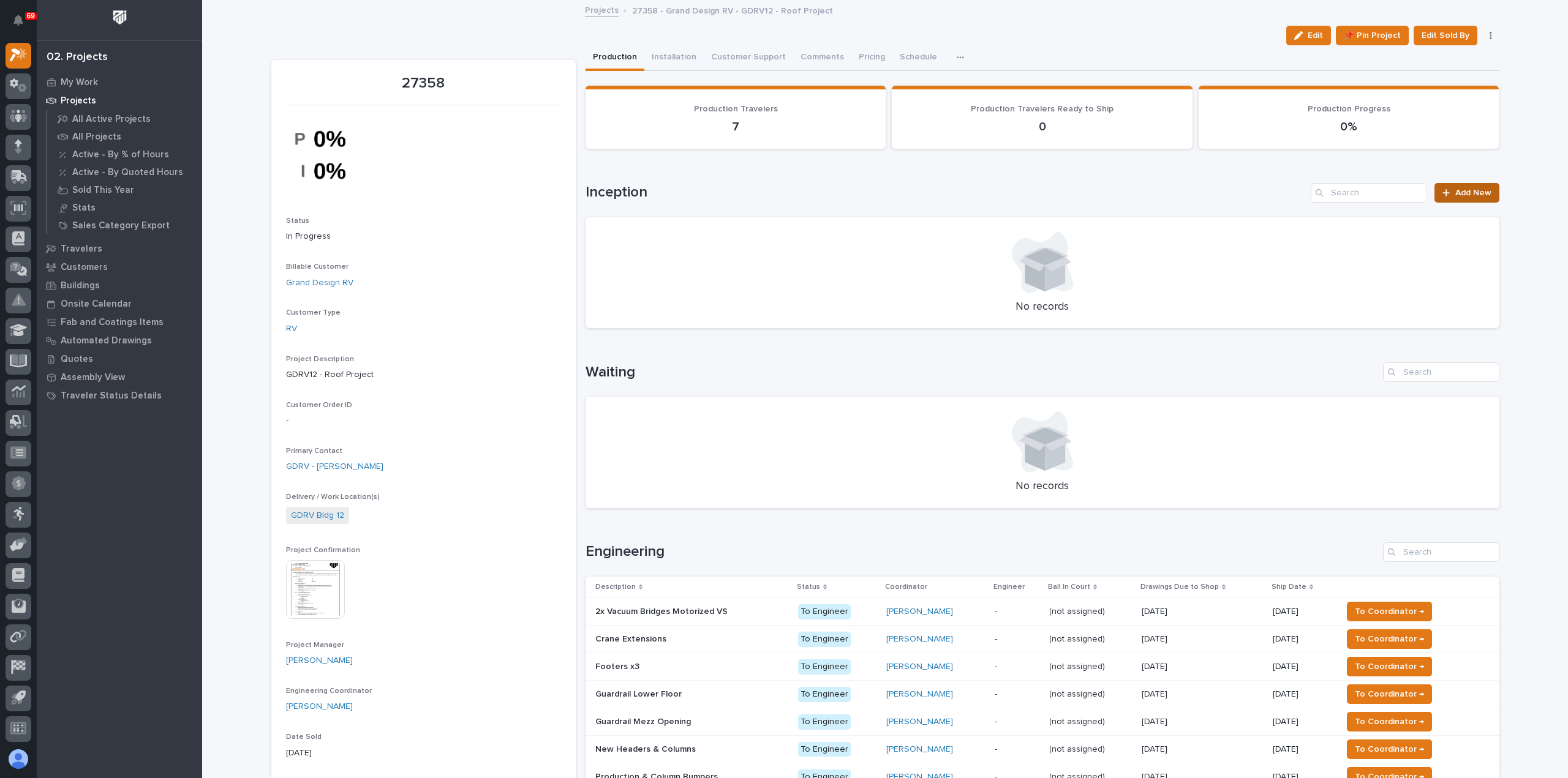
click at [1467, 192] on span "Add New" at bounding box center [1473, 193] width 36 height 8
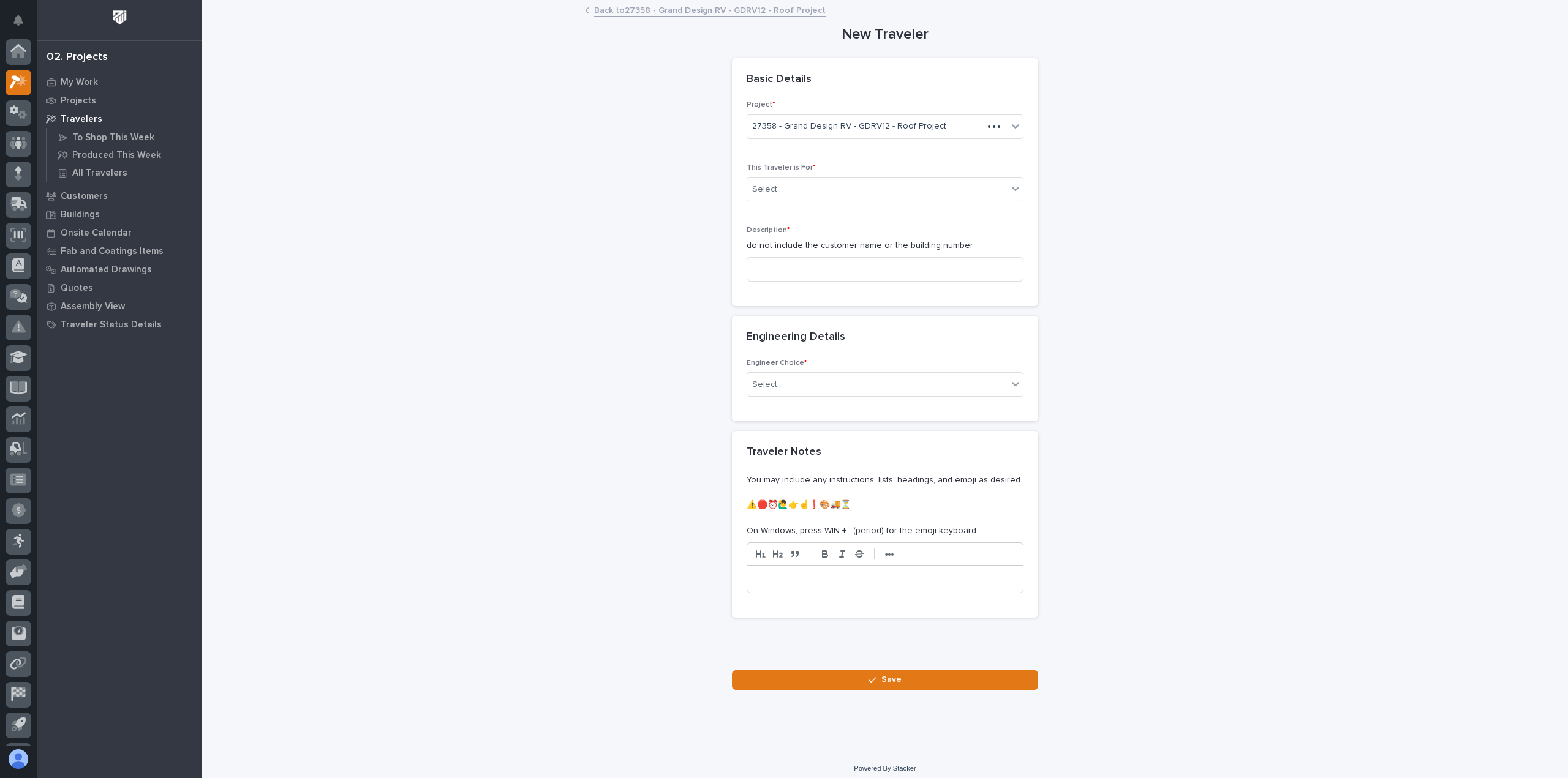
scroll to position [27, 0]
click at [820, 193] on div "Select..." at bounding box center [877, 190] width 260 height 21
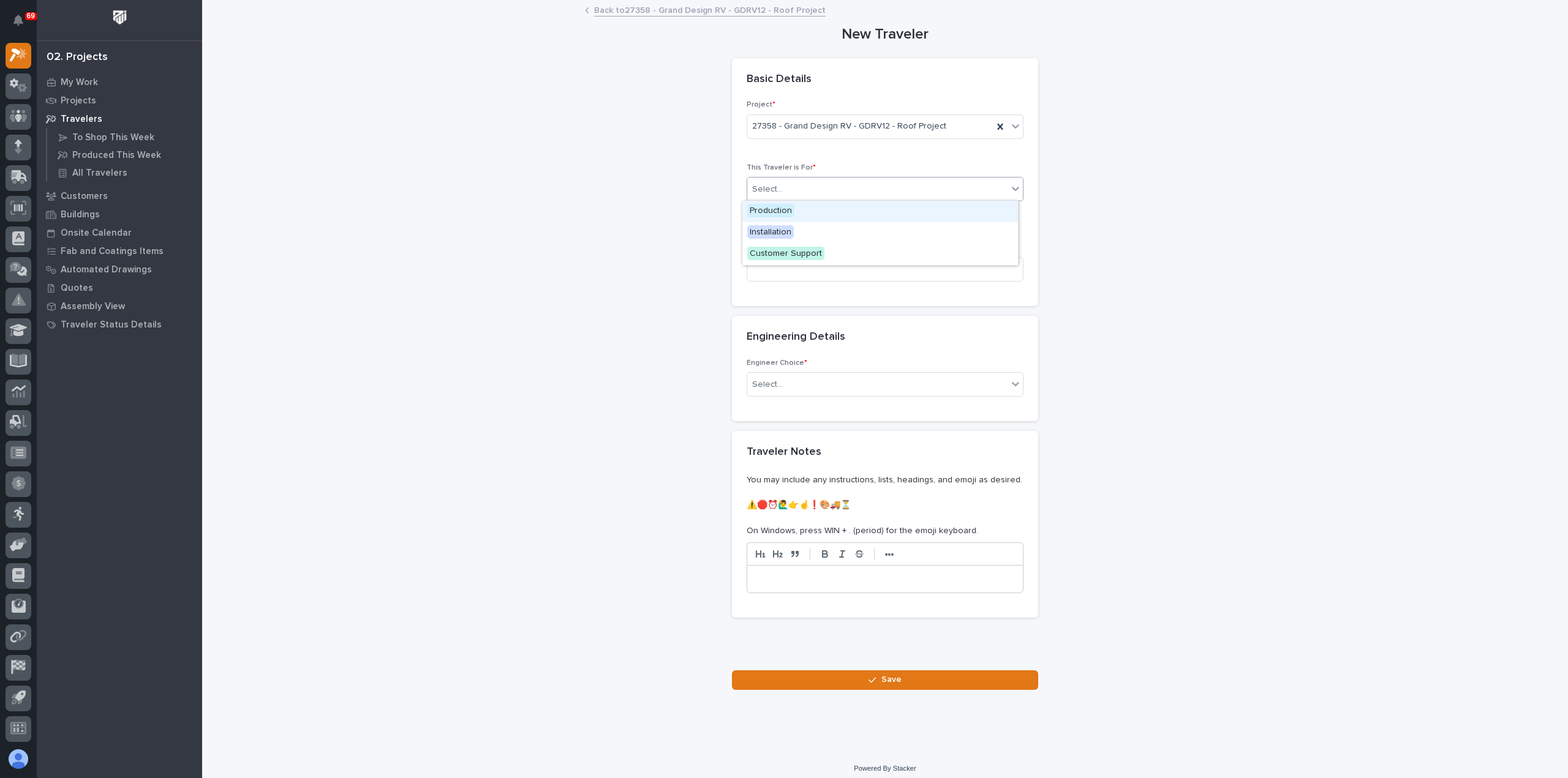
click at [813, 216] on div "Production" at bounding box center [880, 212] width 276 height 21
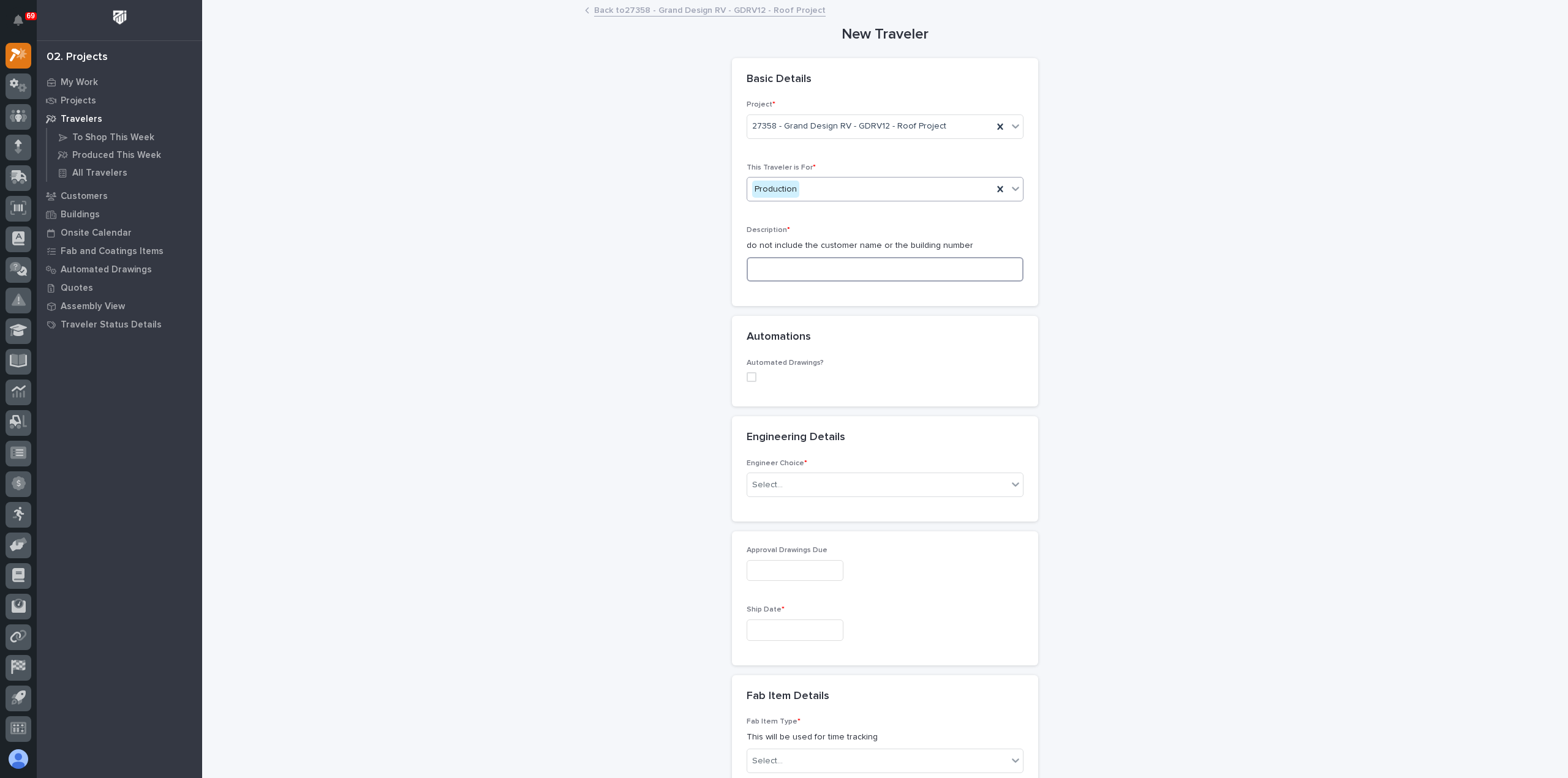
click at [815, 270] on input at bounding box center [886, 269] width 277 height 24
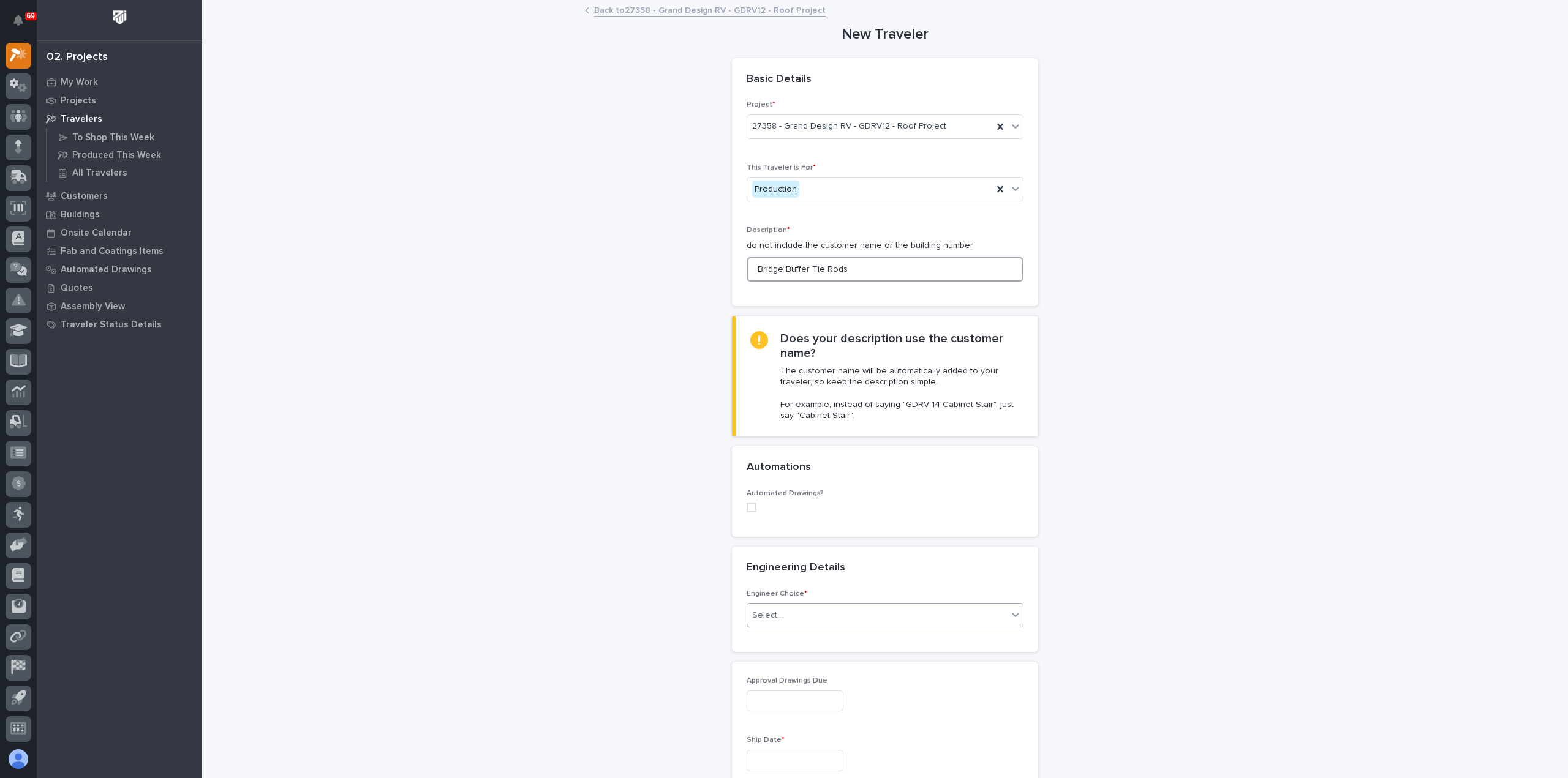
type input "Bridge Buffer Tie Rods"
click at [795, 609] on div "Select..." at bounding box center [877, 616] width 260 height 21
drag, startPoint x: 801, startPoint y: 647, endPoint x: 806, endPoint y: 658, distance: 12.1
click at [806, 658] on div "I want my coordinator to choose an engineer" at bounding box center [880, 658] width 276 height 21
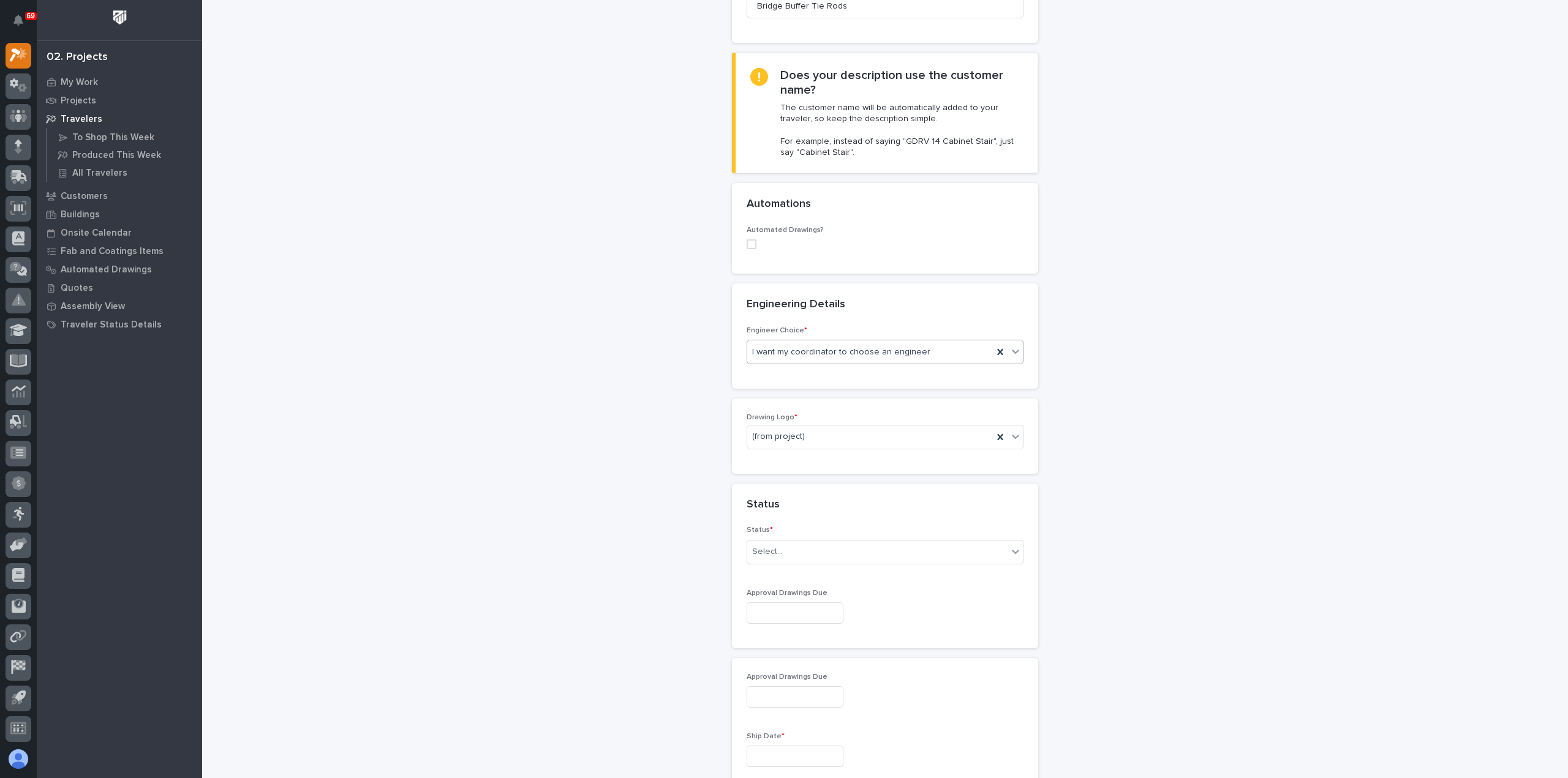
scroll to position [306, 0]
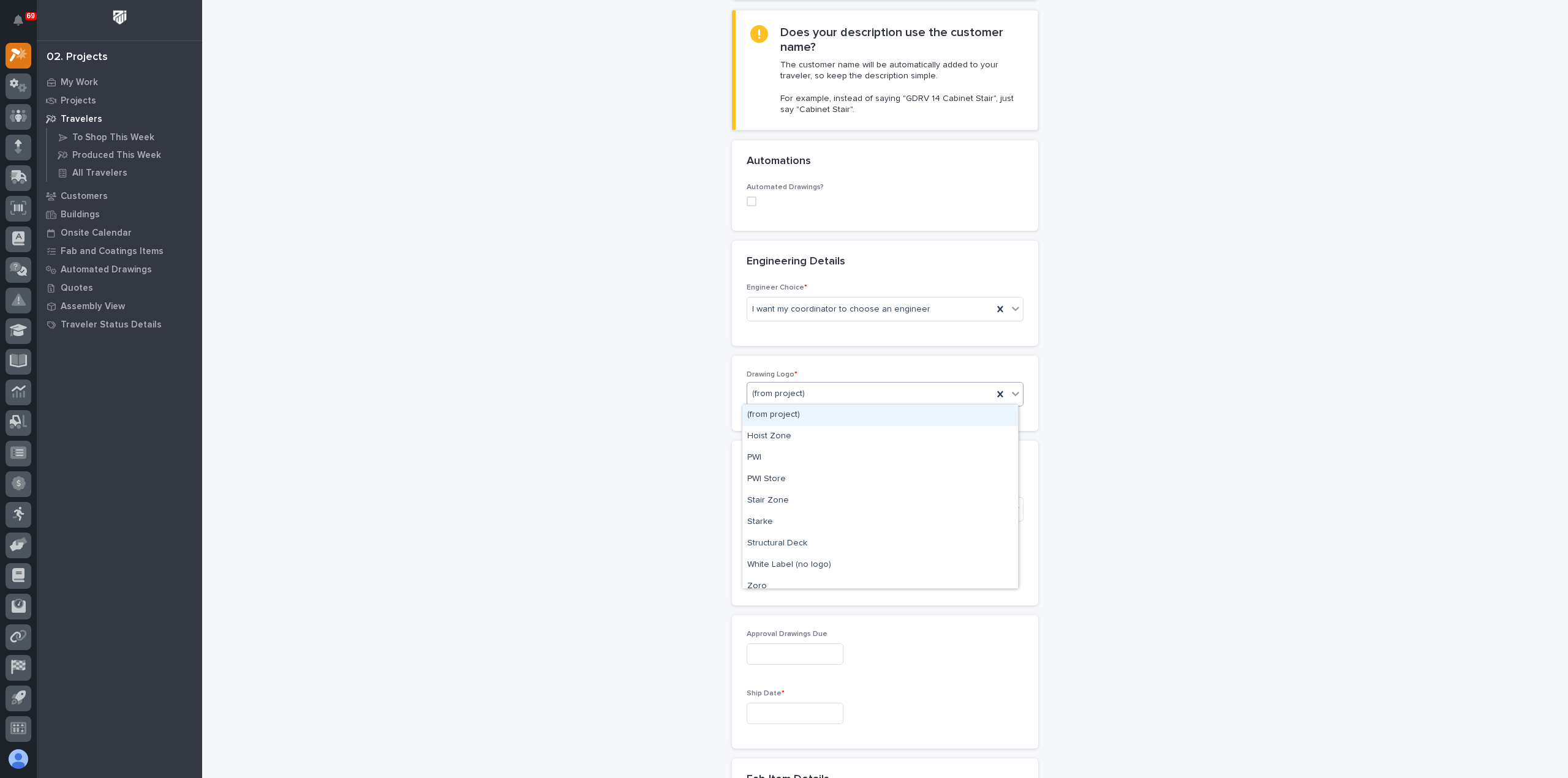
click at [828, 390] on div "(from project)" at bounding box center [870, 394] width 246 height 21
click at [813, 454] on div "PWI" at bounding box center [880, 458] width 276 height 21
click at [811, 515] on div "Select..." at bounding box center [877, 509] width 260 height 21
click at [813, 531] on div "Sold (no traveler printed)" at bounding box center [880, 530] width 276 height 21
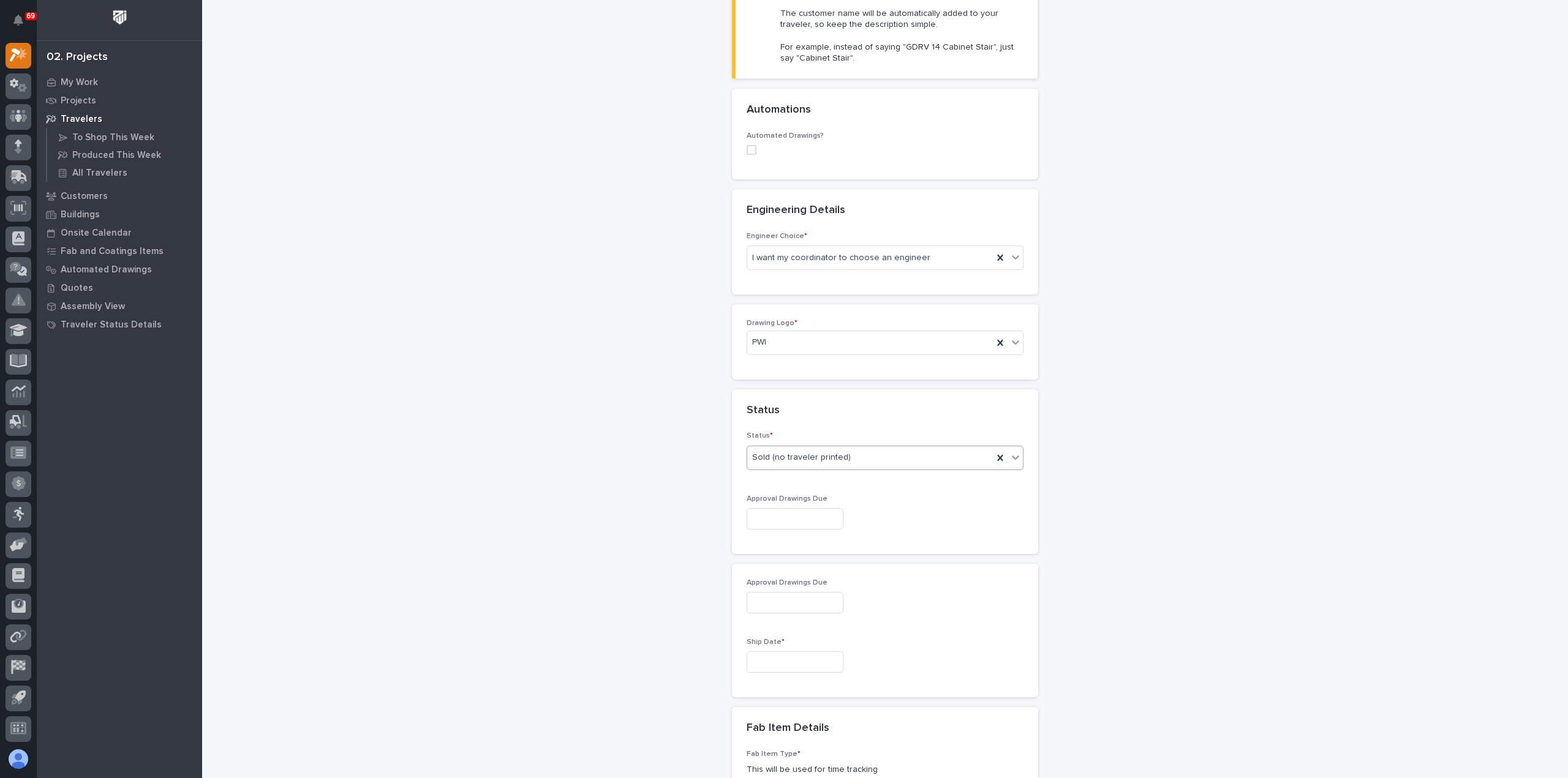
scroll to position [612, 0]
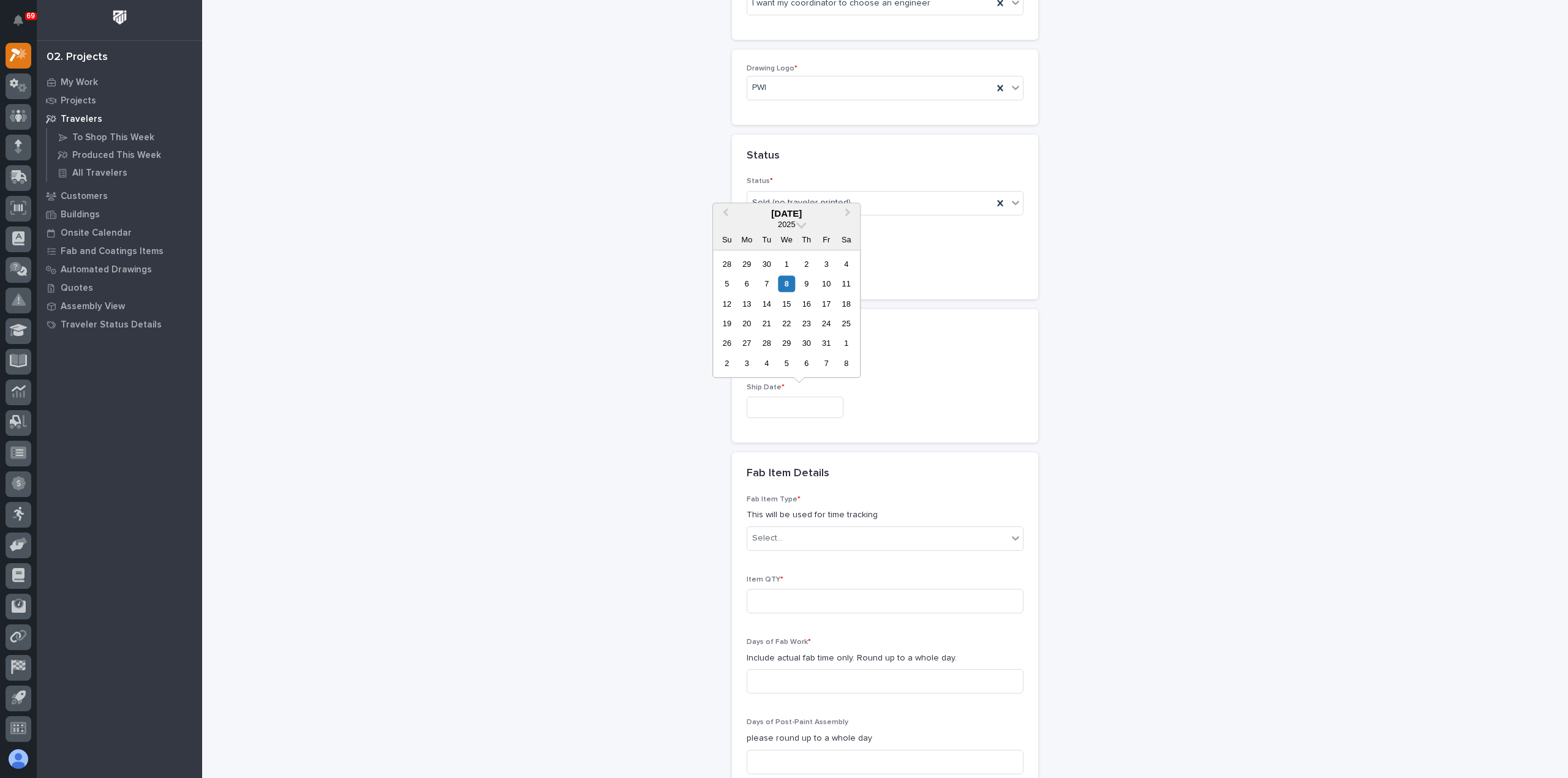
click at [808, 399] on input "text" at bounding box center [795, 407] width 97 height 21
click at [848, 212] on span "Next Month" at bounding box center [848, 213] width 0 height 16
click at [848, 212] on span "Next Month" at bounding box center [848, 213] width 0 height 16
click at [783, 306] on div "17" at bounding box center [787, 305] width 17 height 17
type input "**********"
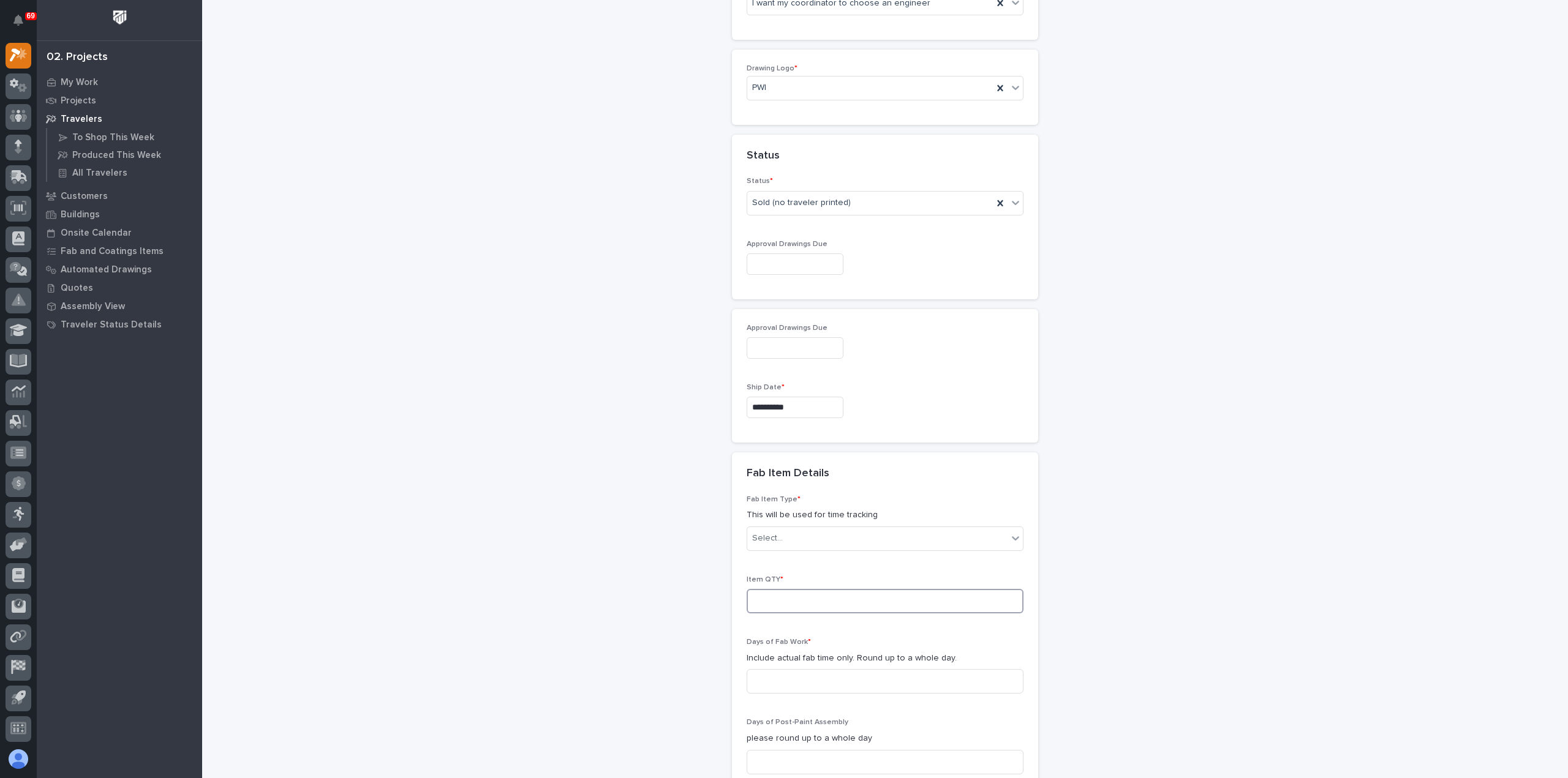
click at [813, 601] on input at bounding box center [886, 601] width 277 height 24
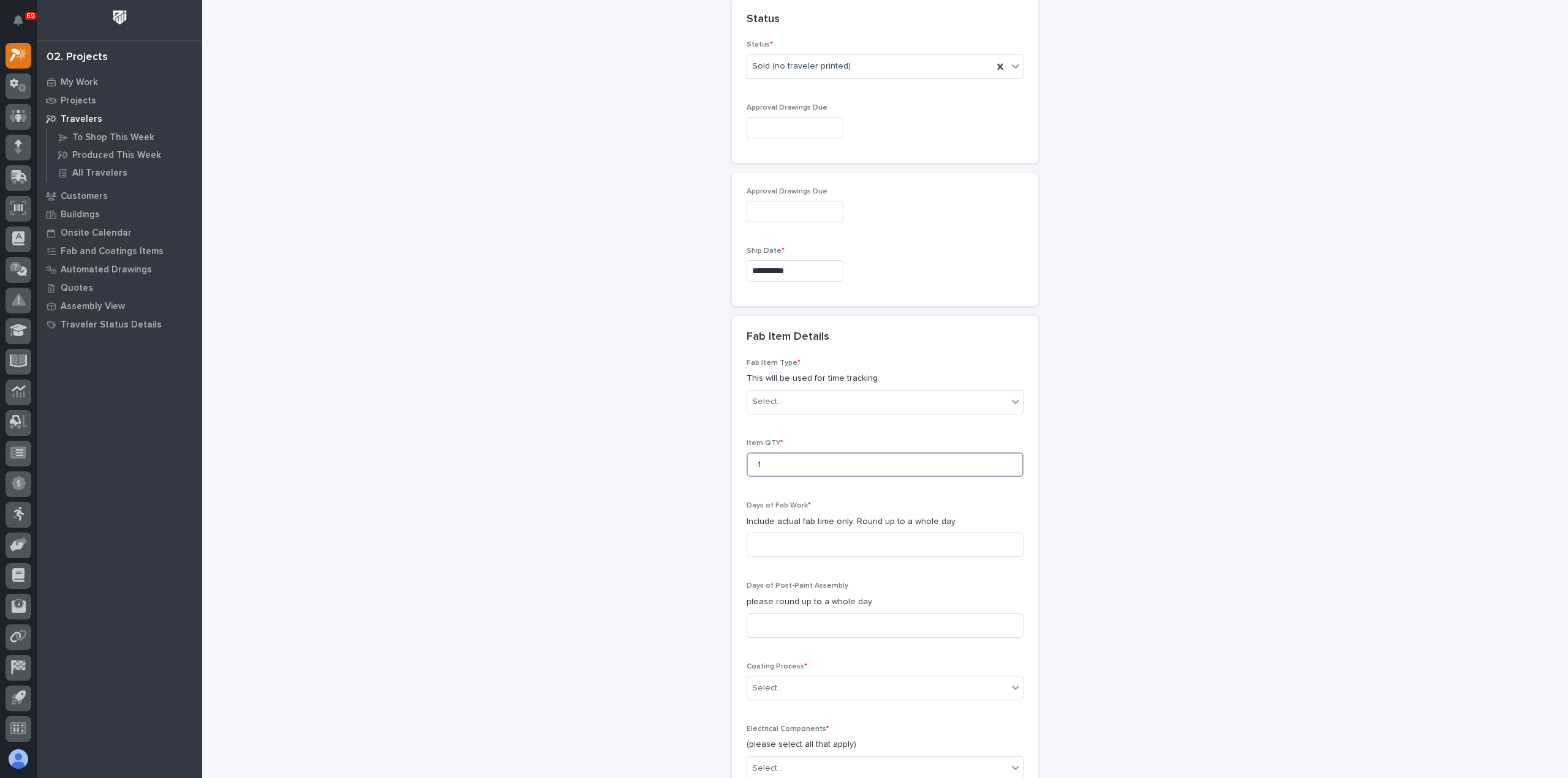
scroll to position [796, 0]
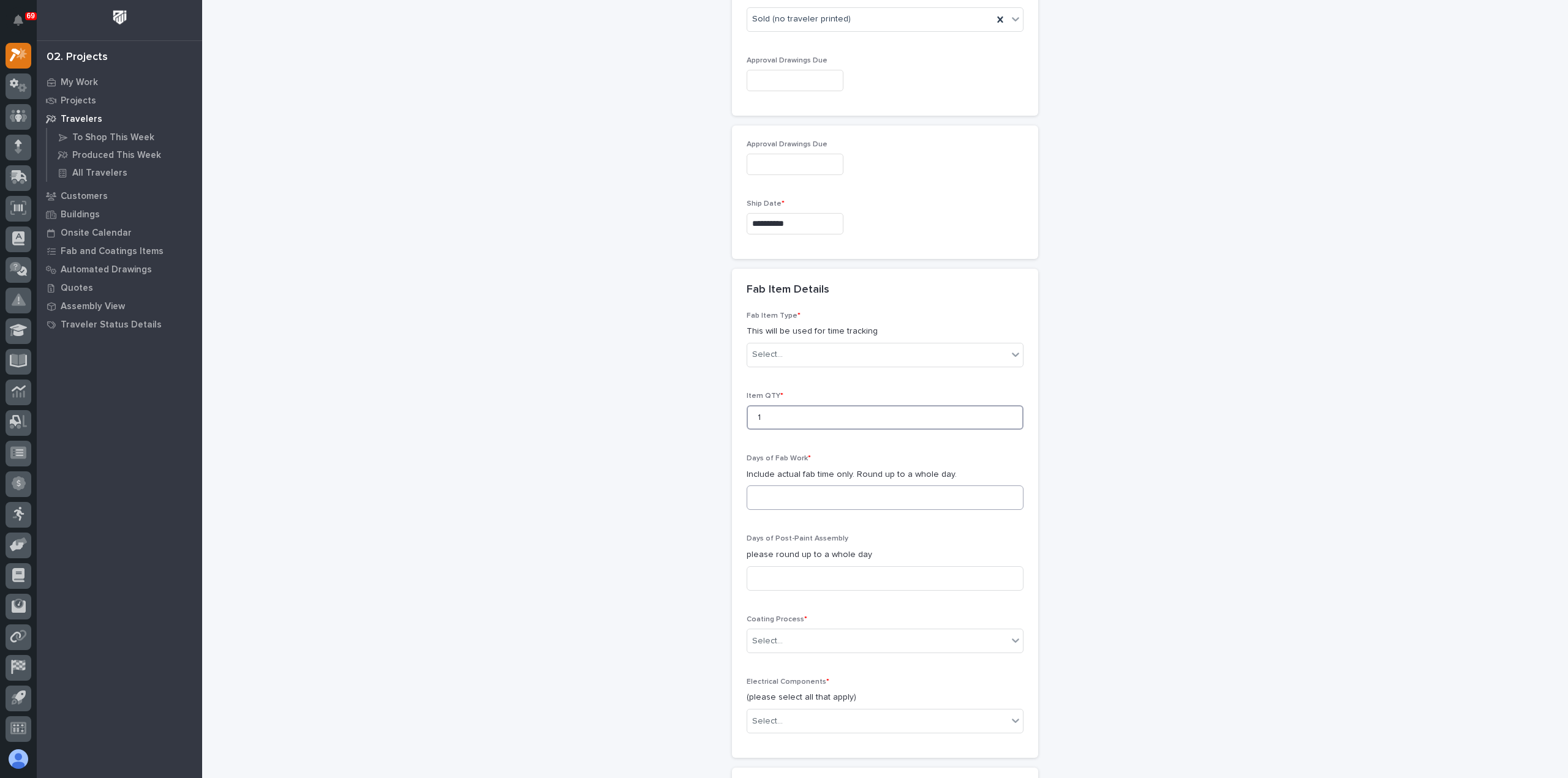
type input "1"
click at [790, 492] on input at bounding box center [886, 498] width 277 height 24
type input "1"
click at [805, 576] on input at bounding box center [886, 579] width 277 height 24
type input "1"
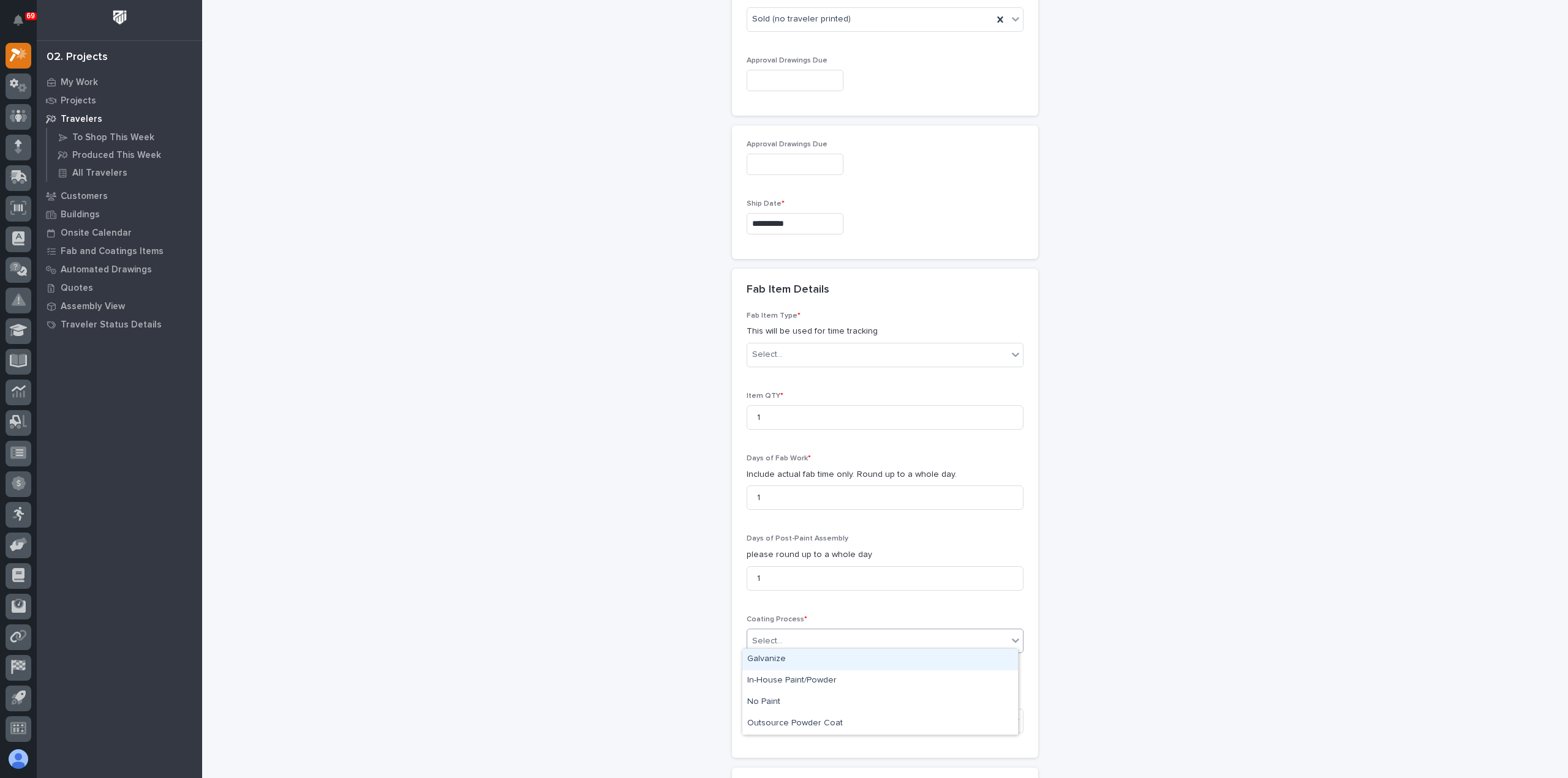
click at [805, 639] on div "Select..." at bounding box center [877, 641] width 260 height 21
click at [810, 680] on div "In-House Paint/Powder" at bounding box center [880, 681] width 276 height 21
click at [816, 715] on div "Select..." at bounding box center [877, 722] width 260 height 21
click at [813, 530] on div "None" at bounding box center [880, 531] width 276 height 21
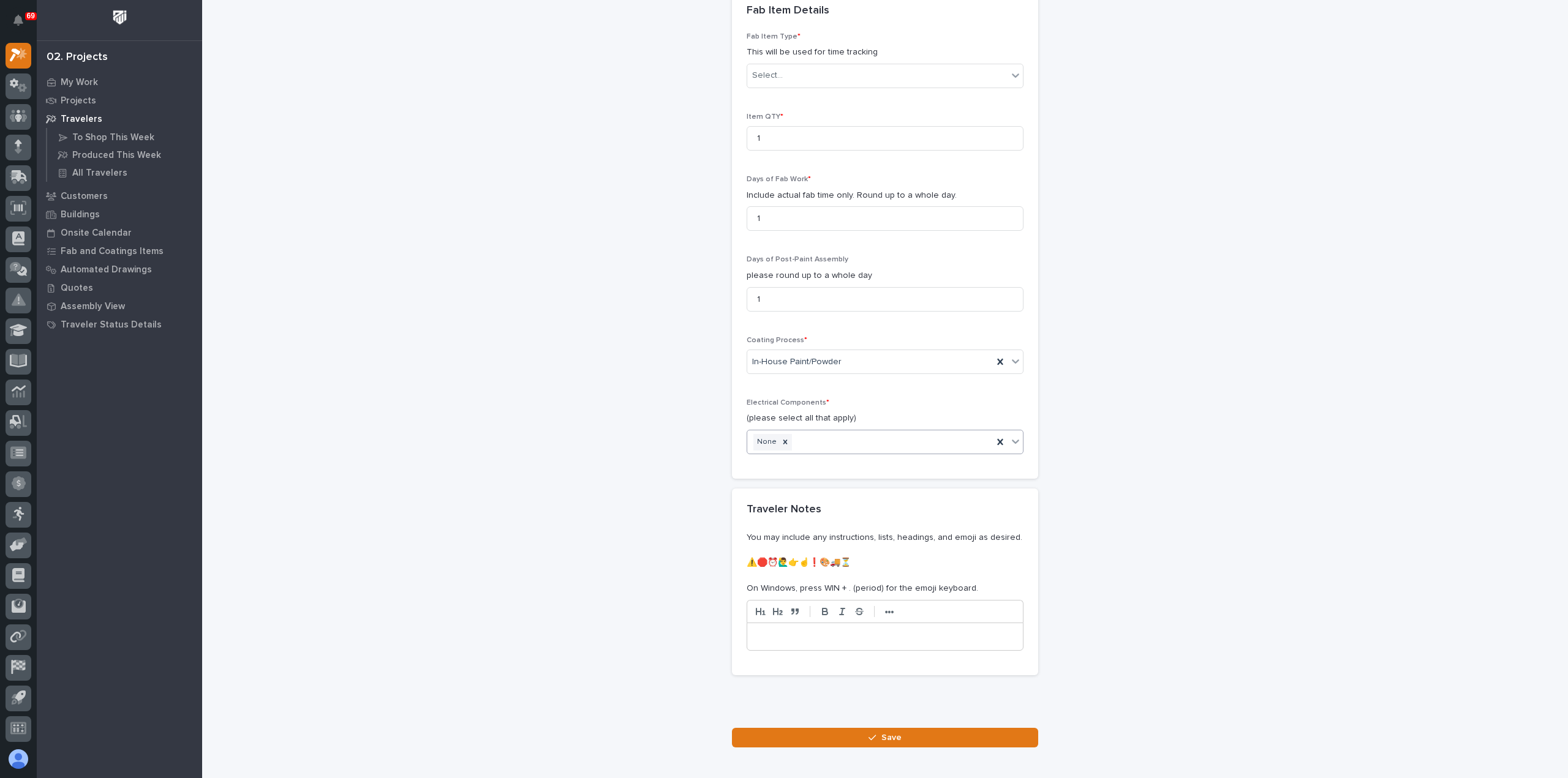
scroll to position [1102, 0]
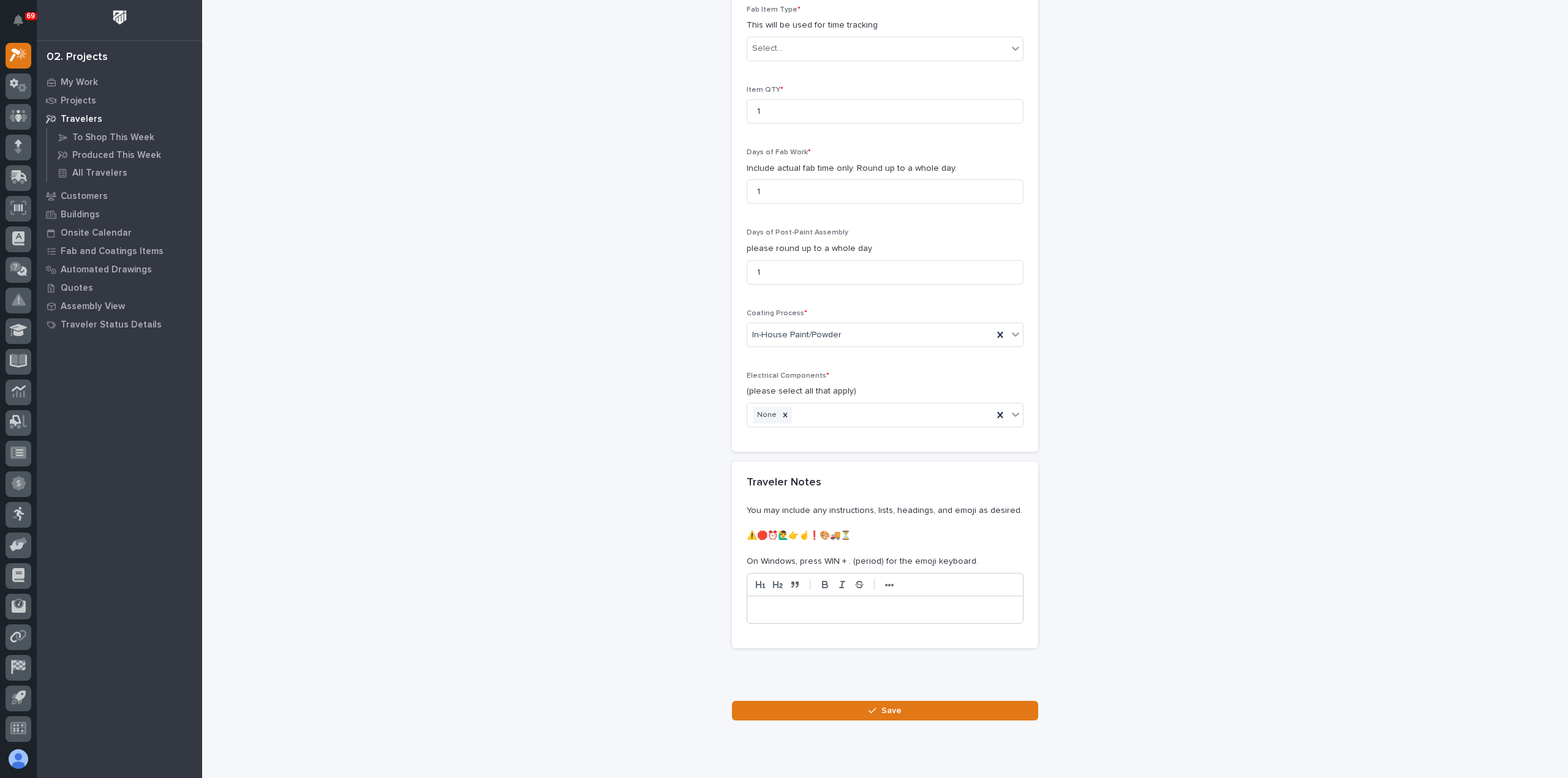
click at [835, 604] on p at bounding box center [885, 610] width 257 height 12
click at [909, 611] on div "**********" at bounding box center [885, 609] width 276 height 27
click at [898, 705] on button "Save" at bounding box center [885, 711] width 306 height 20
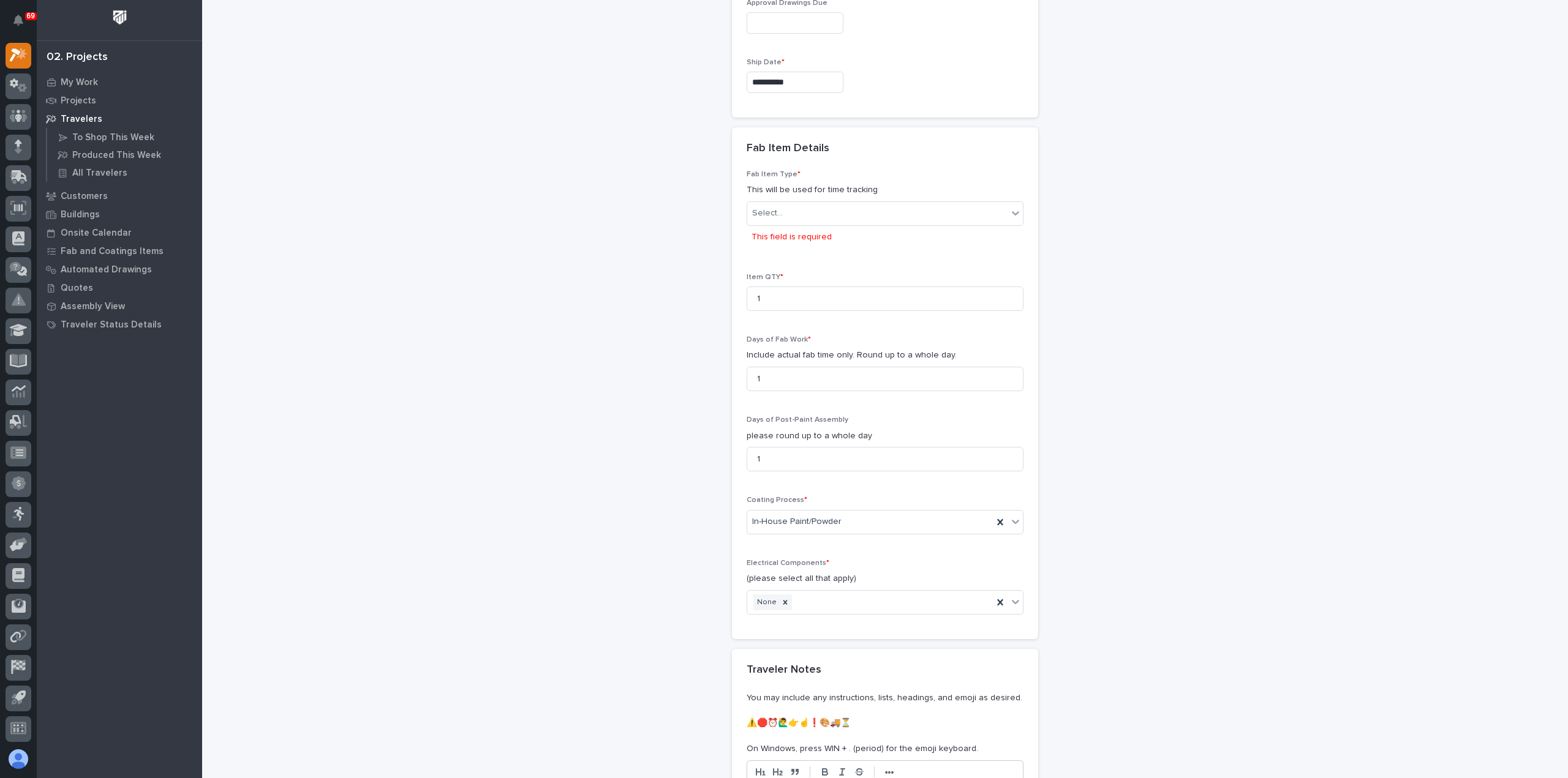
scroll to position [920, 0]
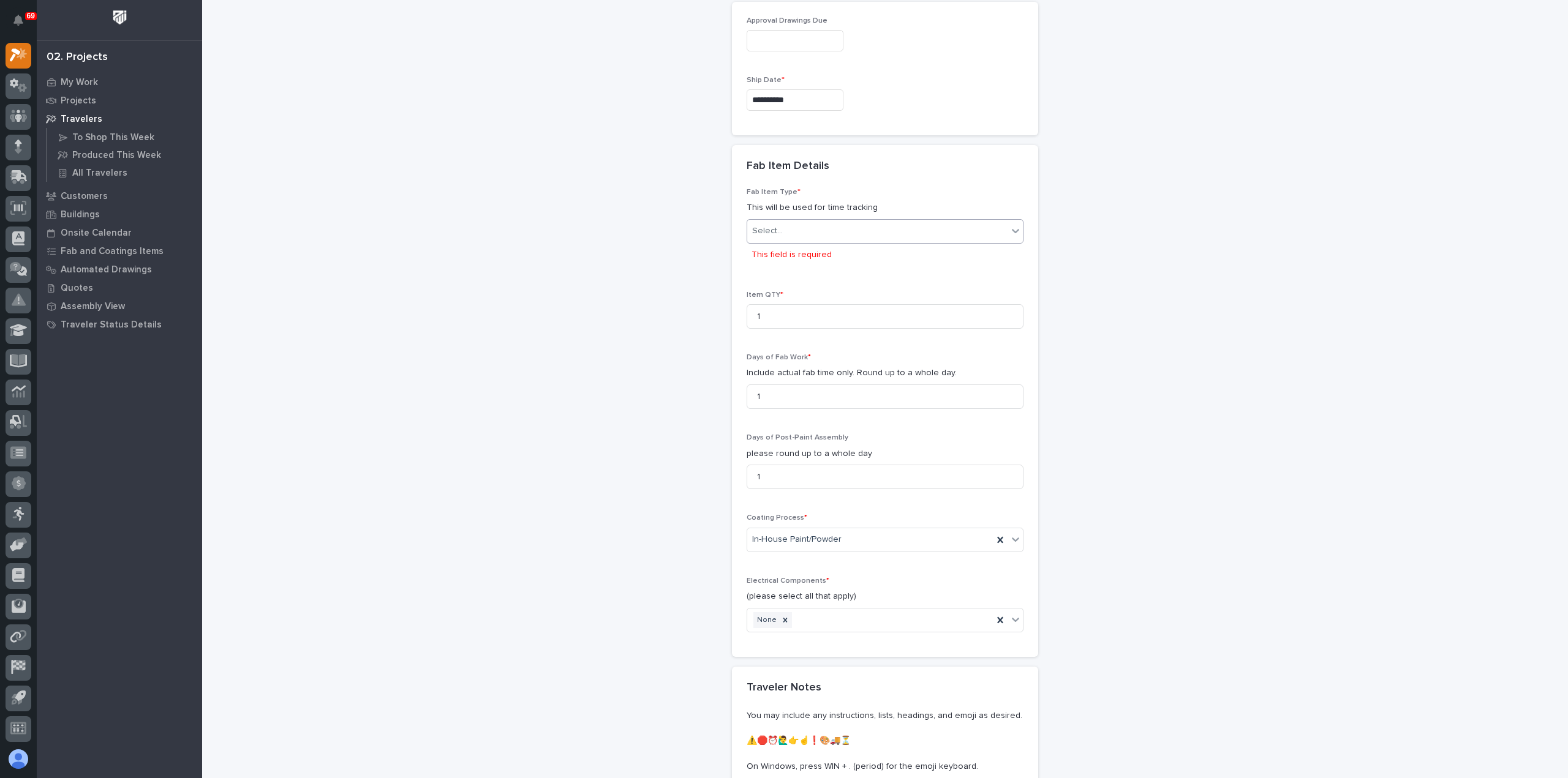
click at [819, 222] on div "Select..." at bounding box center [877, 231] width 260 height 21
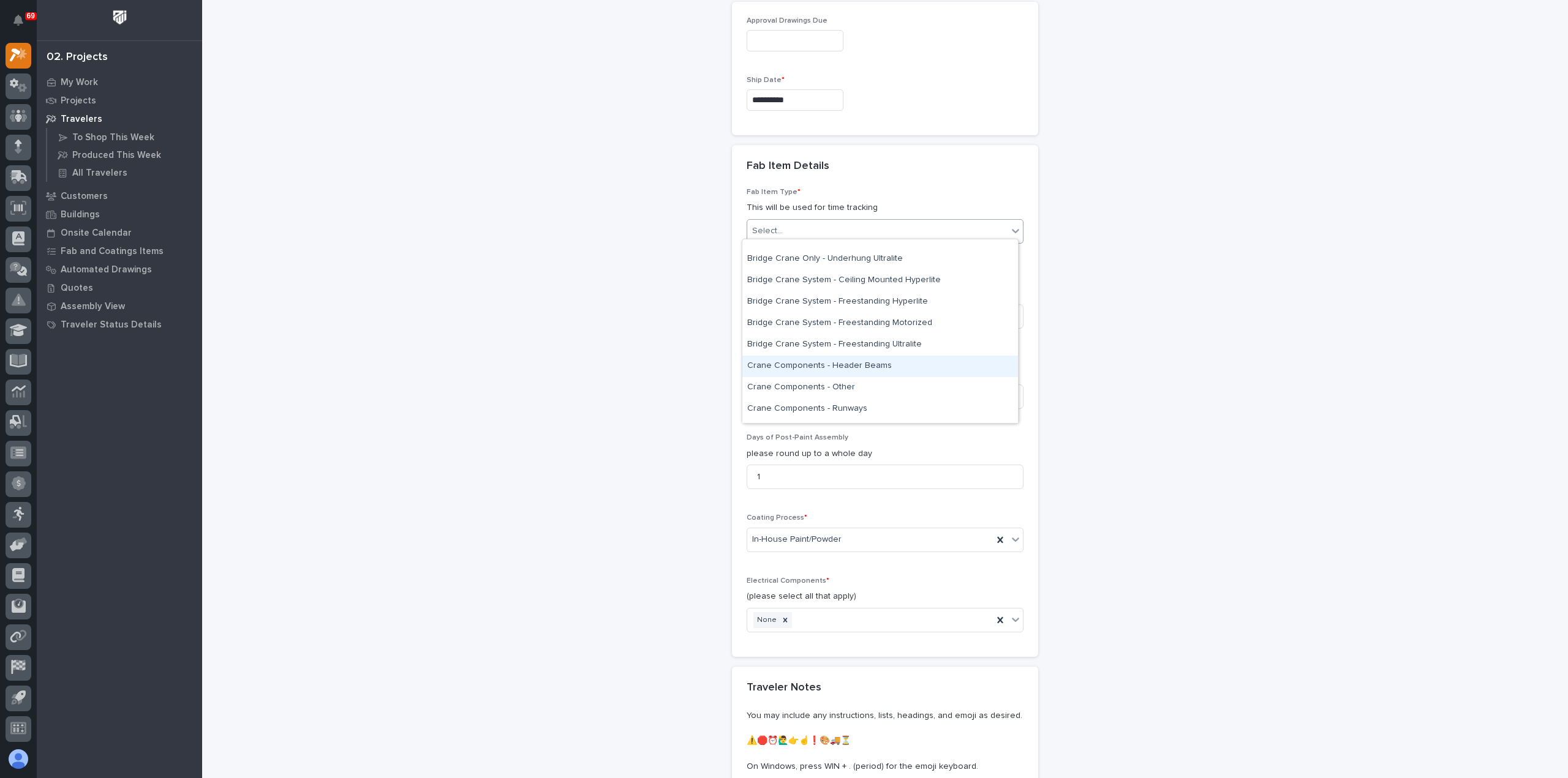
scroll to position [245, 0]
click at [806, 327] on div "Crane Components - Other" at bounding box center [880, 327] width 276 height 21
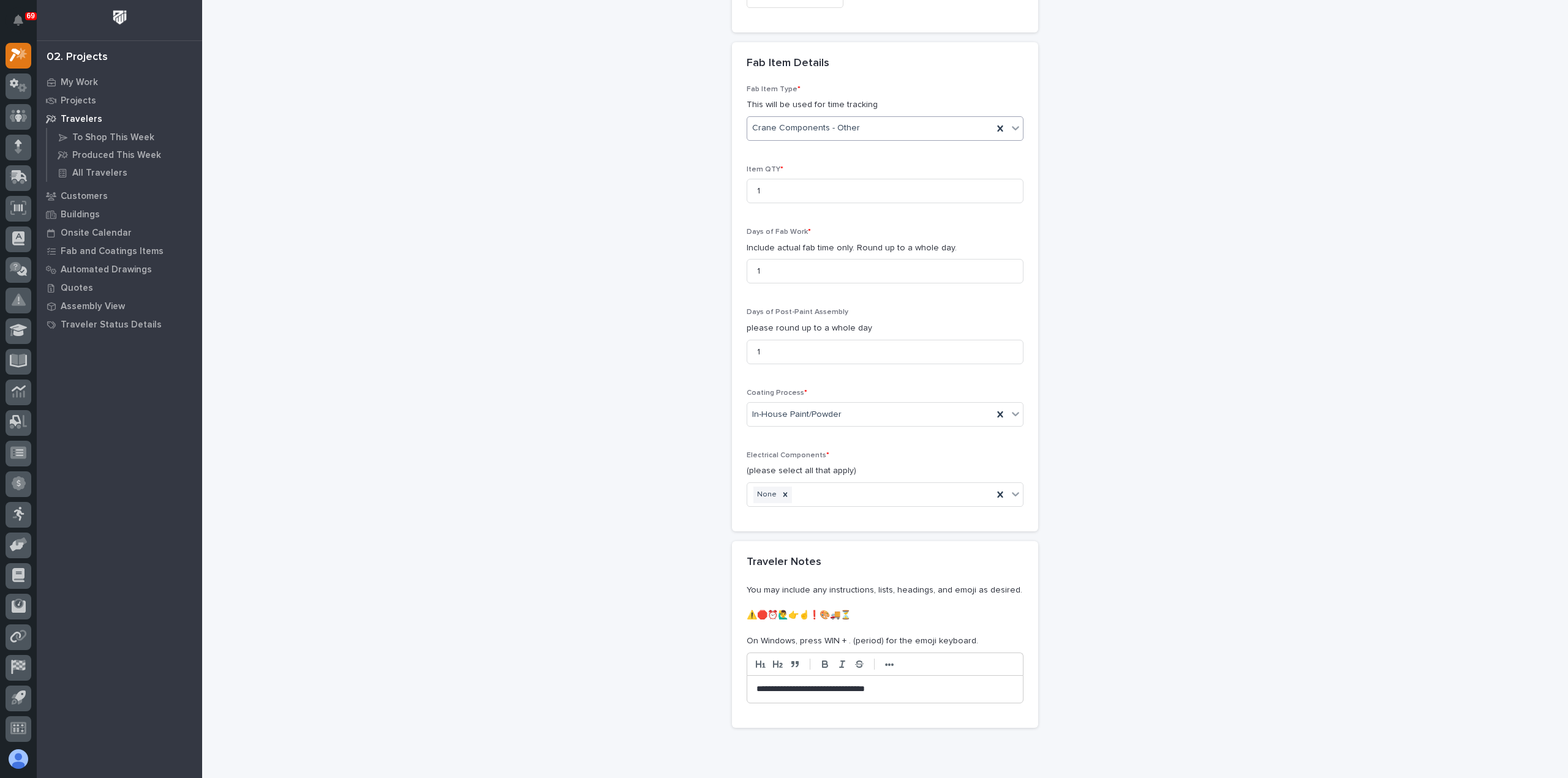
scroll to position [1134, 0]
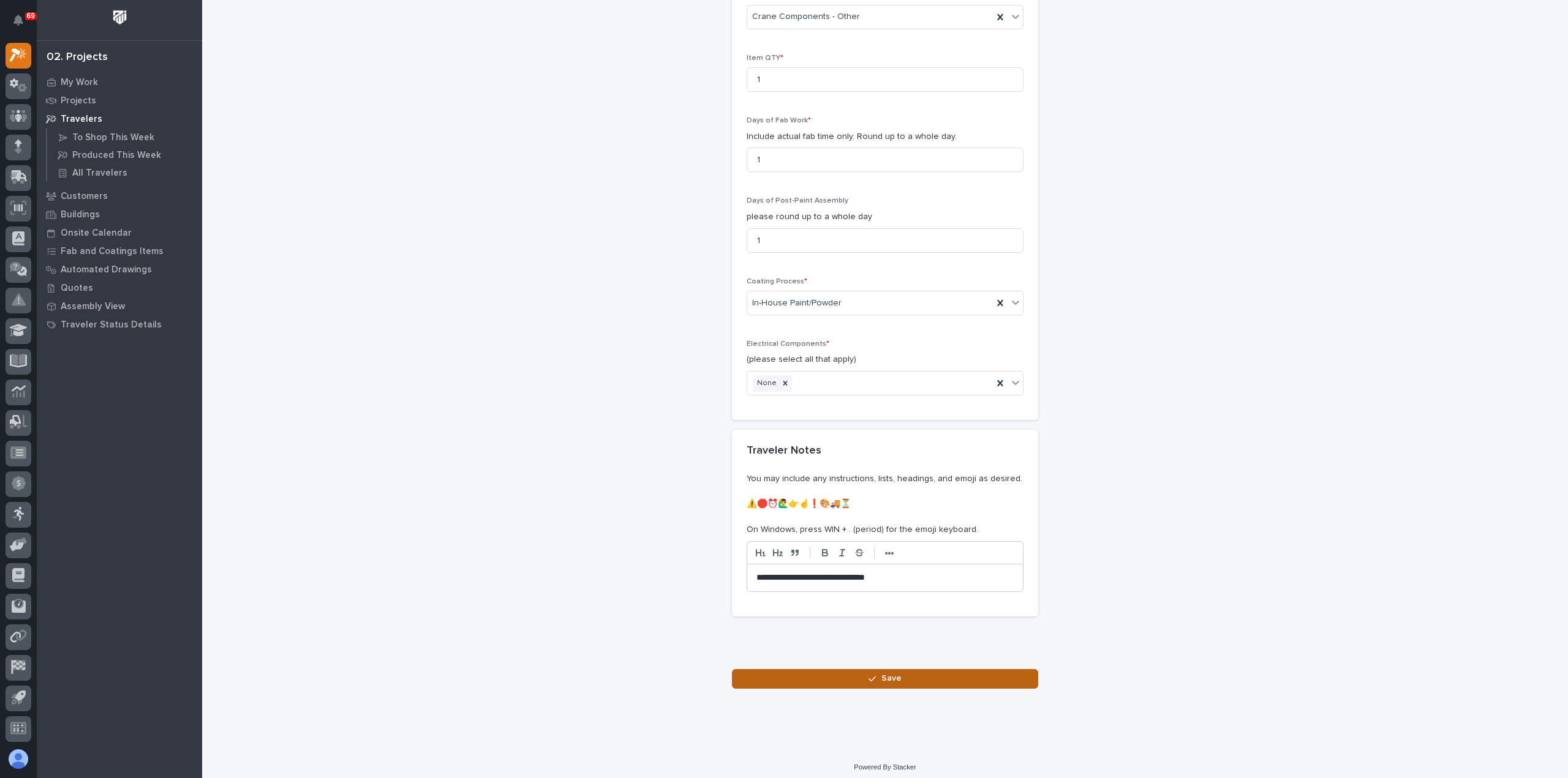
click at [886, 675] on span "Save" at bounding box center [891, 678] width 21 height 11
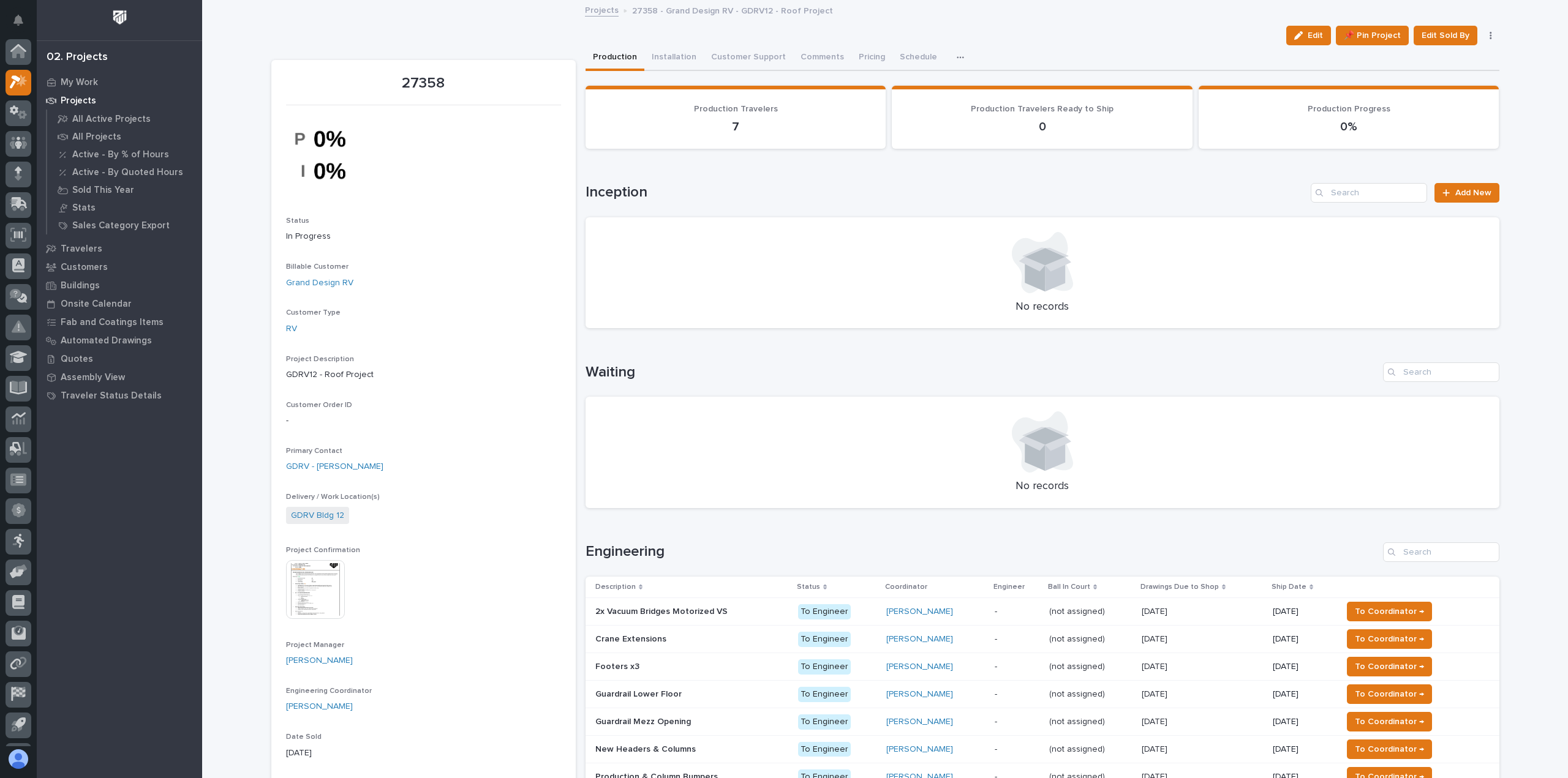
scroll to position [27, 0]
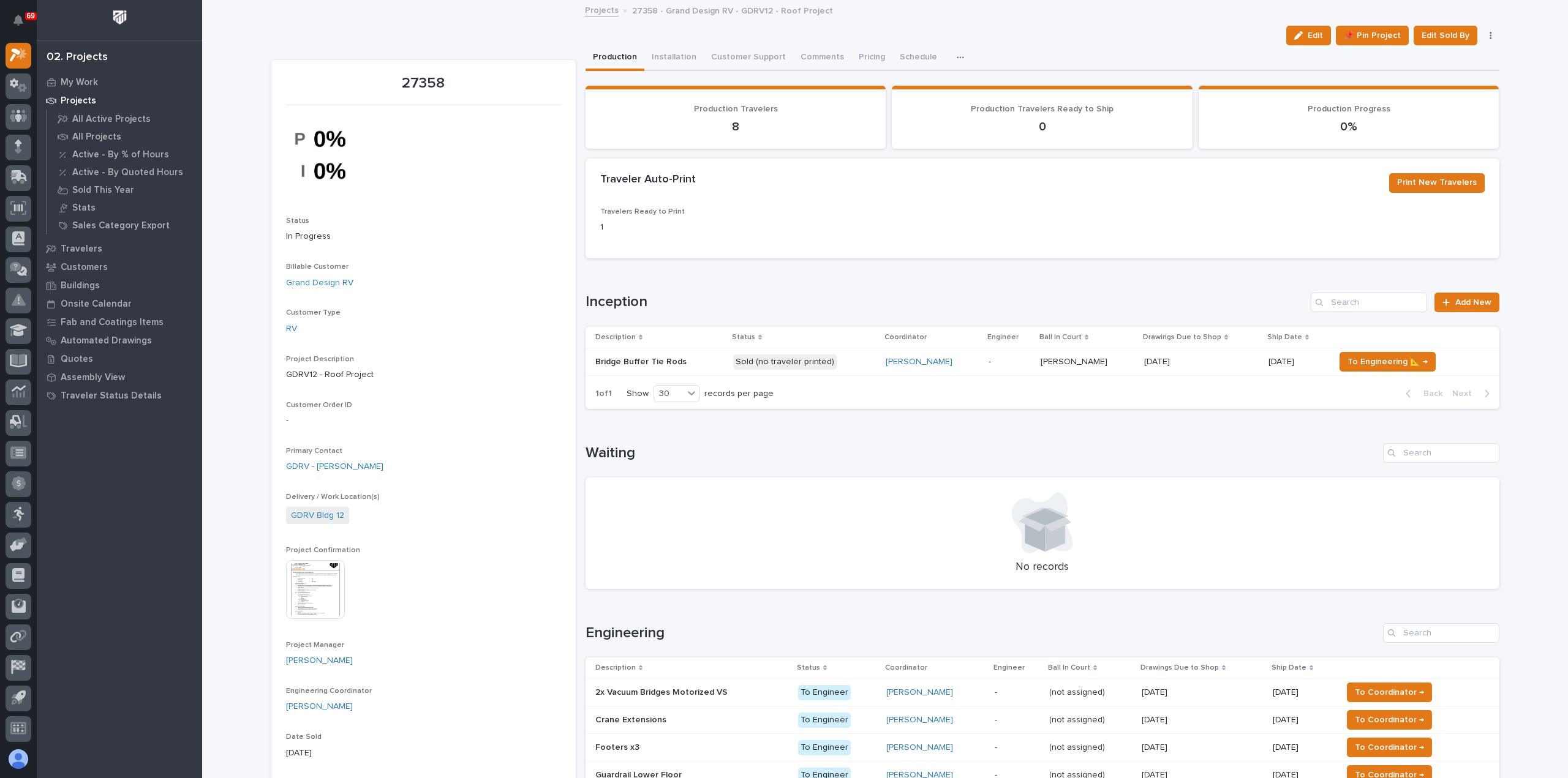
click at [854, 361] on p "Sold (no traveler printed)" at bounding box center [804, 362] width 142 height 15
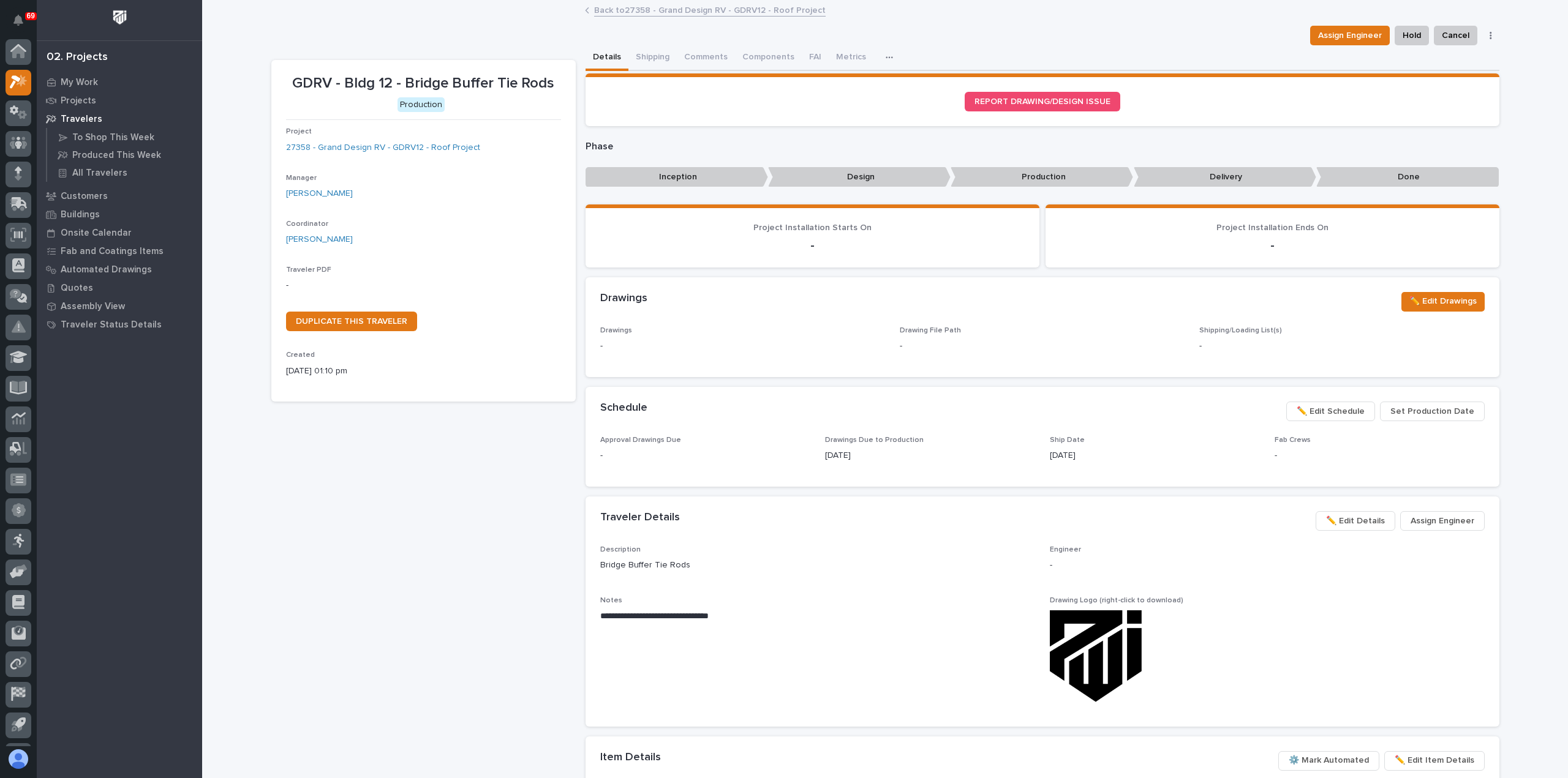
scroll to position [27, 0]
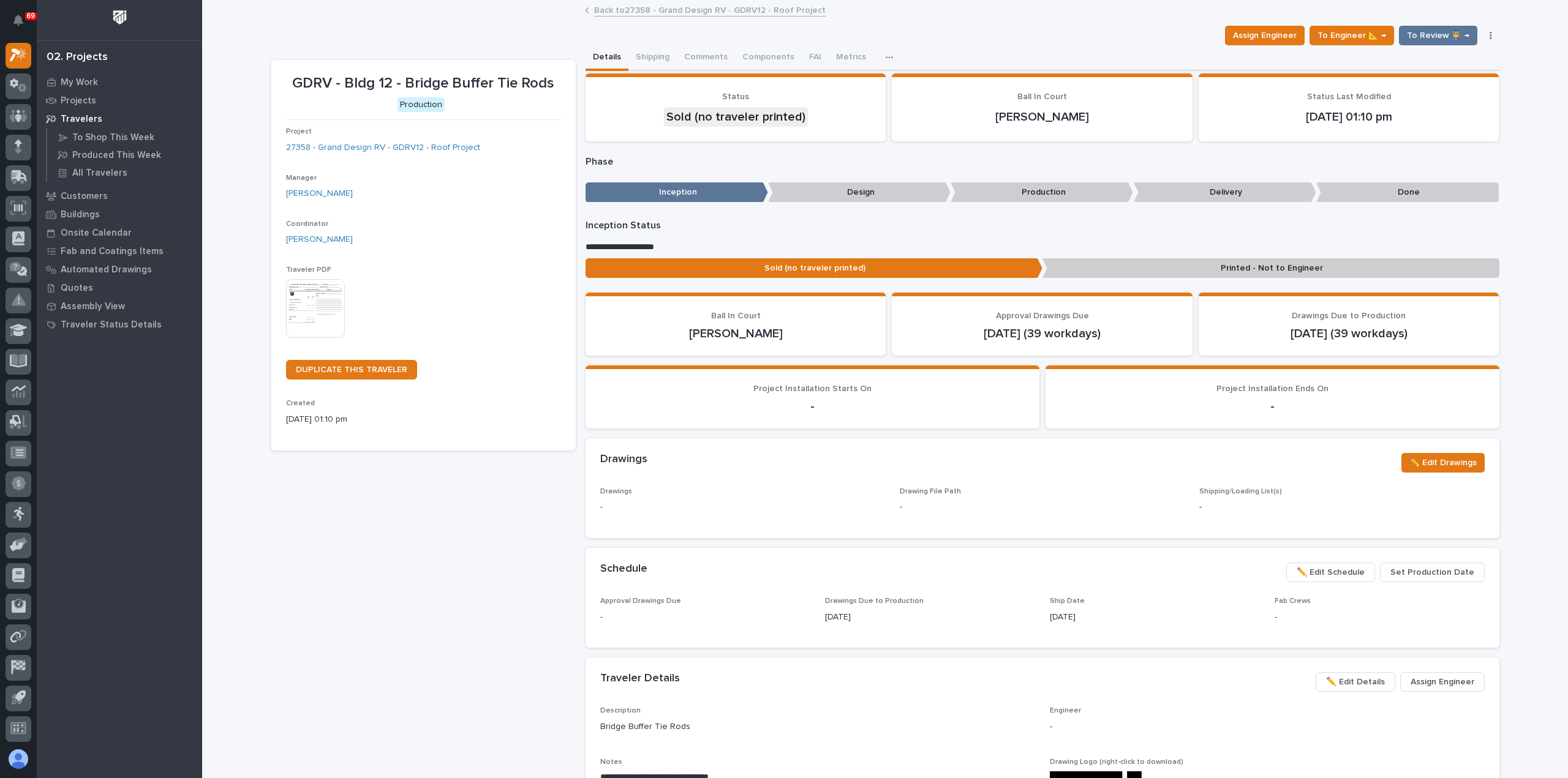
click at [308, 303] on img at bounding box center [315, 308] width 59 height 59
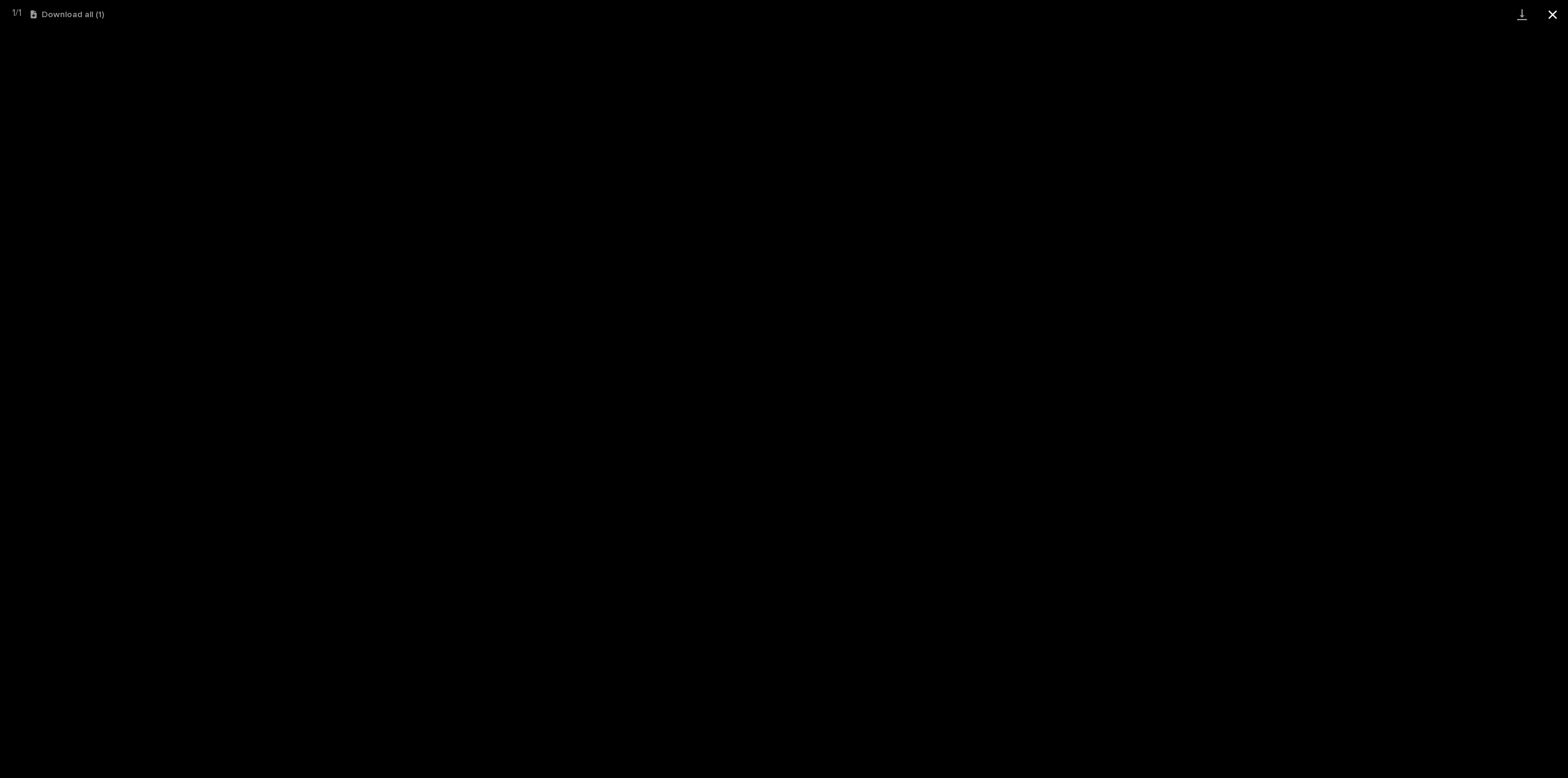
click at [1552, 14] on button "Close gallery" at bounding box center [1553, 14] width 30 height 29
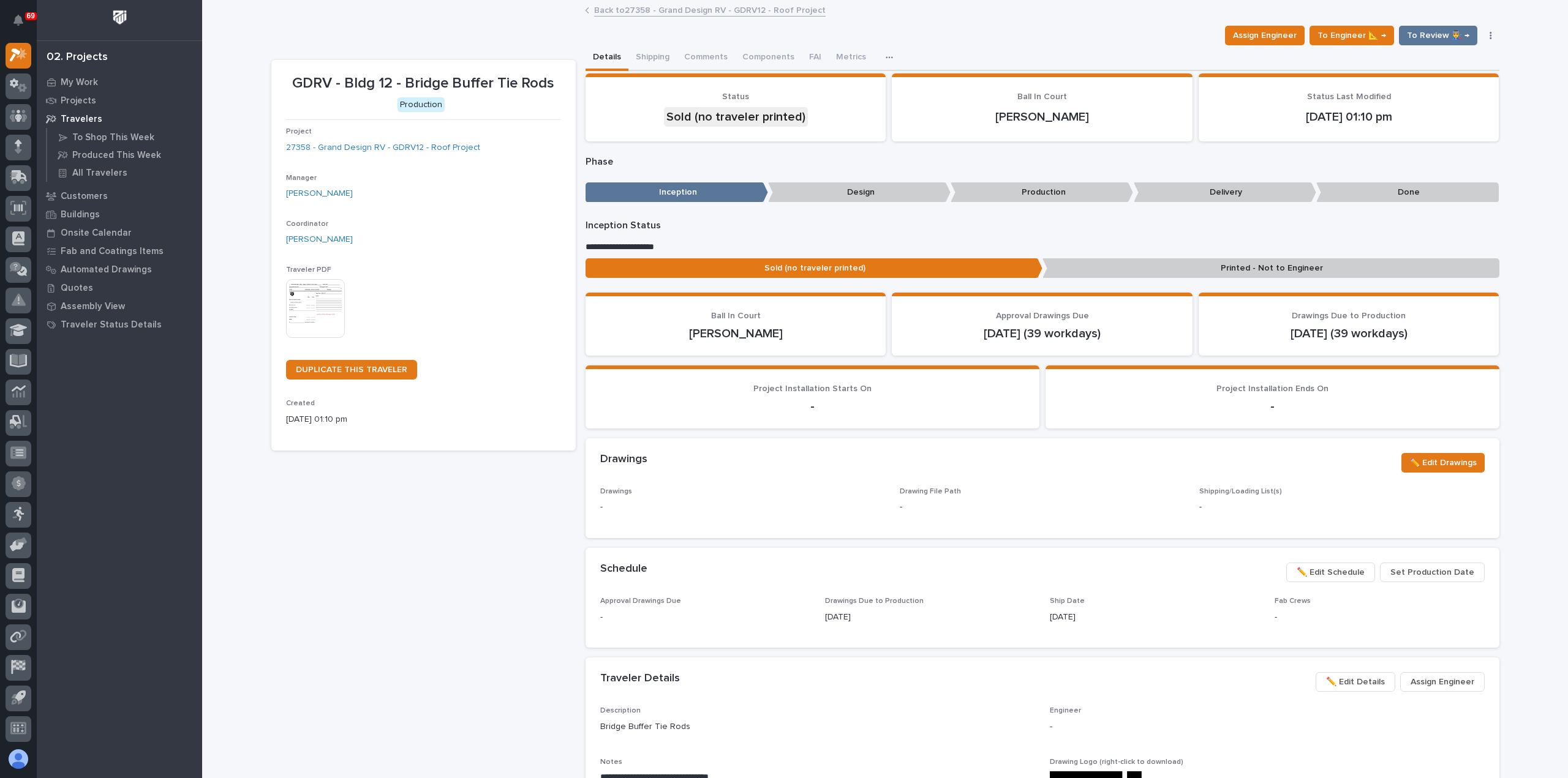
click at [664, 11] on link "Back to 27358 - Grand Design RV - GDRV12 - Roof Project" at bounding box center [710, 9] width 232 height 14
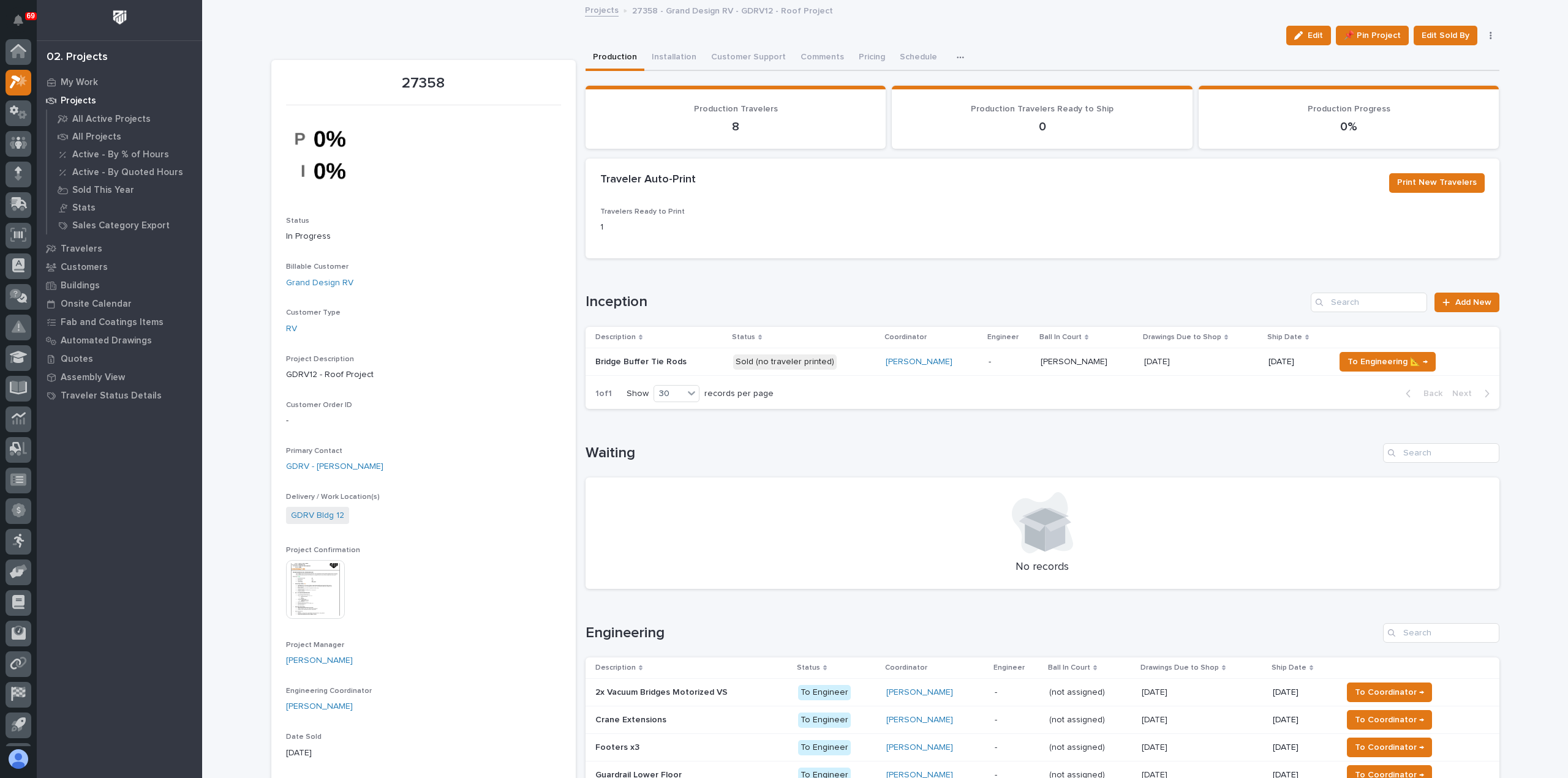
scroll to position [27, 0]
click at [1370, 361] on span "To Engineering 📐 →" at bounding box center [1388, 362] width 80 height 14
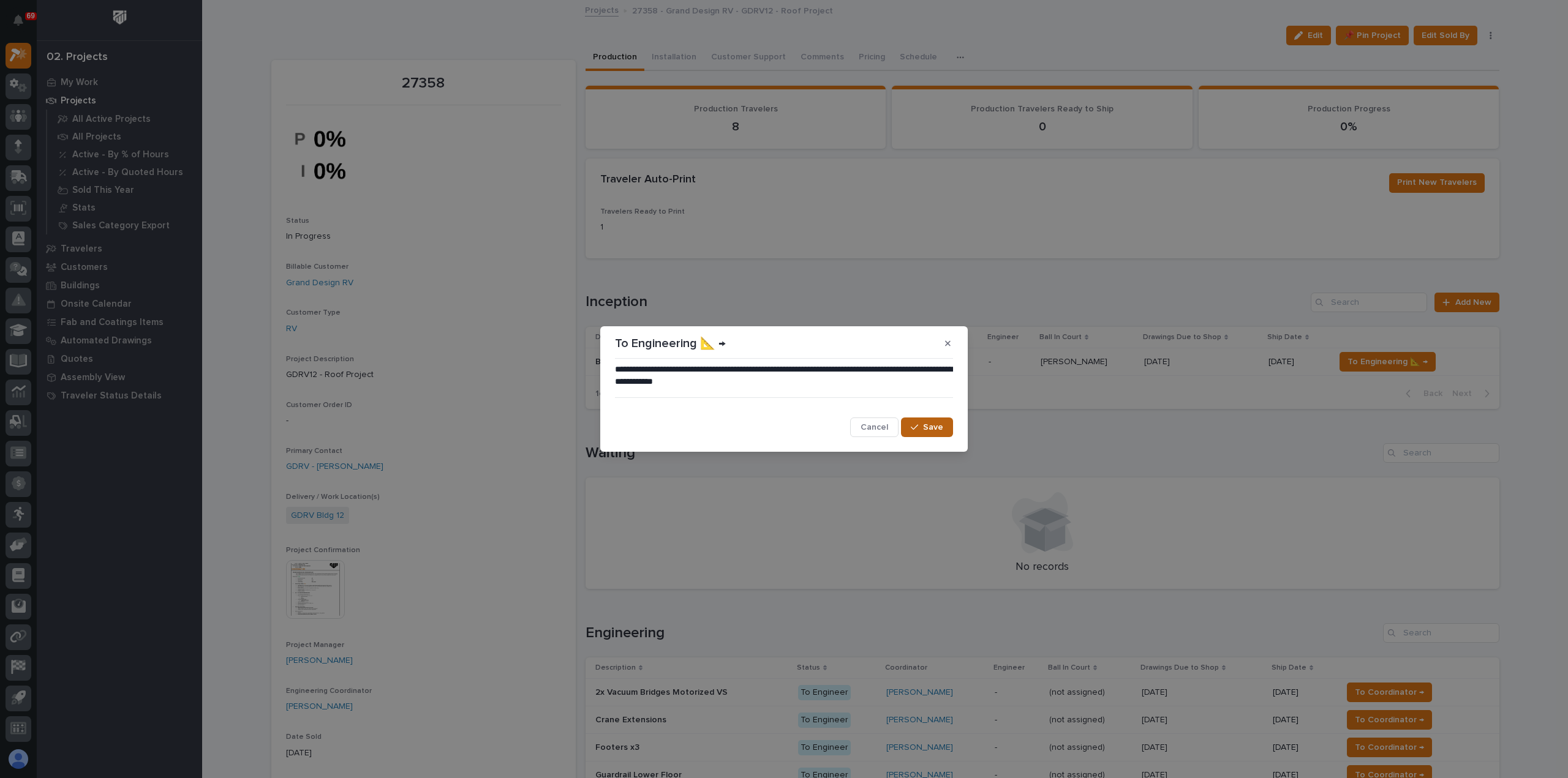
click at [947, 432] on button "Save" at bounding box center [927, 428] width 52 height 20
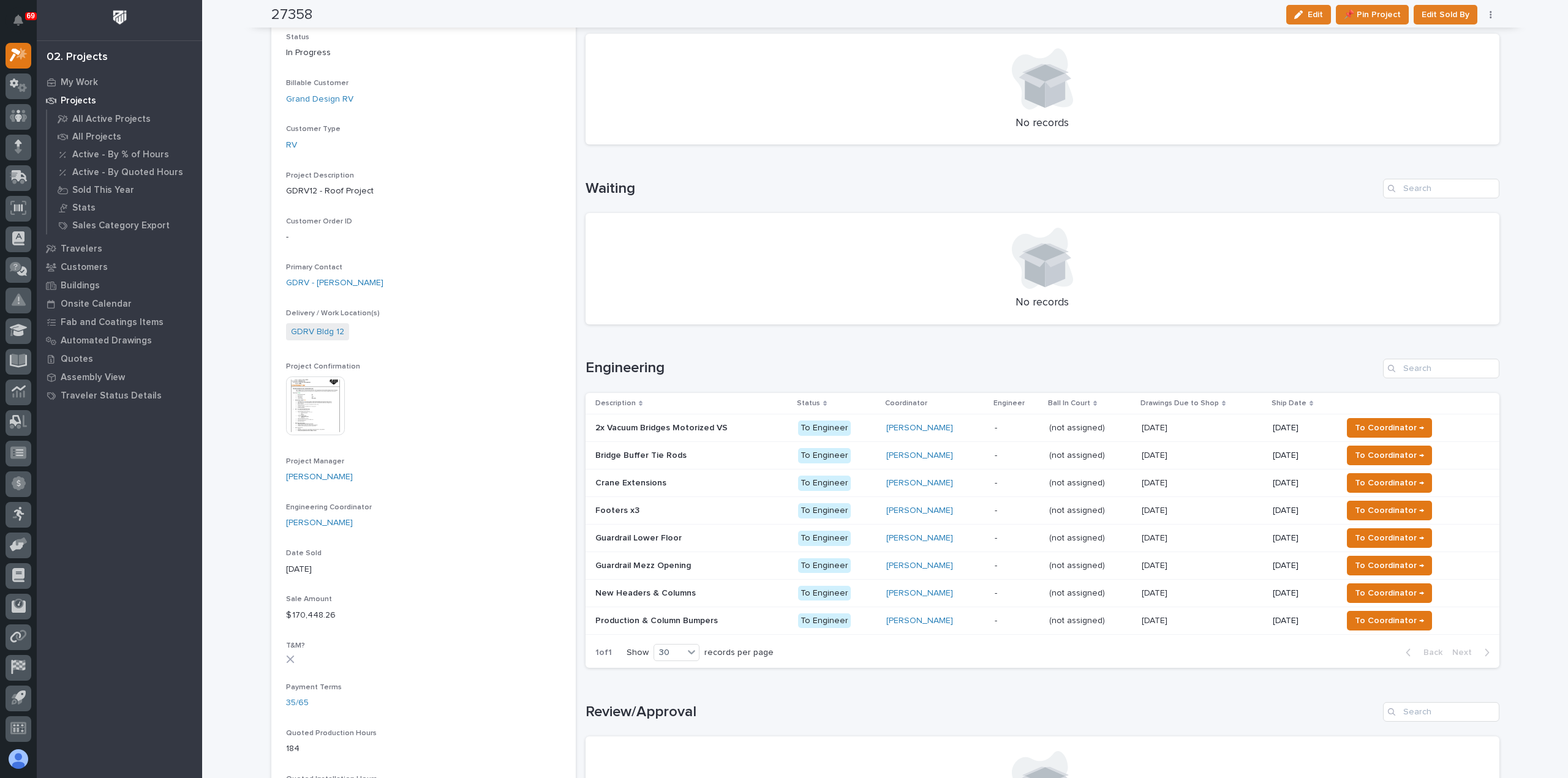
scroll to position [245, 0]
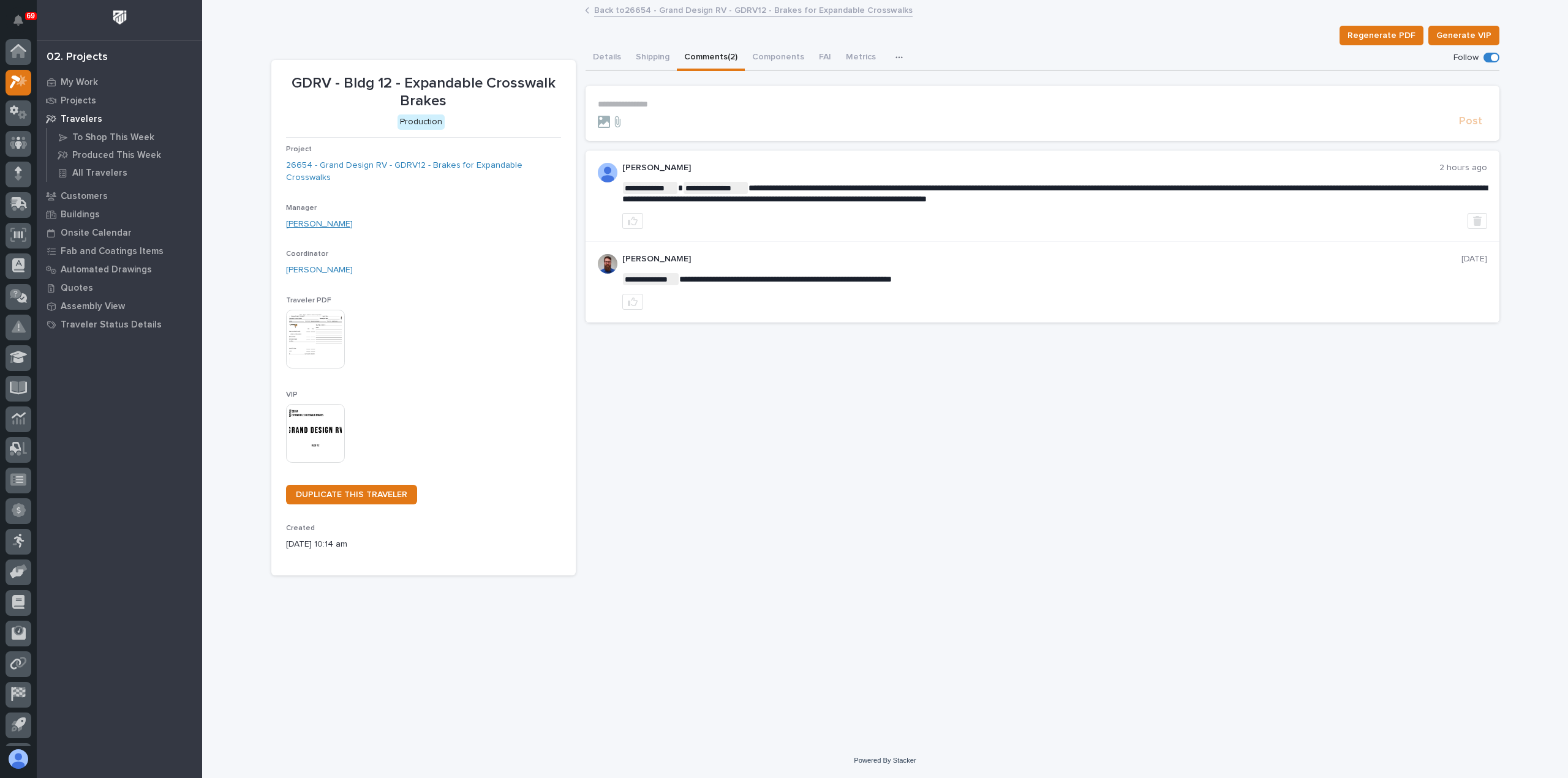
scroll to position [27, 0]
click at [79, 80] on p "My Work" at bounding box center [79, 82] width 37 height 11
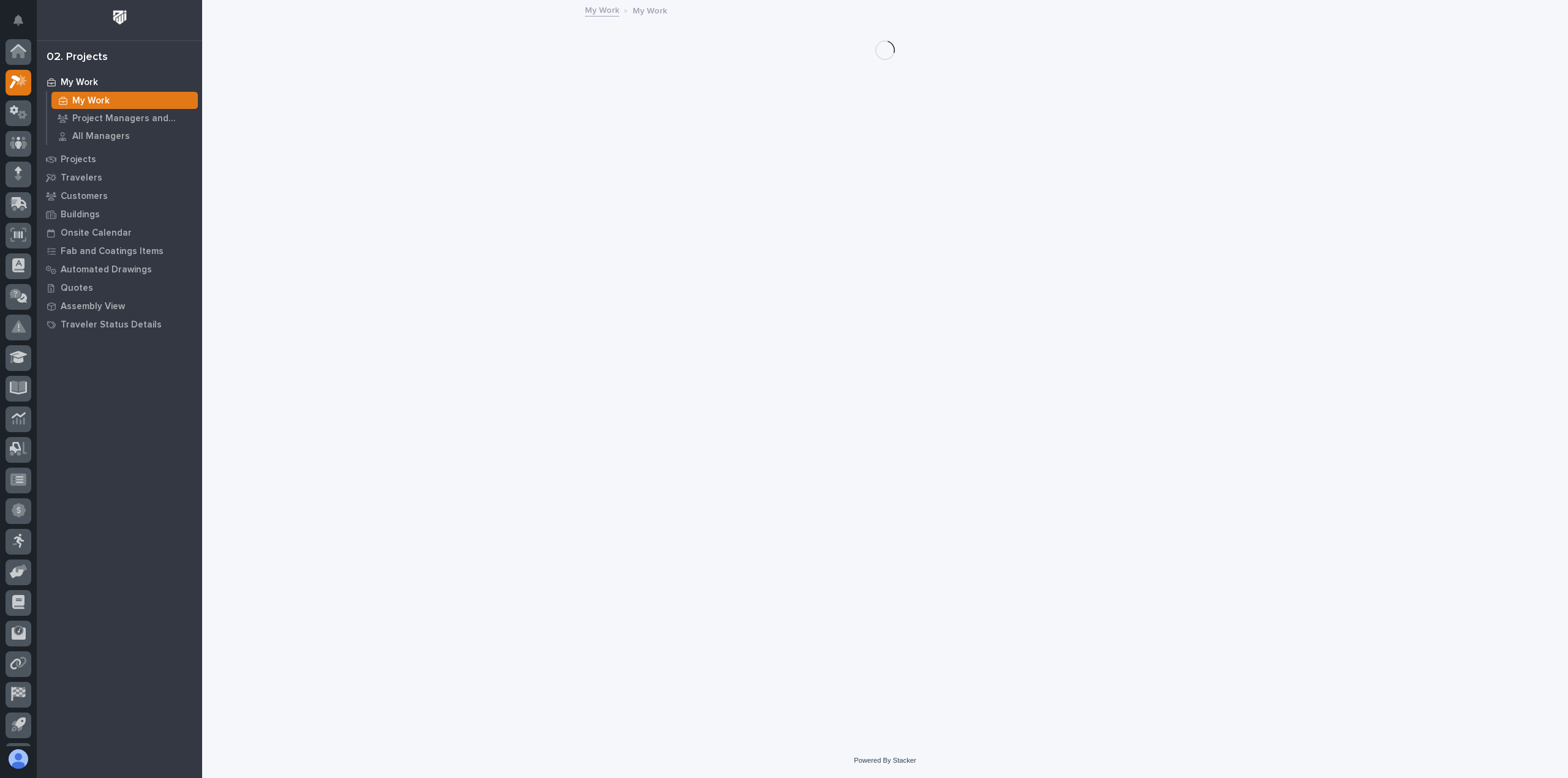
scroll to position [27, 0]
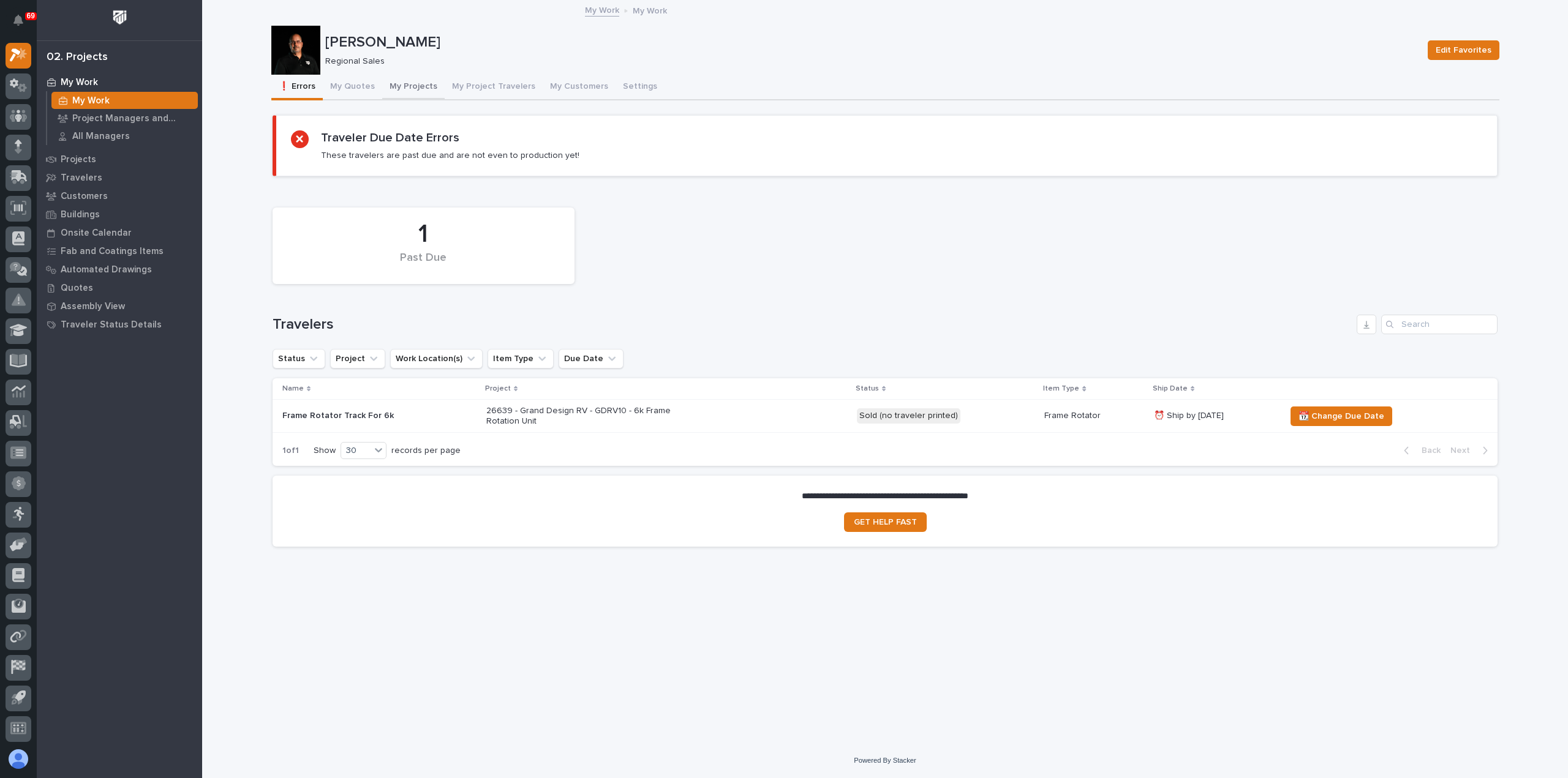
click at [399, 85] on button "My Projects" at bounding box center [414, 88] width 62 height 26
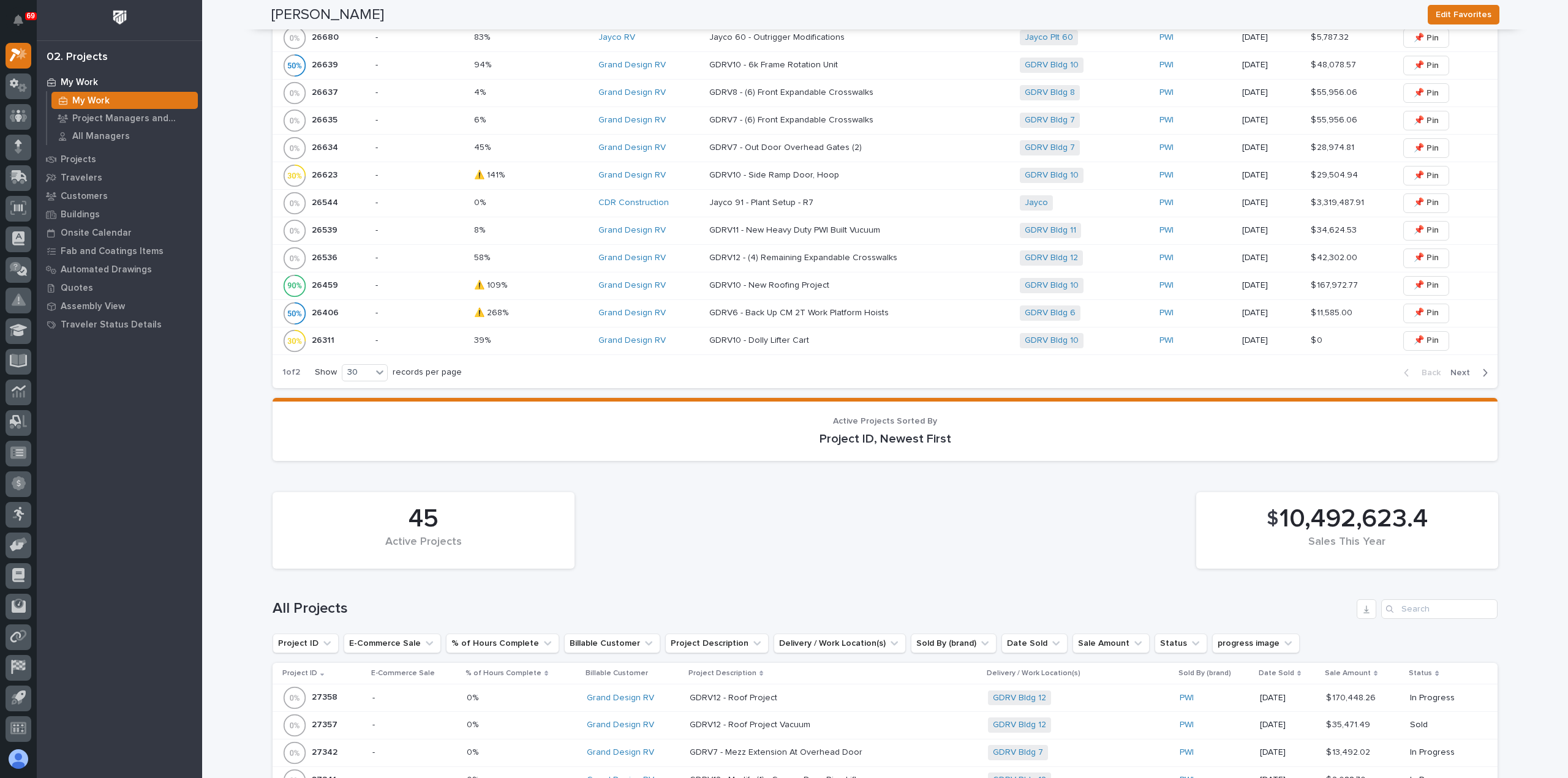
scroll to position [919, 0]
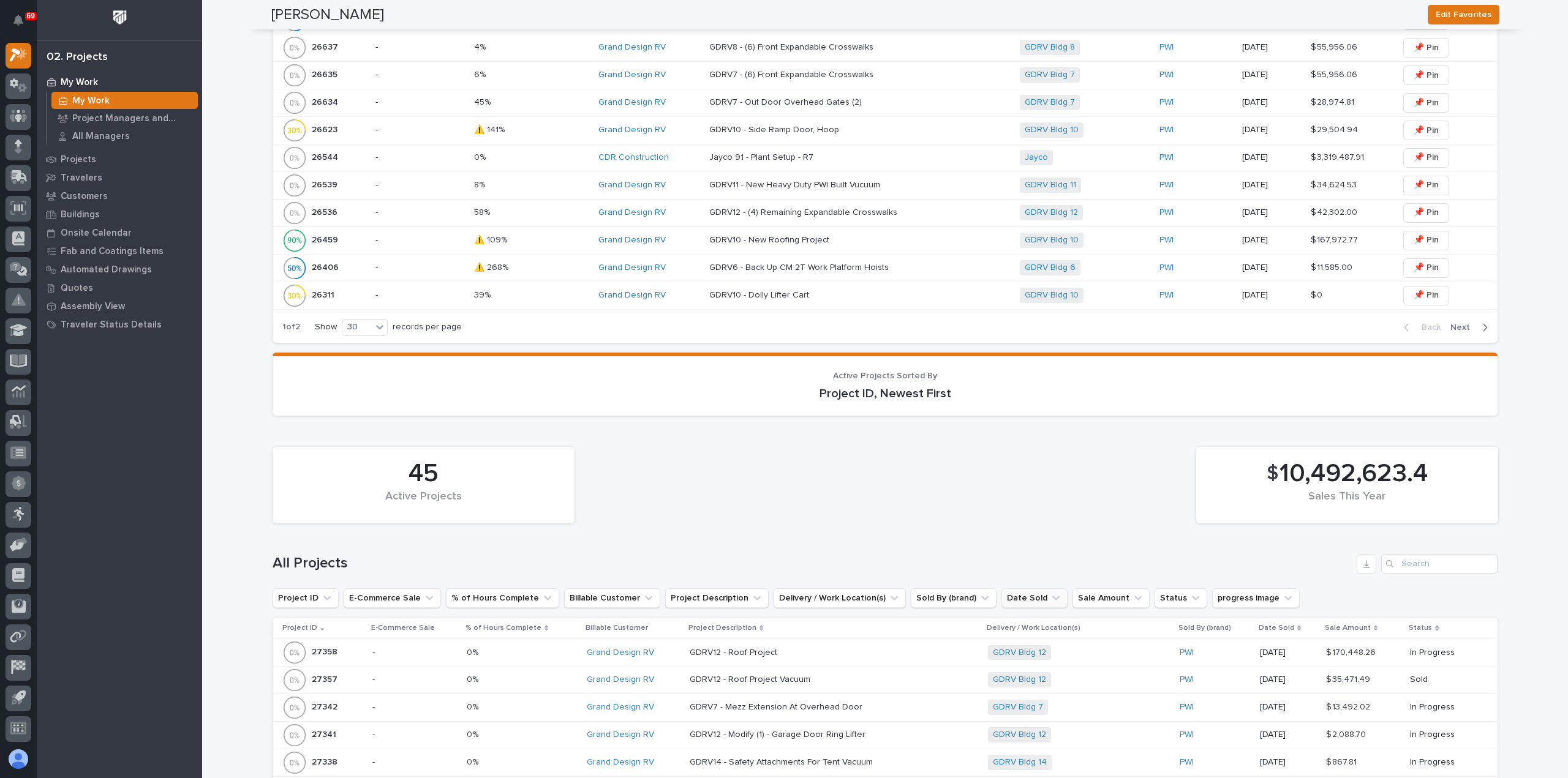
click at [1001, 593] on button "Date Sold" at bounding box center [1034, 598] width 66 height 20
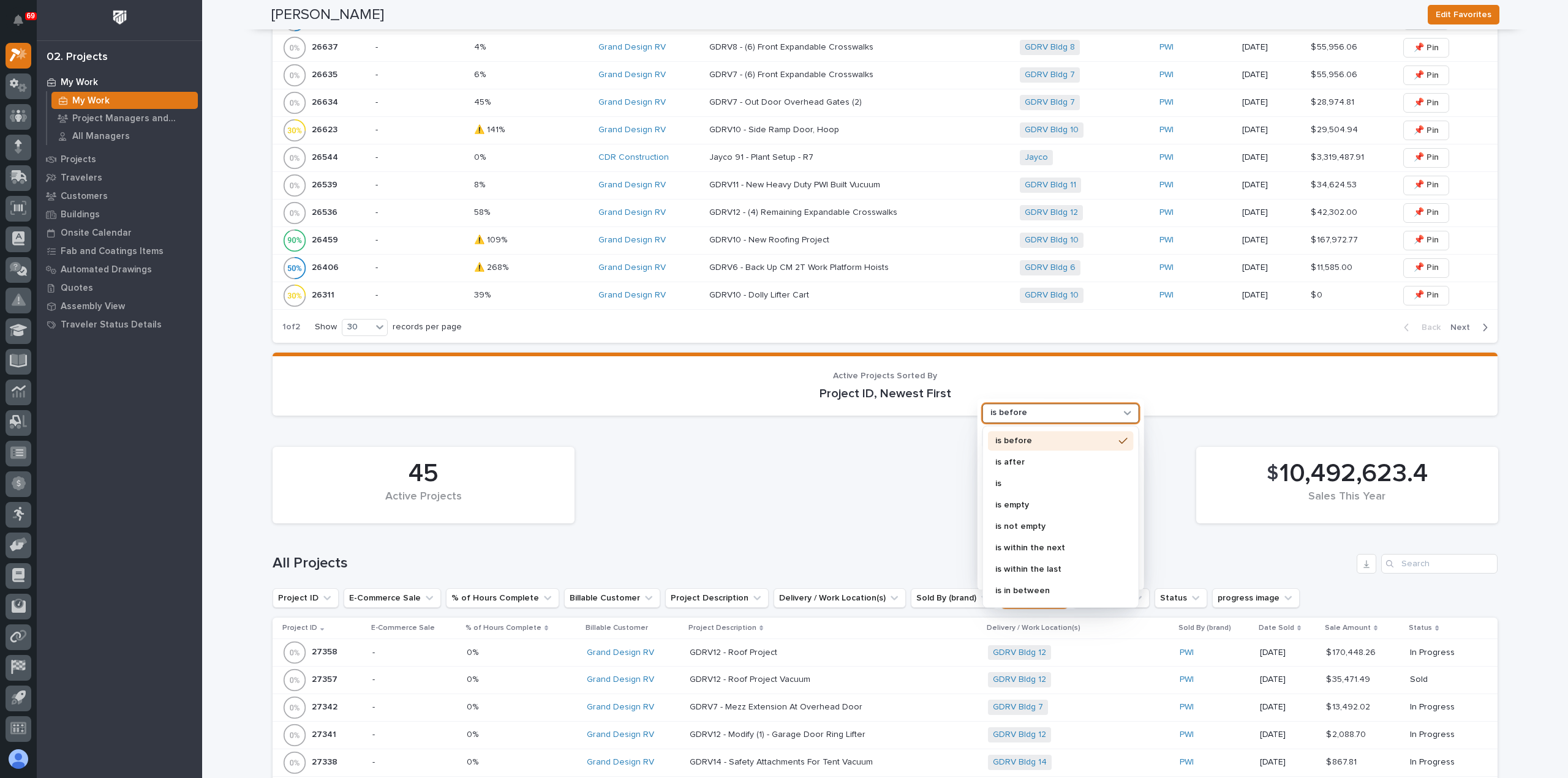
click at [1031, 407] on div "is before" at bounding box center [1053, 413] width 136 height 13
click at [1011, 480] on p "is" at bounding box center [1055, 484] width 119 height 8
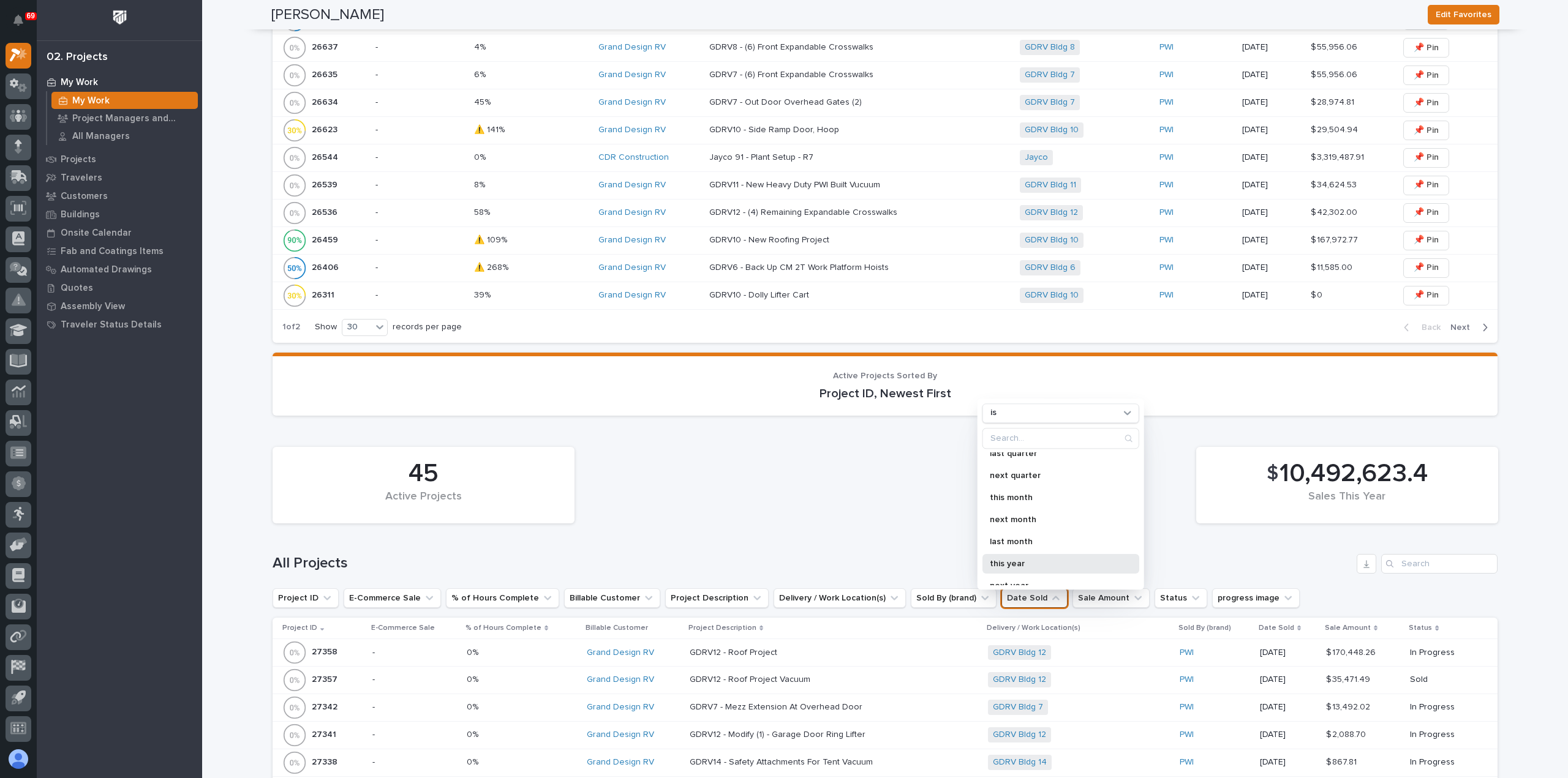
click at [1019, 560] on p "this year" at bounding box center [1055, 563] width 130 height 8
click at [881, 508] on div "36 Active Projects $ 10,663,071.66 Sales This Year" at bounding box center [885, 485] width 1237 height 89
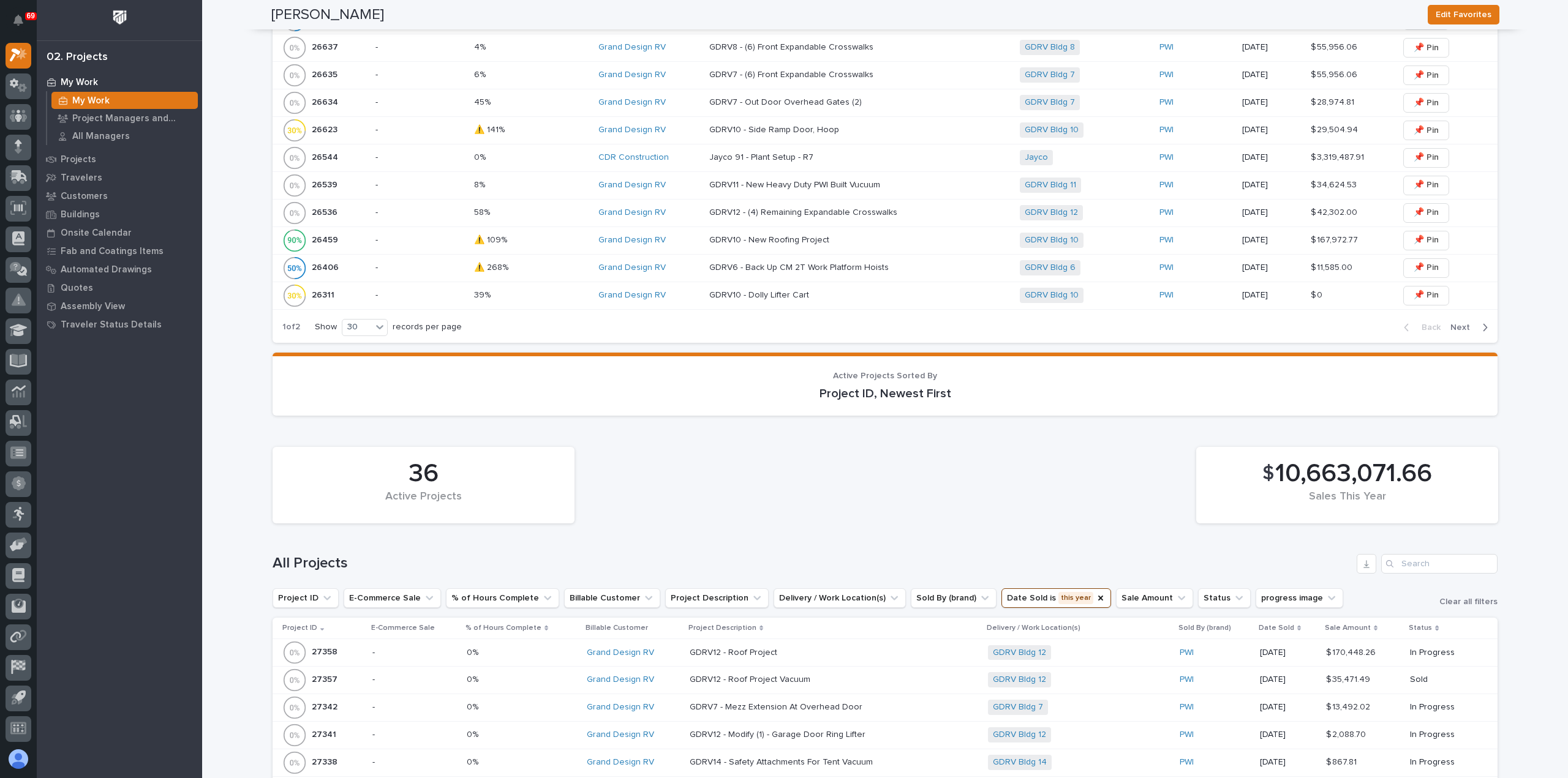
click at [979, 482] on div "36 Active Projects $ 10,663,071.66 Sales This Year" at bounding box center [885, 485] width 1237 height 89
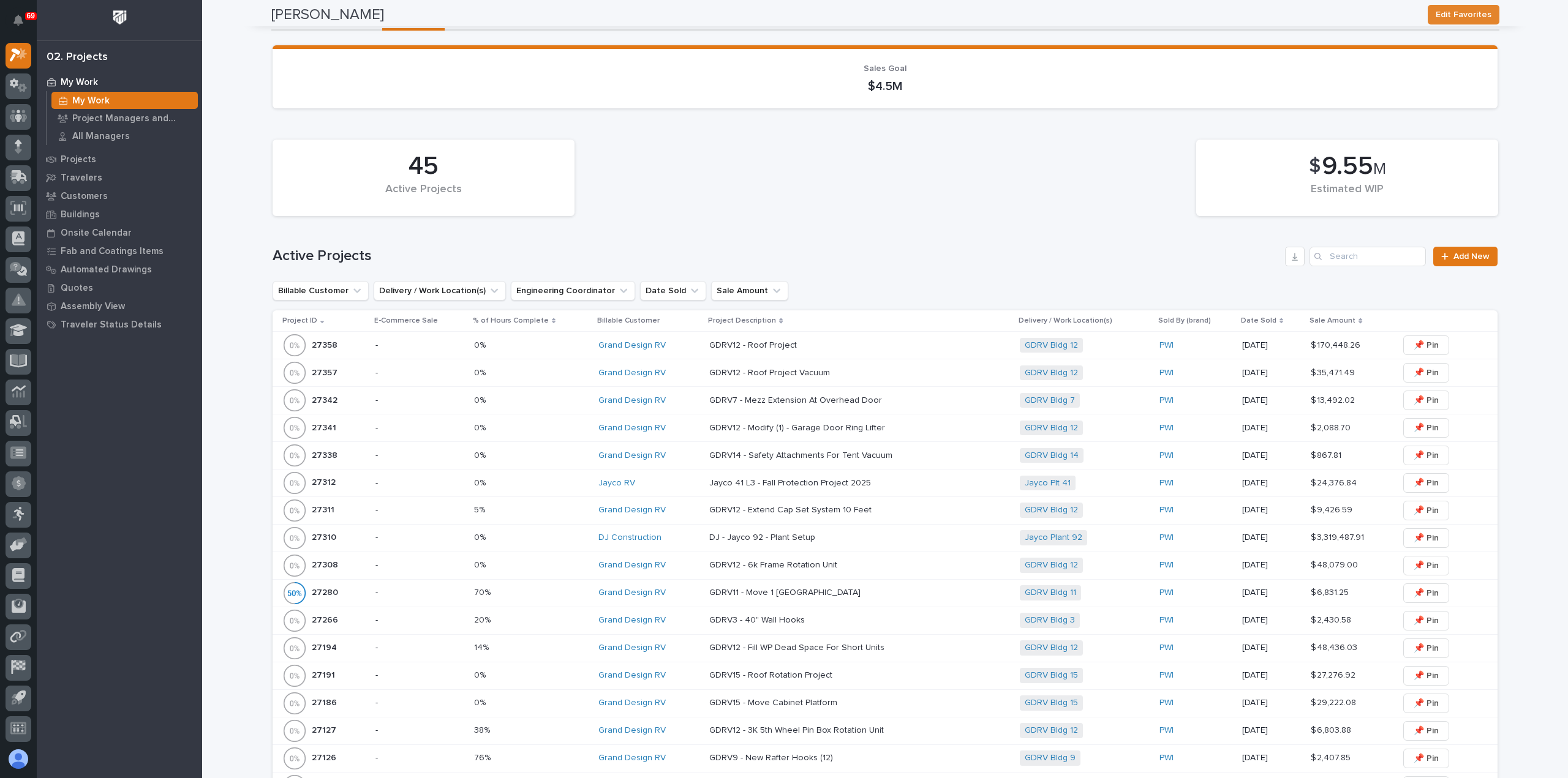
scroll to position [0, 0]
